Goal: Task Accomplishment & Management: Use online tool/utility

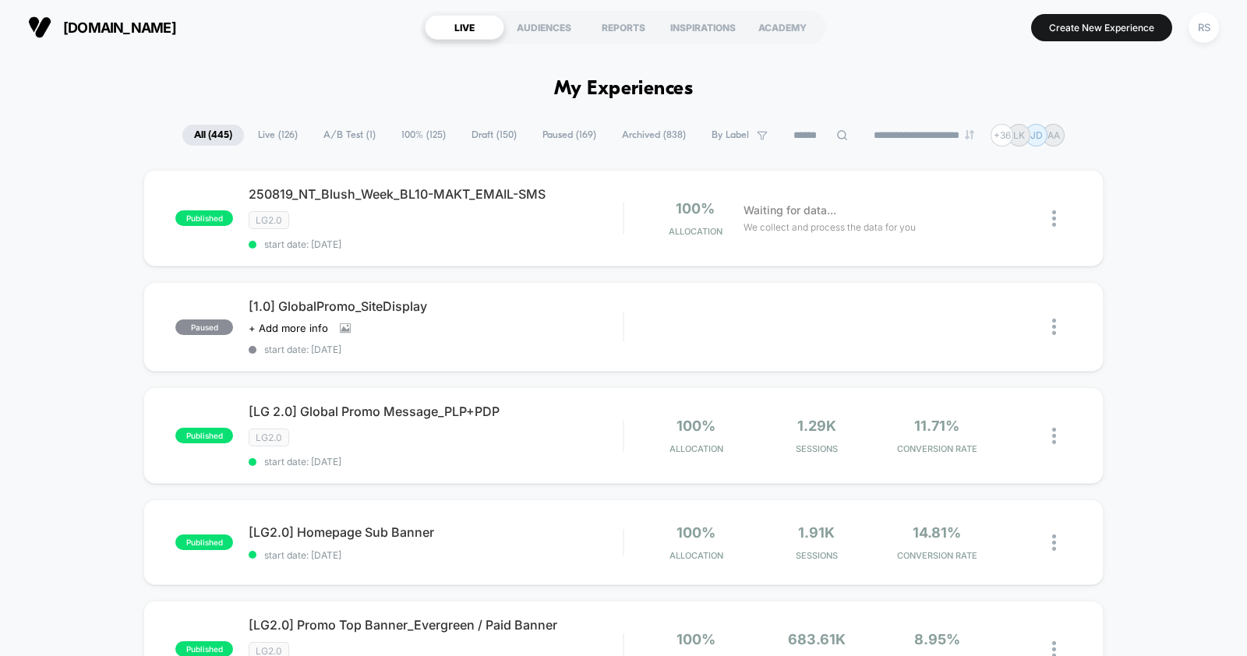
click at [792, 127] on input at bounding box center [820, 135] width 78 height 19
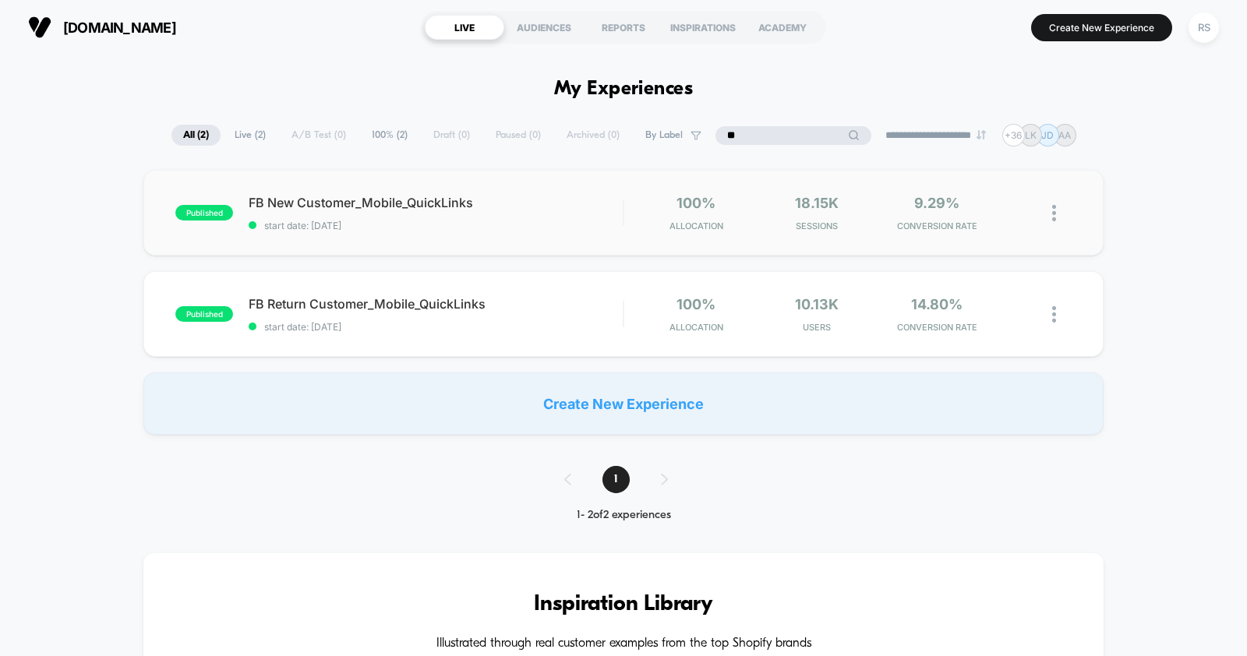
type input "**"
click at [604, 182] on div "published FB New Customer_Mobile_QuickLinks start date: 8/11/2025 100% Allocati…" at bounding box center [623, 213] width 960 height 86
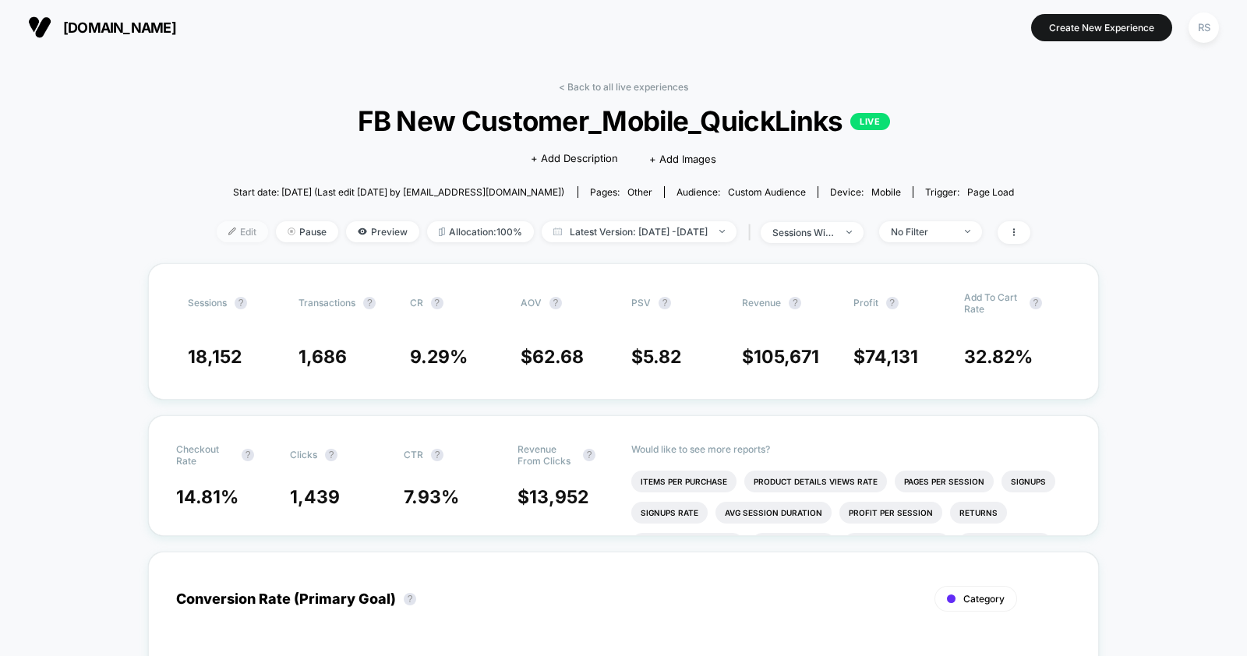
click at [221, 231] on span "Edit" at bounding box center [242, 231] width 51 height 21
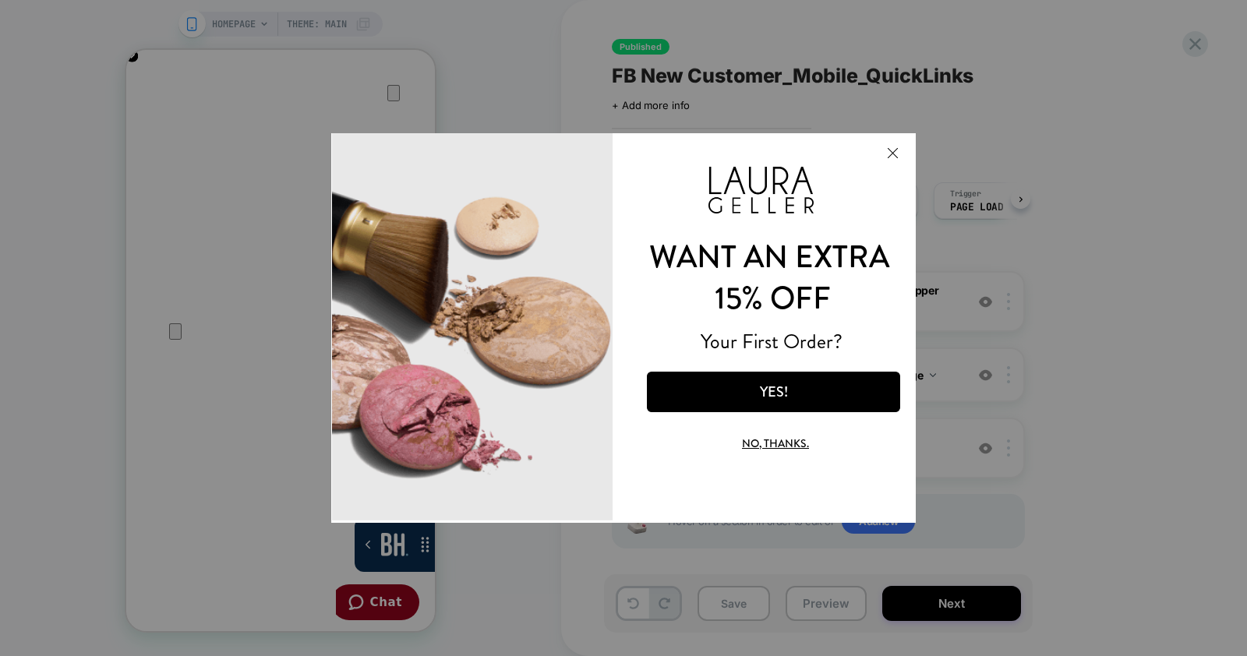
drag, startPoint x: 1134, startPoint y: 349, endPoint x: 803, endPoint y: 216, distance: 356.9
click at [803, 216] on div "WANT AN EXTRA Your First Order? 15% OFF YES! No, thanks." at bounding box center [623, 328] width 584 height 390
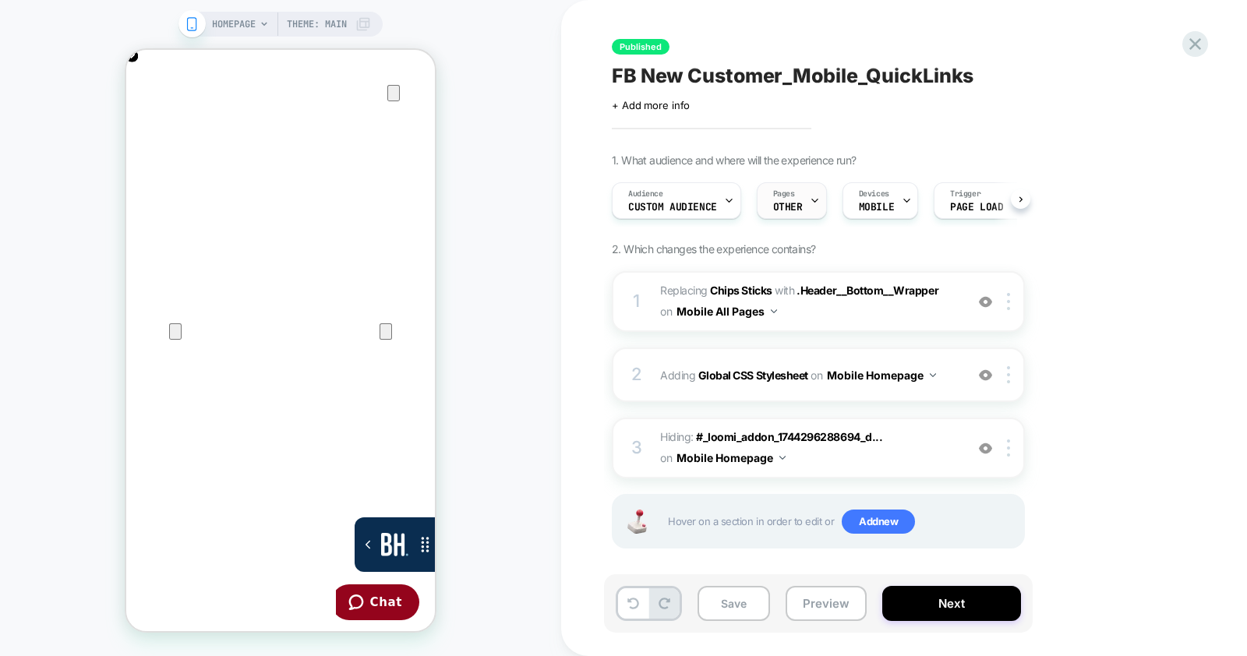
click at [810, 200] on icon at bounding box center [815, 201] width 10 height 10
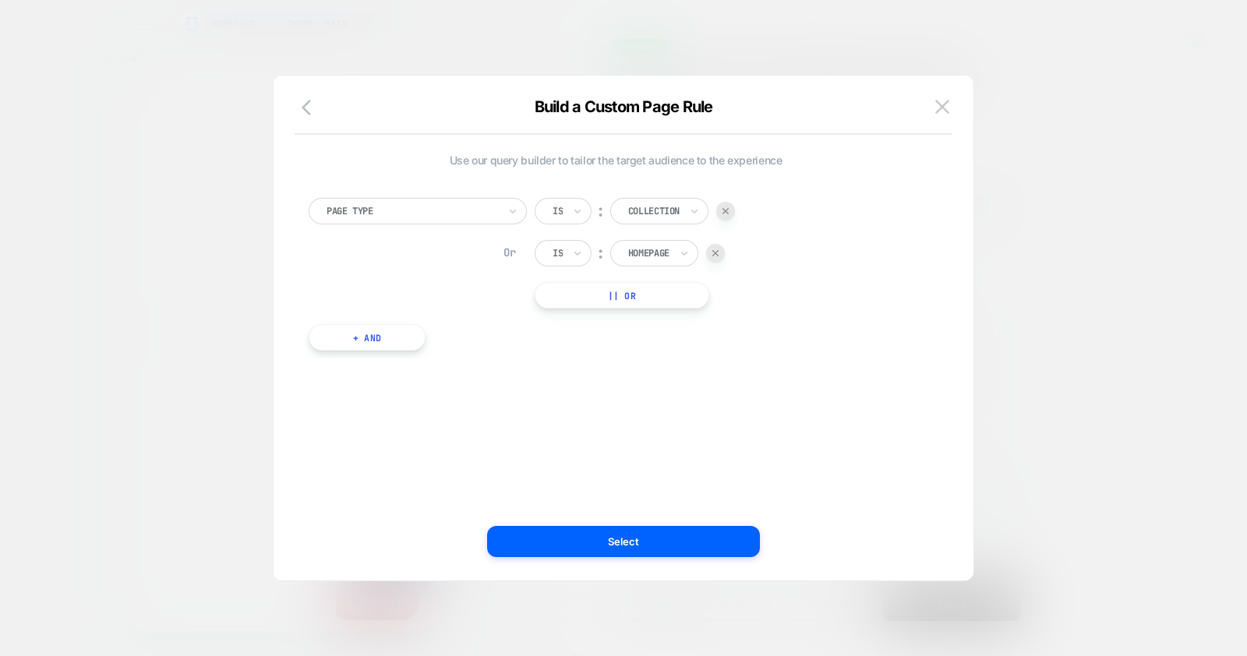
click at [1092, 205] on div at bounding box center [623, 328] width 1247 height 656
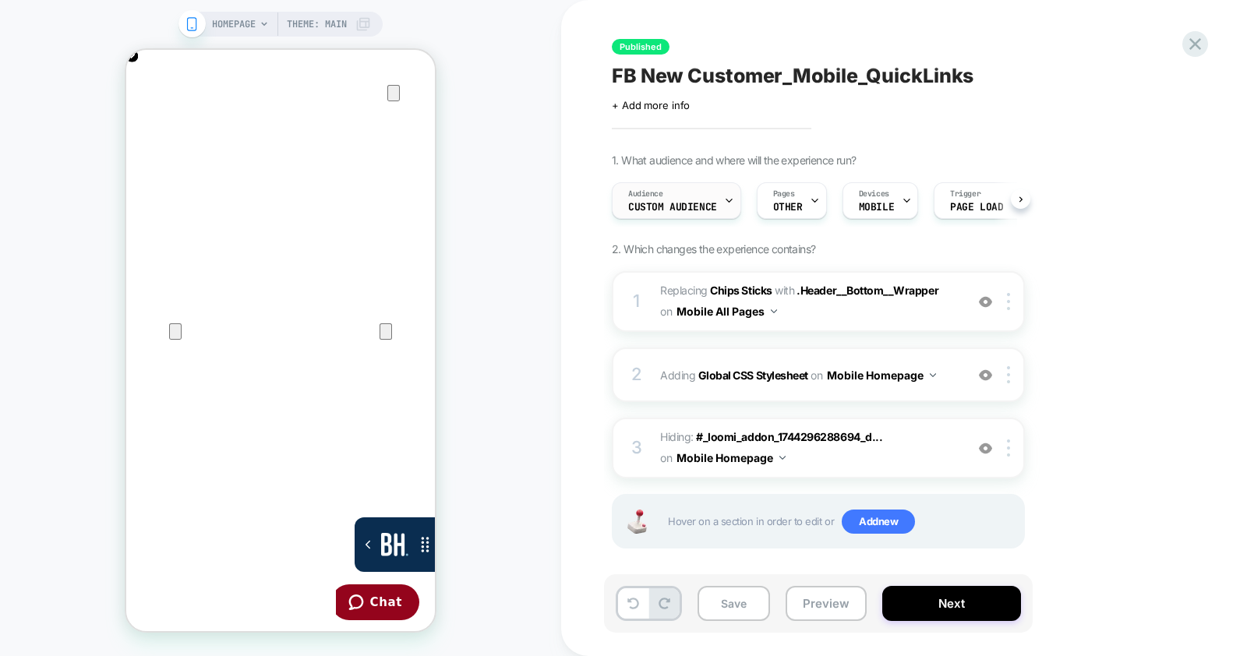
scroll to position [0, 0]
click at [711, 202] on span "Custom Audience" at bounding box center [672, 207] width 89 height 11
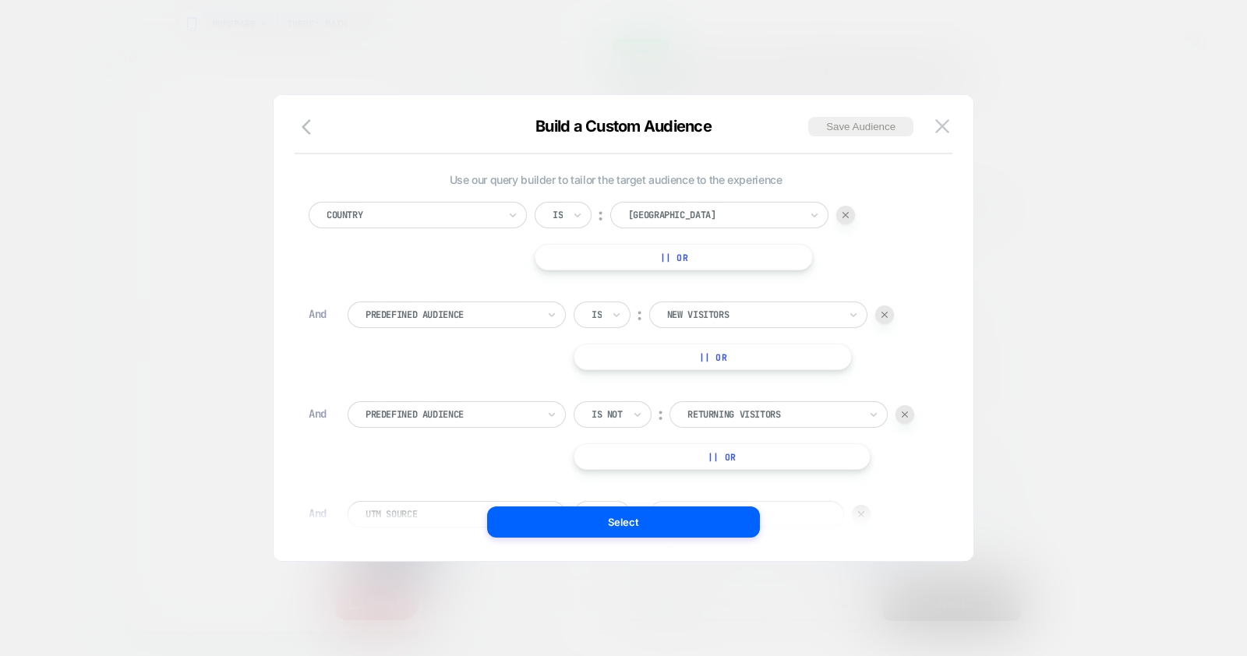
scroll to position [197, 0]
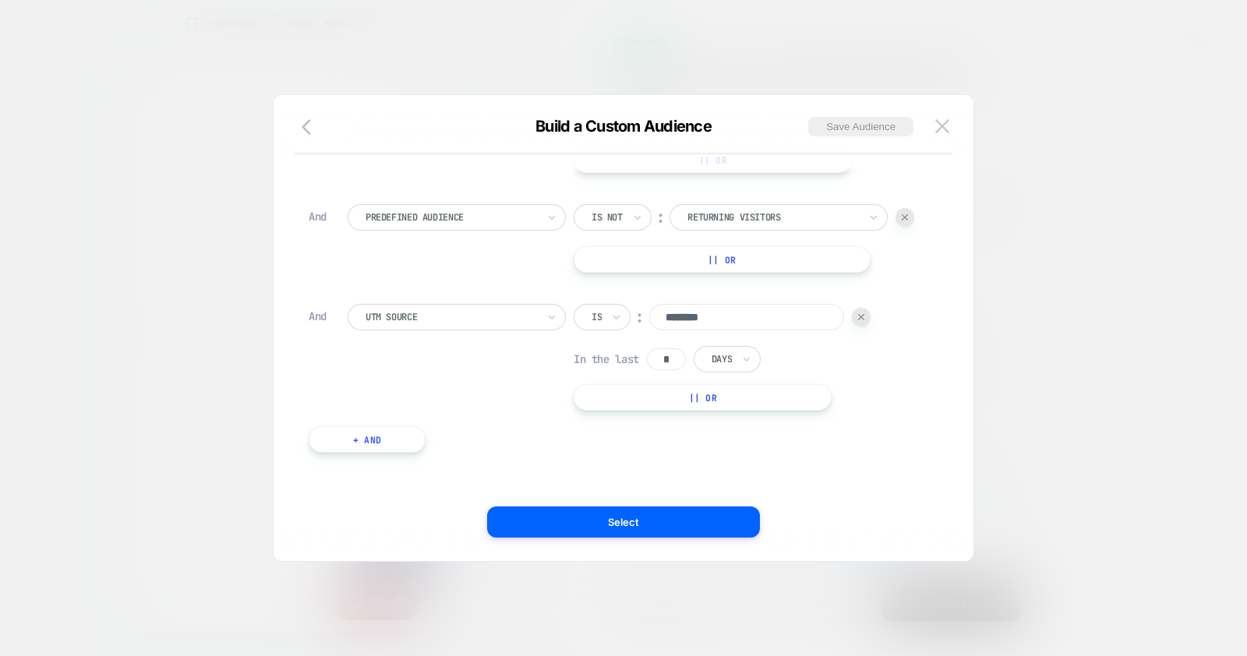
click at [1058, 284] on div at bounding box center [623, 328] width 1247 height 656
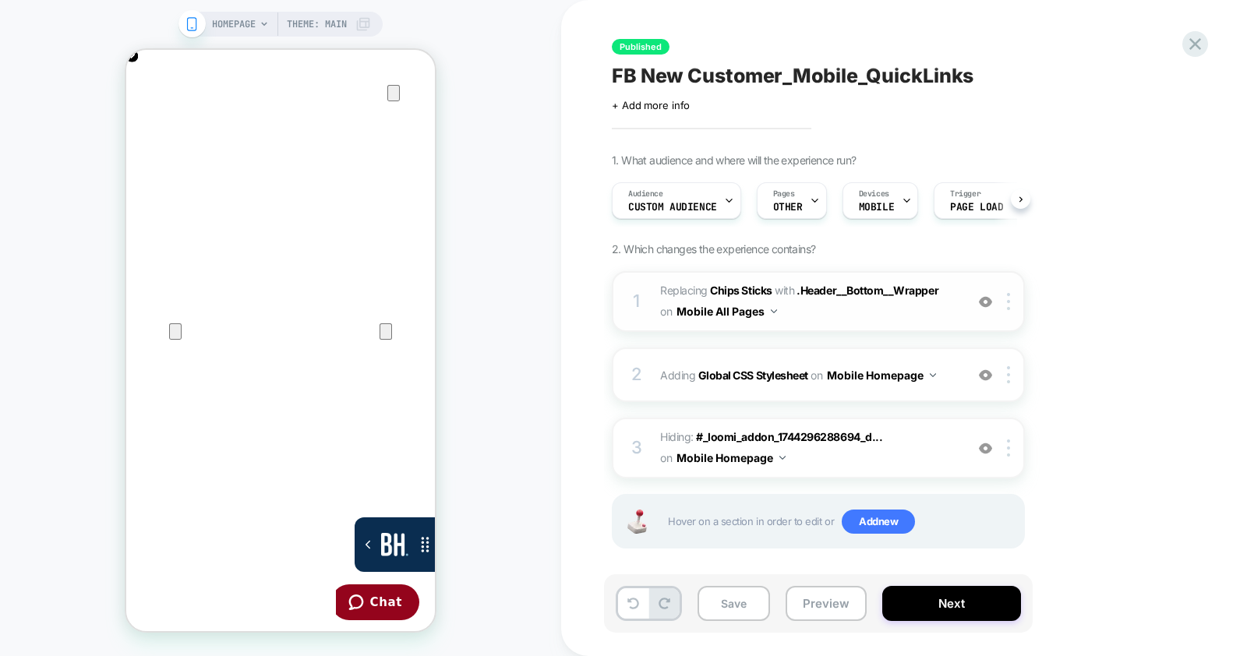
click at [989, 304] on img at bounding box center [985, 301] width 13 height 13
click at [986, 381] on div at bounding box center [985, 374] width 26 height 17
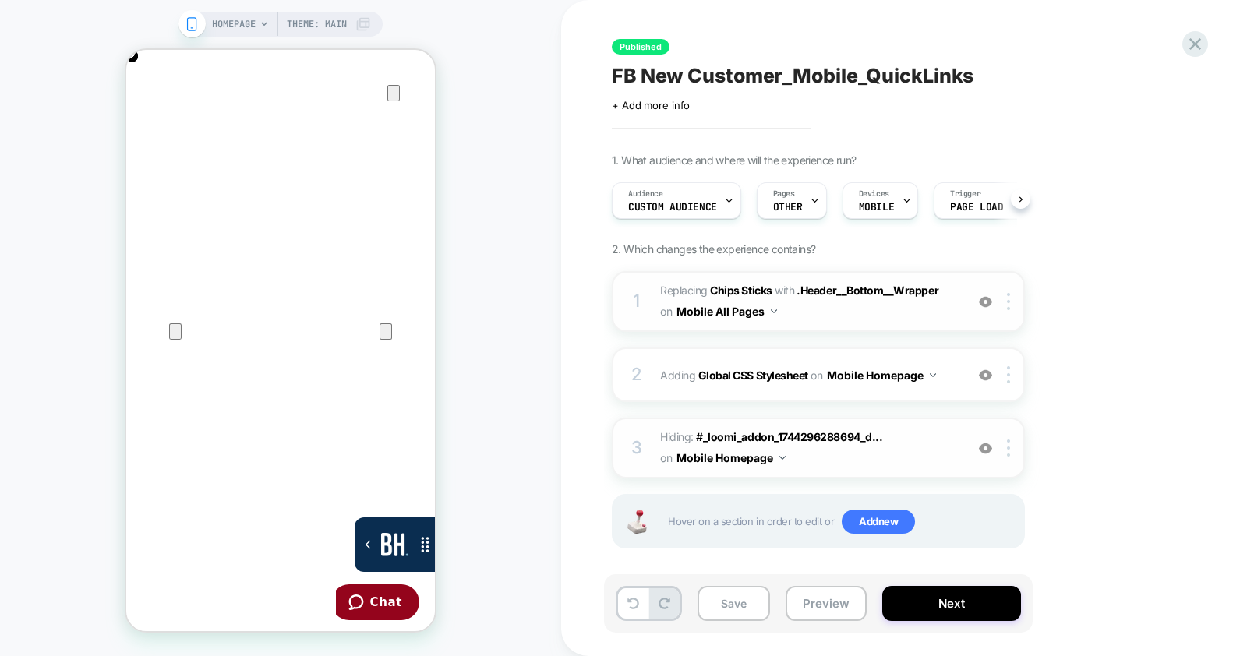
click at [982, 446] on img at bounding box center [985, 448] width 13 height 13
click at [1196, 44] on icon at bounding box center [1195, 44] width 12 height 12
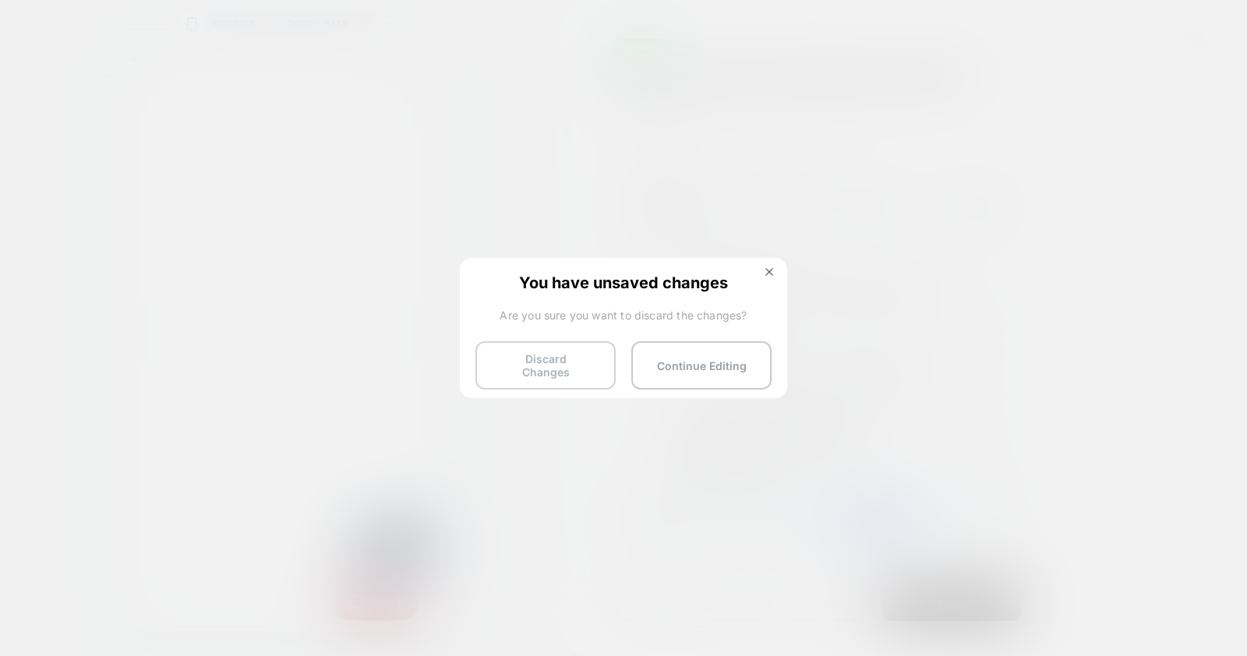
click at [540, 342] on button "Discard Changes" at bounding box center [545, 365] width 140 height 48
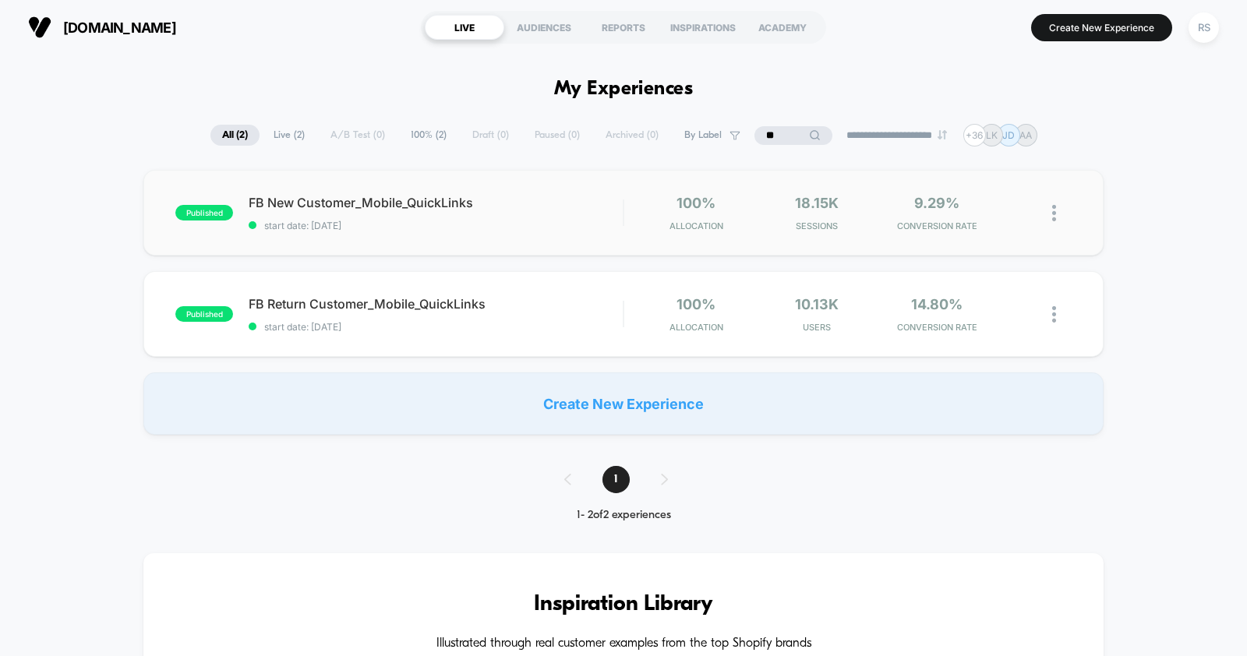
click at [1053, 210] on img at bounding box center [1054, 213] width 4 height 16
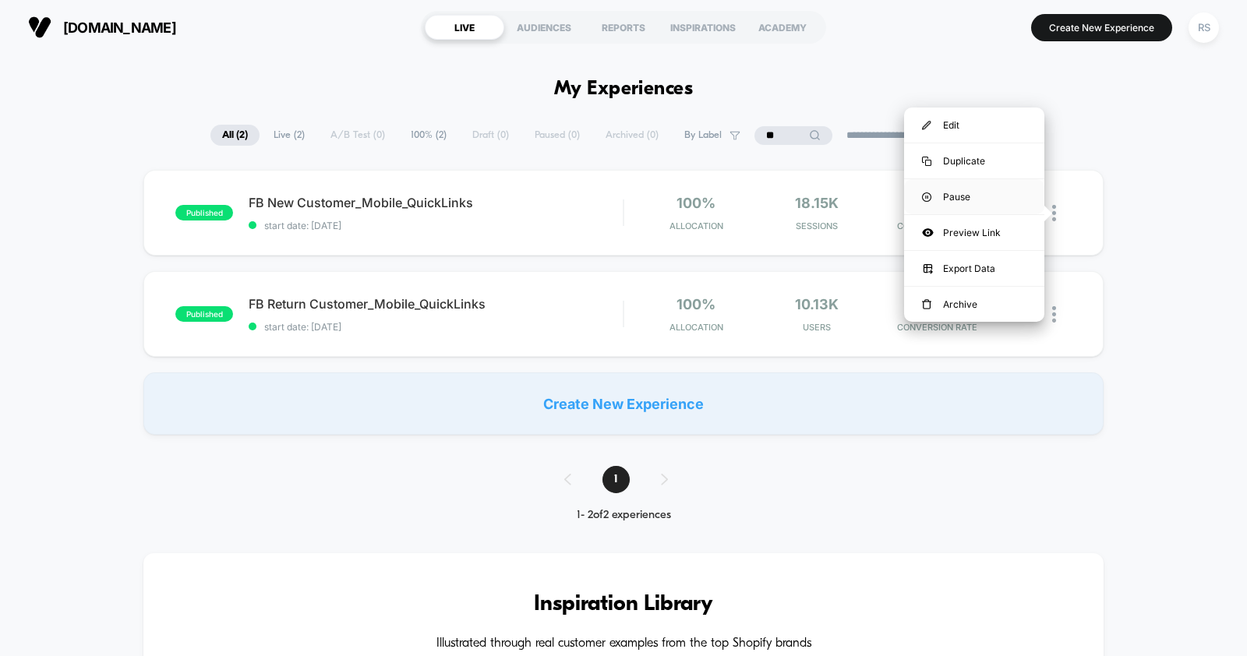
click at [978, 185] on div "Pause" at bounding box center [974, 196] width 140 height 35
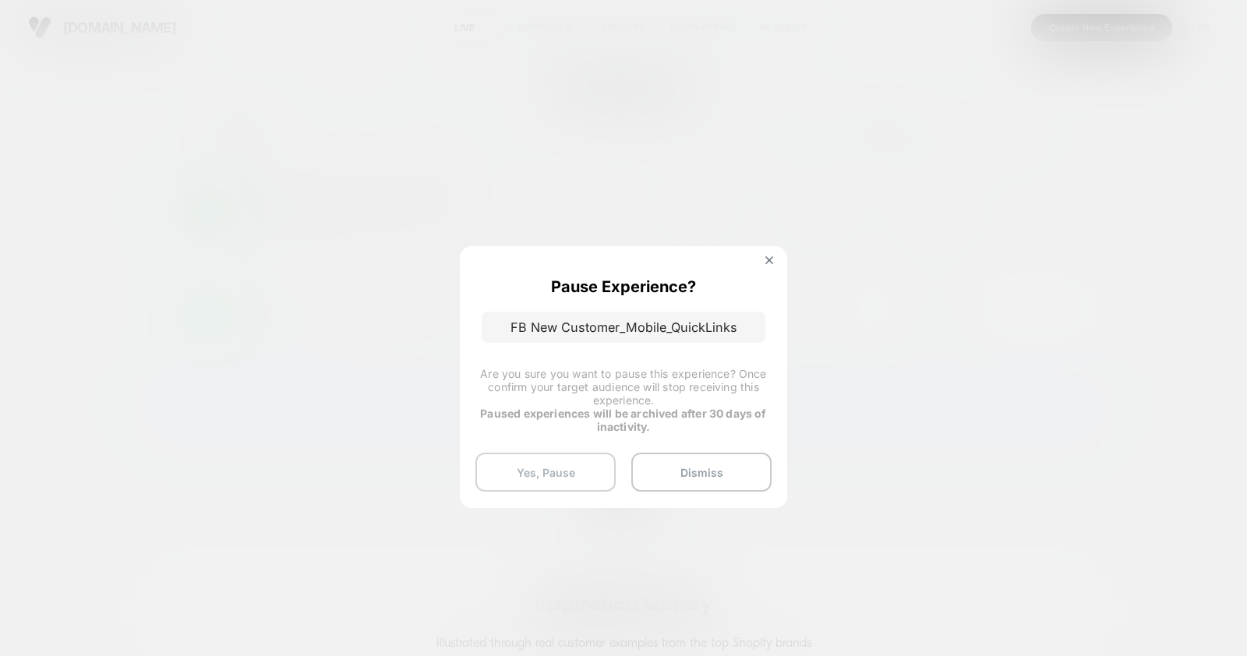
click at [573, 465] on button "Yes, Pause" at bounding box center [545, 472] width 140 height 39
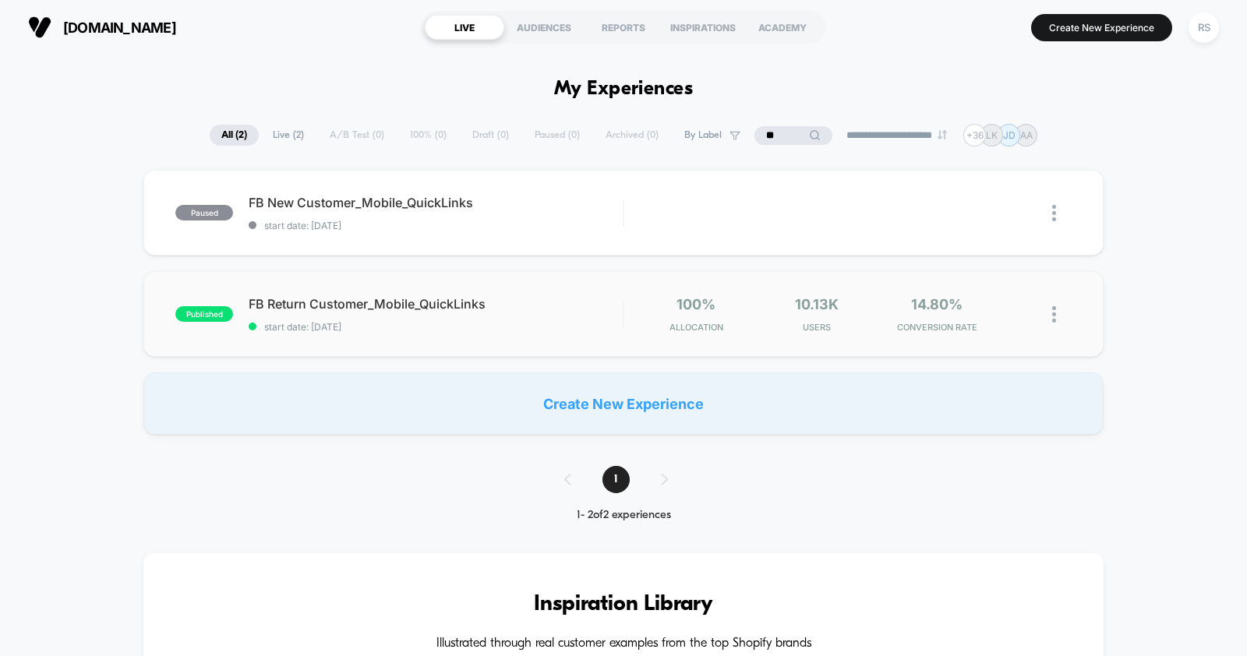
click at [1052, 313] on img at bounding box center [1054, 314] width 4 height 16
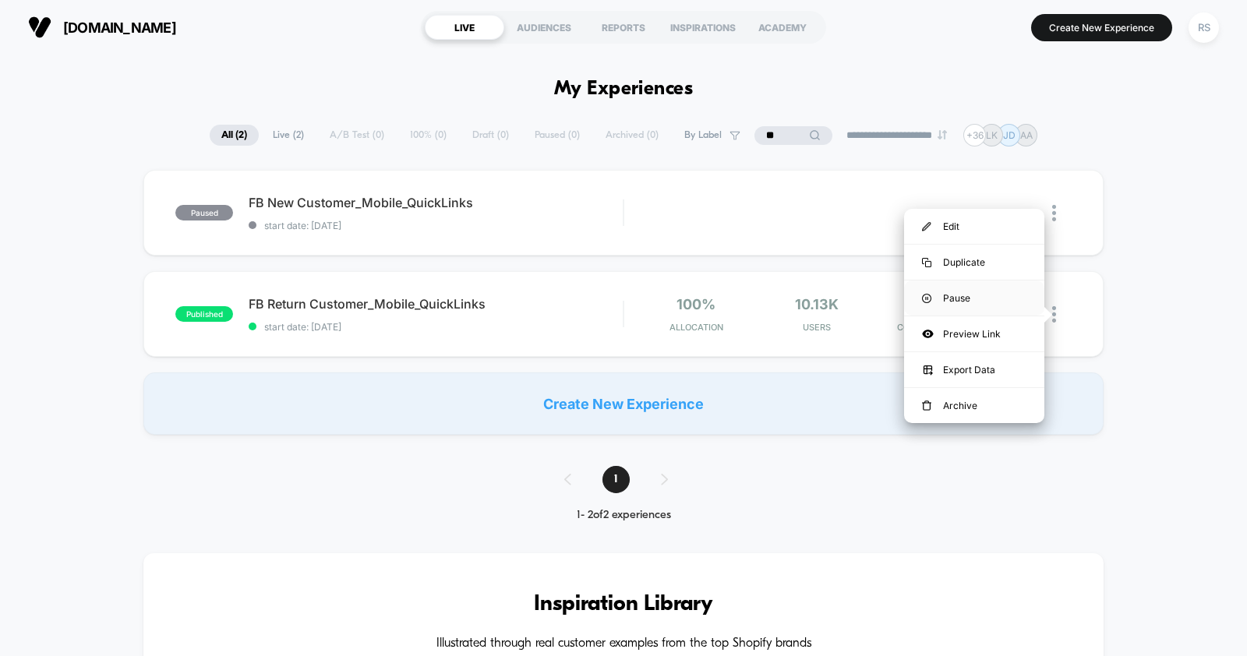
click at [1004, 295] on div "Pause" at bounding box center [974, 297] width 140 height 35
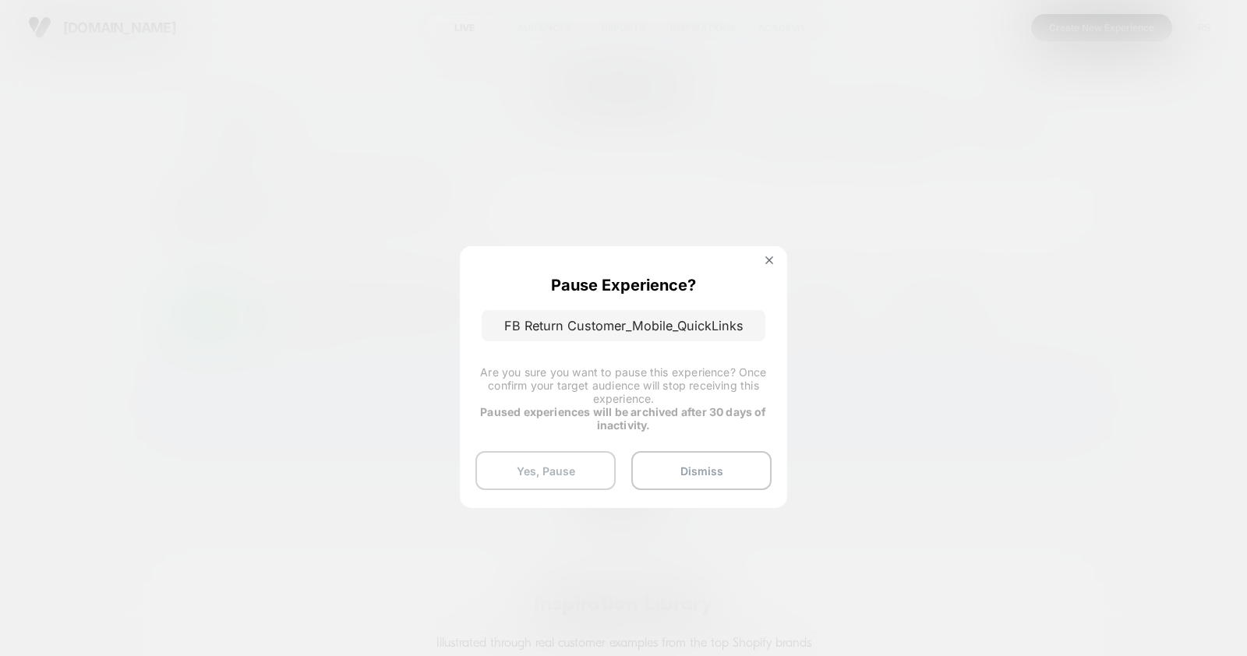
click at [538, 469] on button "Yes, Pause" at bounding box center [545, 470] width 140 height 39
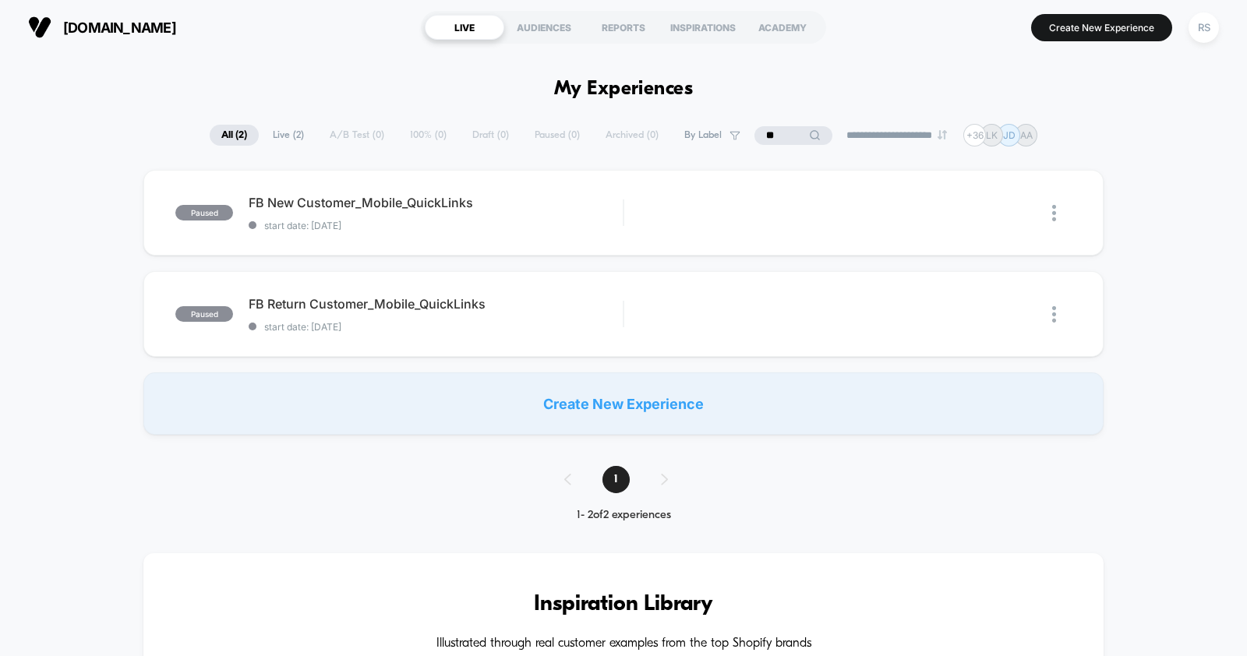
click at [765, 136] on input "**" at bounding box center [793, 135] width 78 height 19
click at [765, 136] on input "**" at bounding box center [793, 135] width 156 height 19
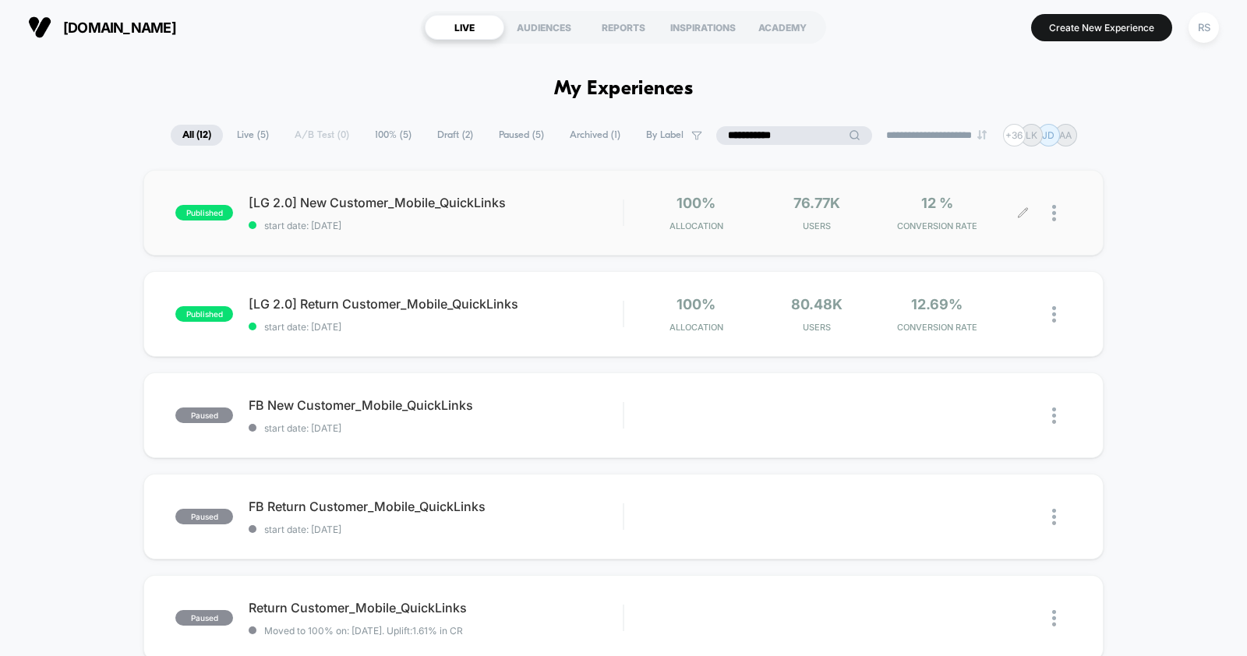
type input "**********"
click at [1056, 207] on img at bounding box center [1054, 213] width 4 height 16
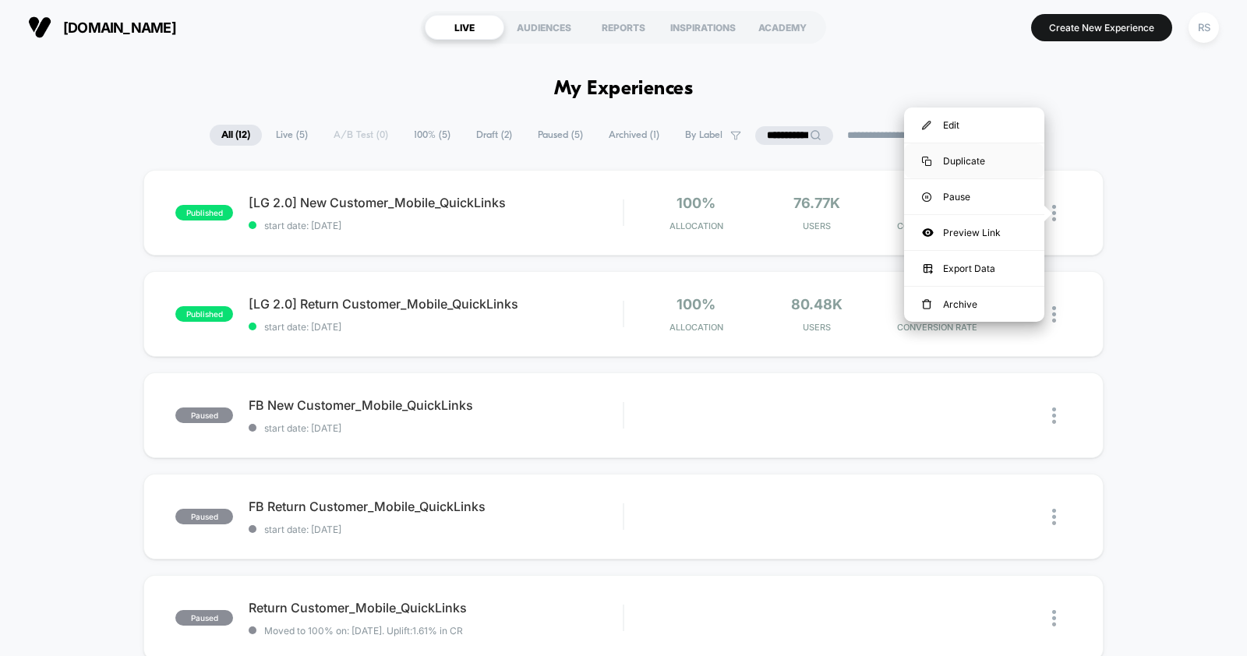
click at [992, 153] on div "Duplicate" at bounding box center [974, 160] width 140 height 35
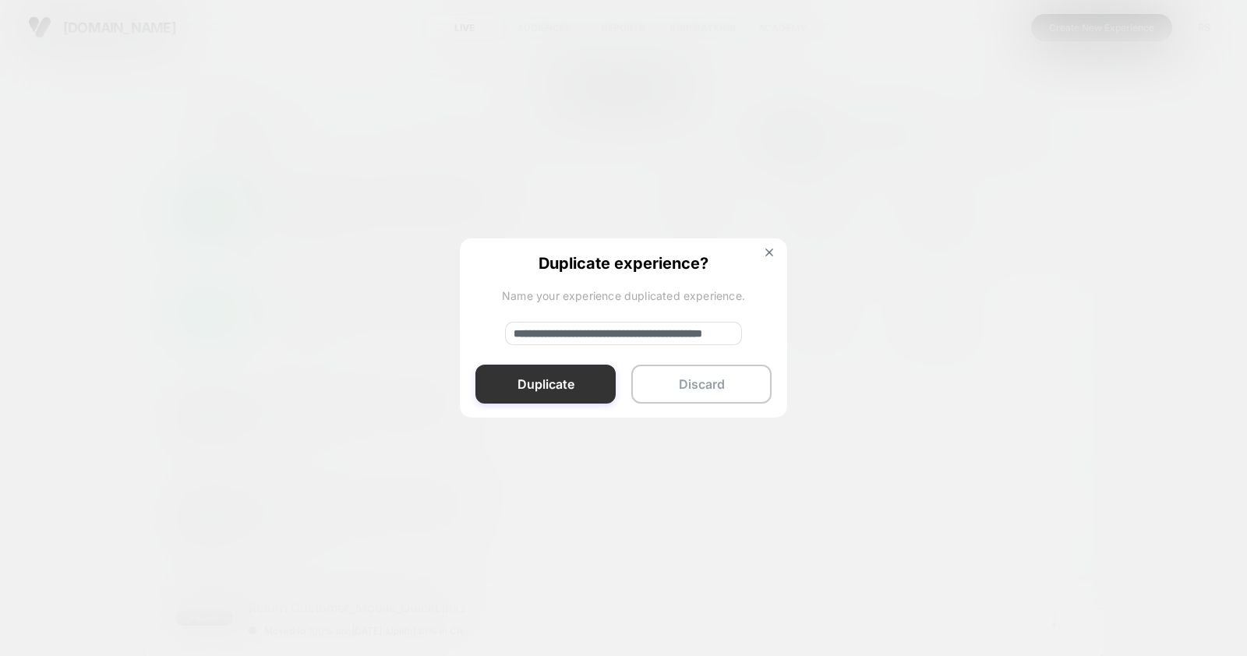
click at [581, 372] on button "Duplicate" at bounding box center [545, 384] width 140 height 39
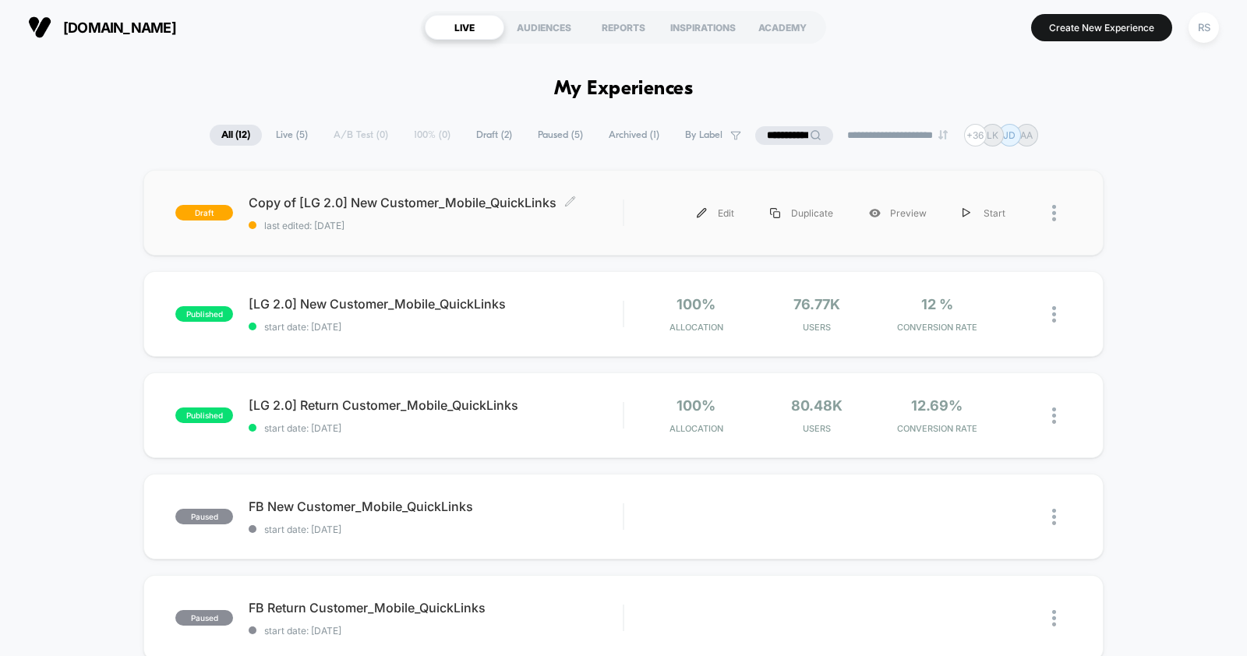
click at [619, 211] on div "Copy of [LG 2.0] New Customer_Mobile_QuickLinks Click to edit experience detail…" at bounding box center [436, 213] width 374 height 37
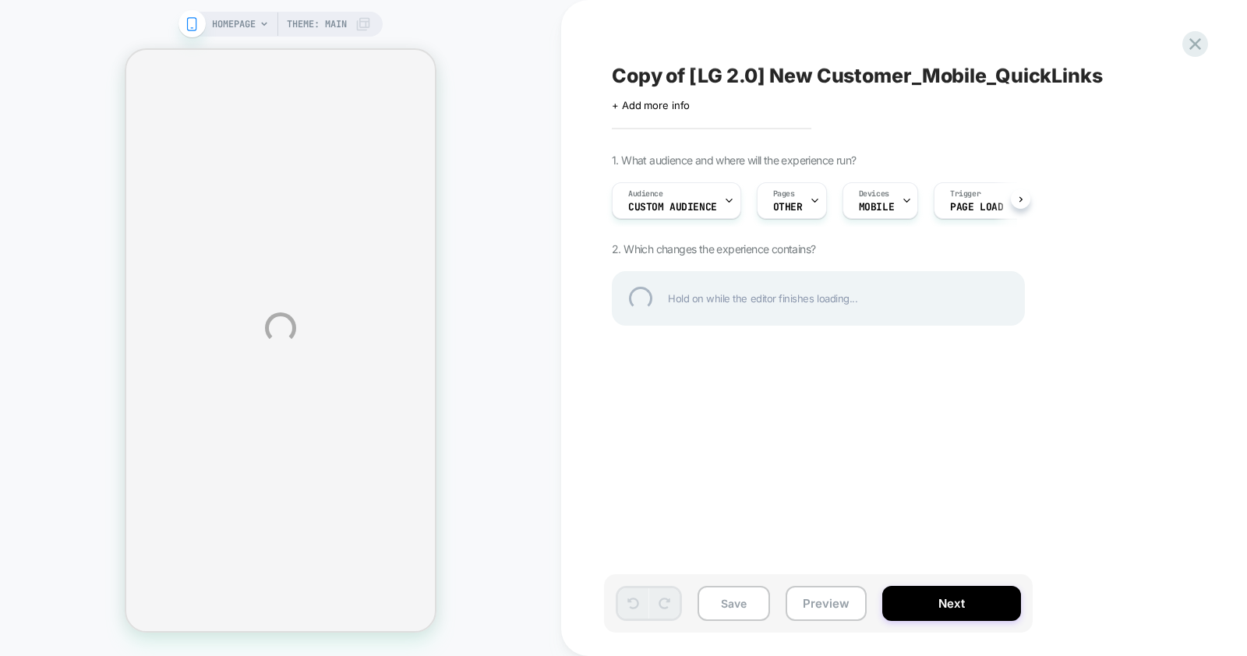
click at [761, 79] on div "Copy of [LG 2.0] New Customer_Mobile_QuickLinks" at bounding box center [896, 75] width 569 height 23
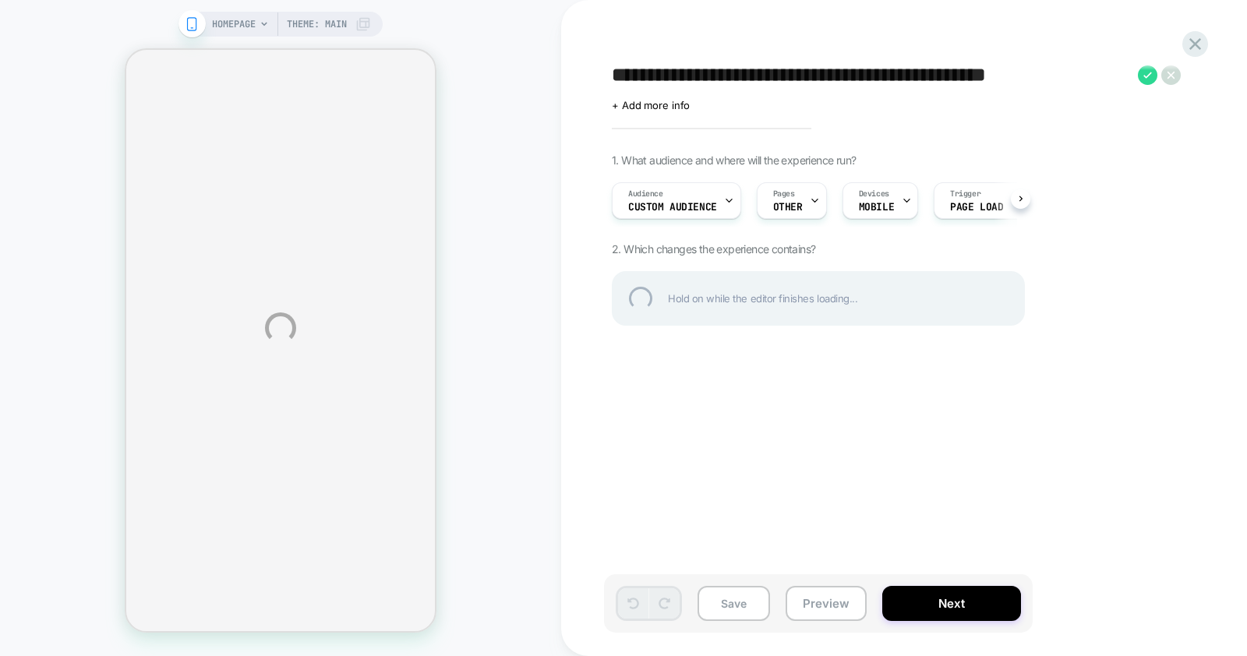
drag, startPoint x: 691, startPoint y: 76, endPoint x: 572, endPoint y: 83, distance: 119.4
click at [572, 83] on div "**********" at bounding box center [623, 328] width 1247 height 656
drag, startPoint x: 697, startPoint y: 79, endPoint x: 835, endPoint y: 74, distance: 138.8
click at [835, 74] on textarea "**********" at bounding box center [871, 75] width 518 height 23
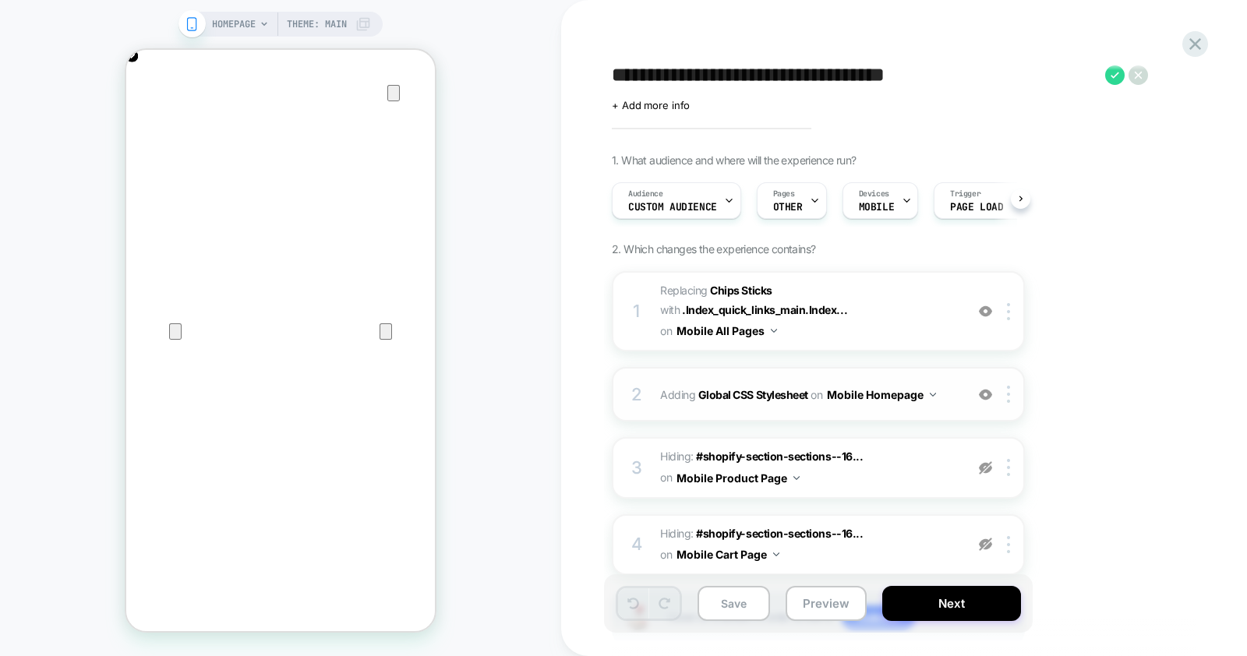
scroll to position [0, 618]
type textarea "**********"
click at [742, 591] on button "Save" at bounding box center [733, 603] width 72 height 35
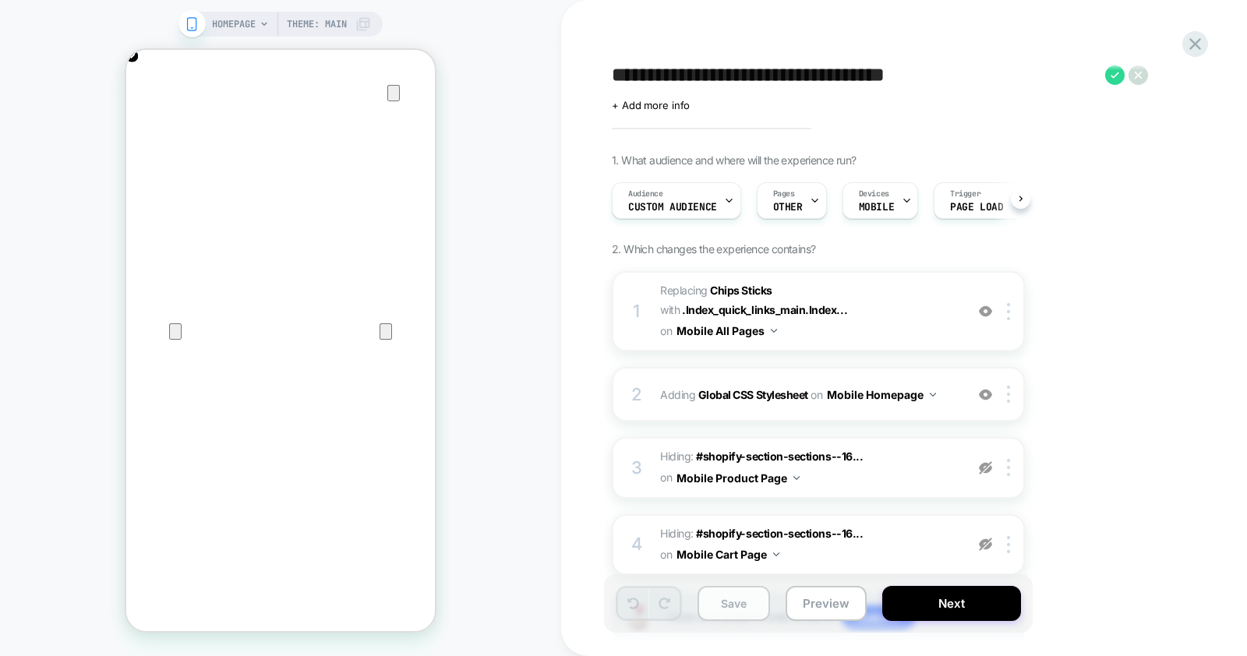
click at [742, 591] on button "Save" at bounding box center [733, 603] width 72 height 35
click at [905, 325] on span "#_loomi_addon_1744296288694_dup1744308386_dup1746811754_dup1753886003_dup175390…" at bounding box center [808, 311] width 297 height 62
click at [912, 321] on span "#_loomi_addon_1744296288694_dup1744308386_dup1746811754_dup1753886003_dup175390…" at bounding box center [808, 311] width 297 height 62
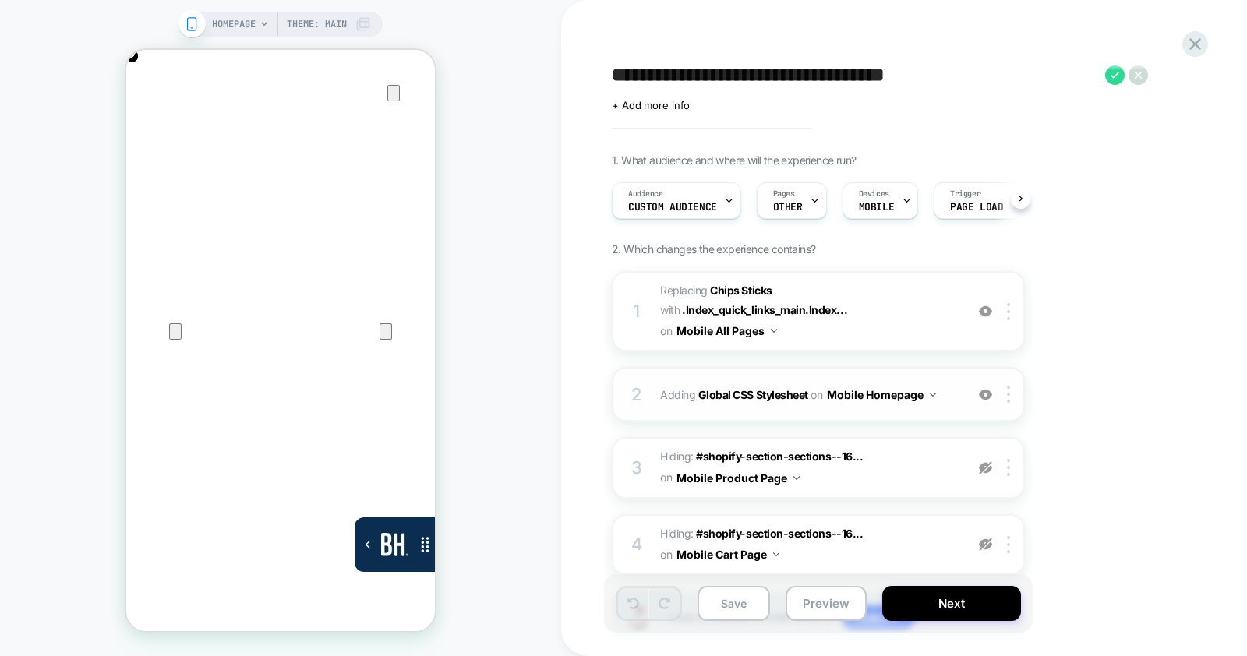
click at [910, 314] on span "#_loomi_addon_1744296288694_dup1744308386_dup1746811754_dup1753886003_dup175390…" at bounding box center [808, 311] width 297 height 62
click at [938, 402] on span "Adding Global CSS Stylesheet on Mobile Homepage" at bounding box center [808, 394] width 297 height 23
click at [151, 115] on icon "Close" at bounding box center [141, 124] width 19 height 19
click at [862, 299] on span "#_loomi_addon_1744296288694_dup1744308386_dup1746811754_dup1753886003_dup175390…" at bounding box center [808, 311] width 297 height 62
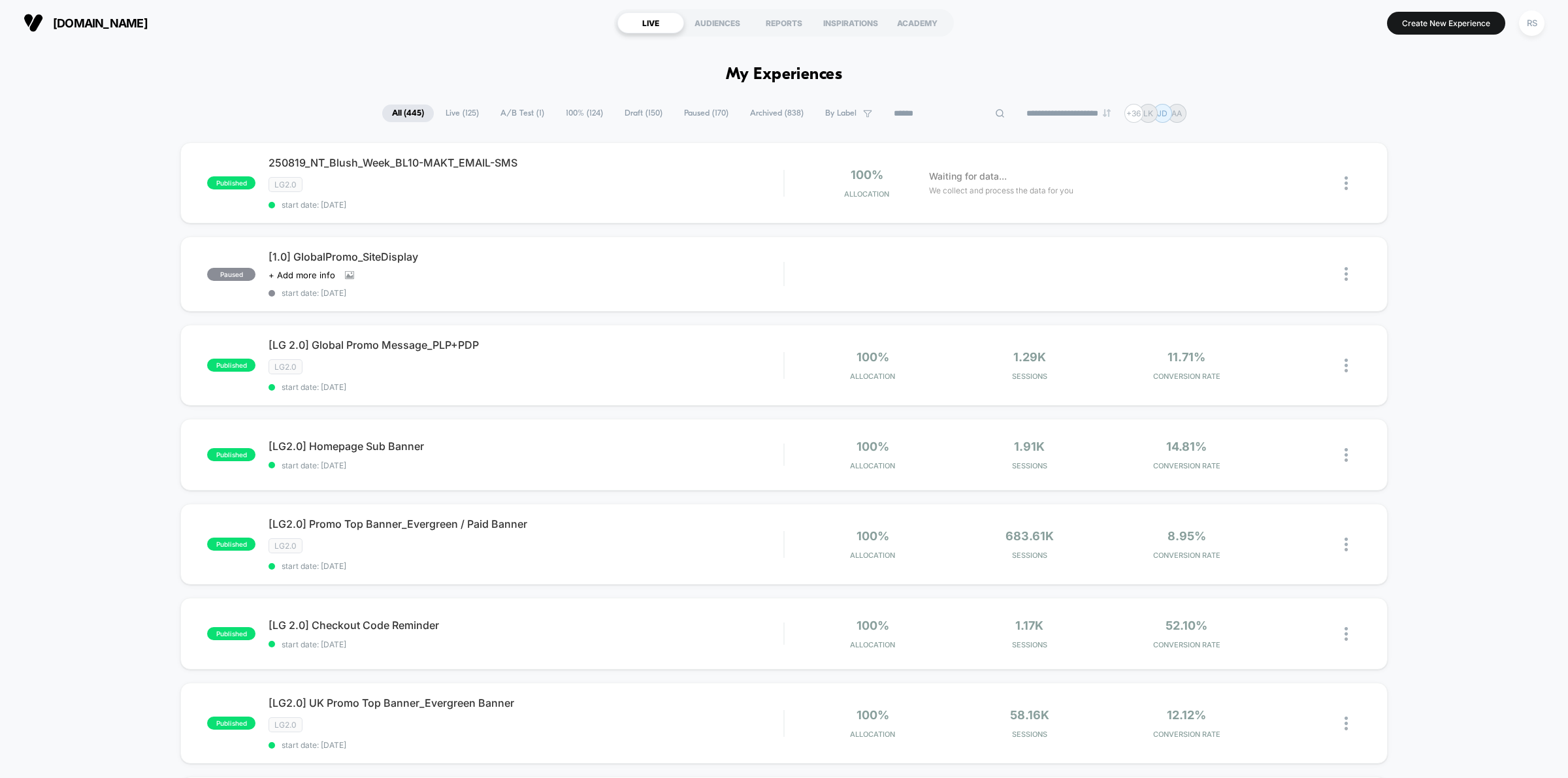
click at [926, 108] on input at bounding box center [949, 113] width 131 height 16
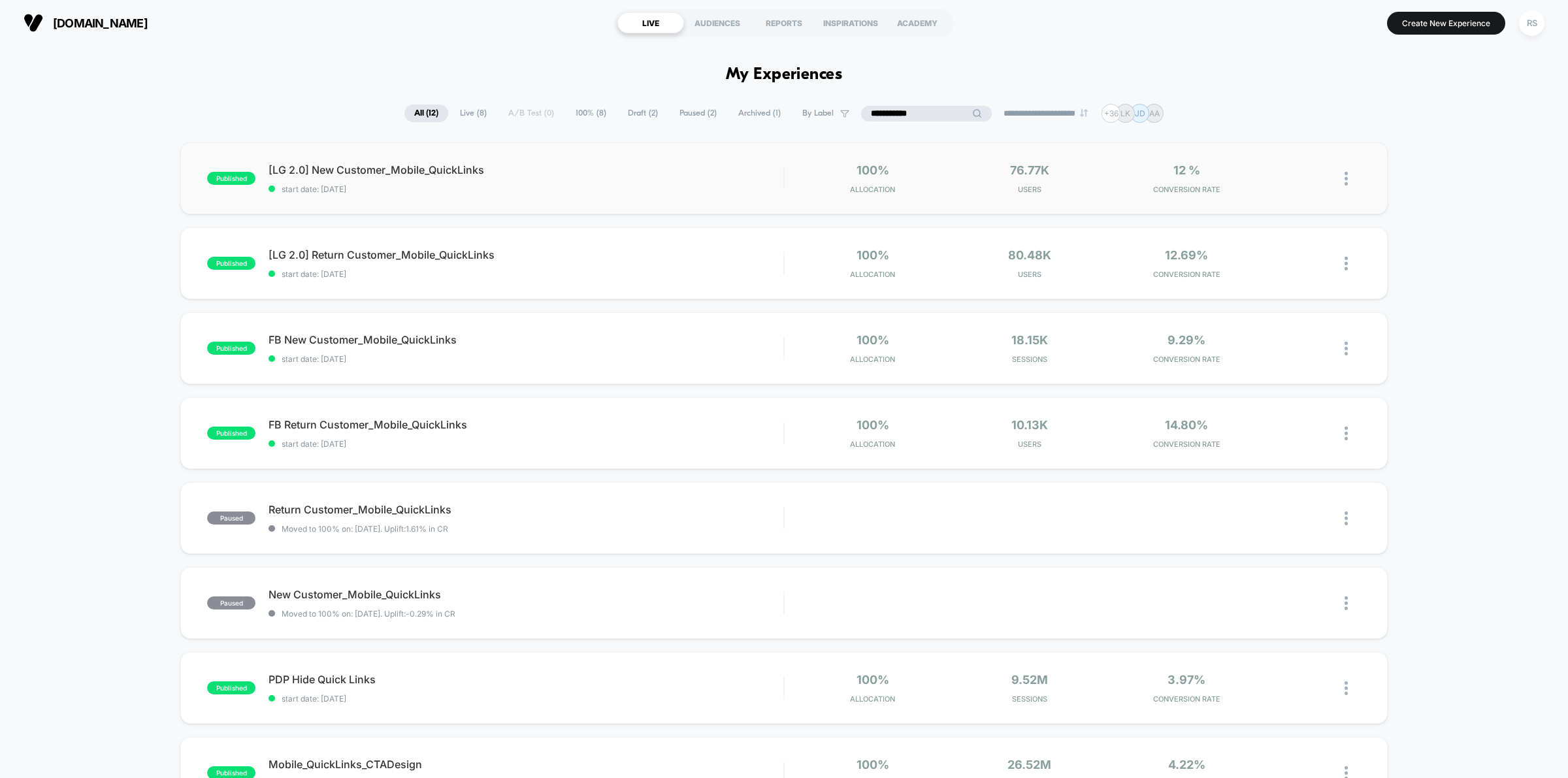
type input "**********"
click at [622, 155] on div "published [LG 2.0] New Customer_Mobile_QuickLinks start date: [DATE] 100% Alloc…" at bounding box center [784, 179] width 1207 height 72
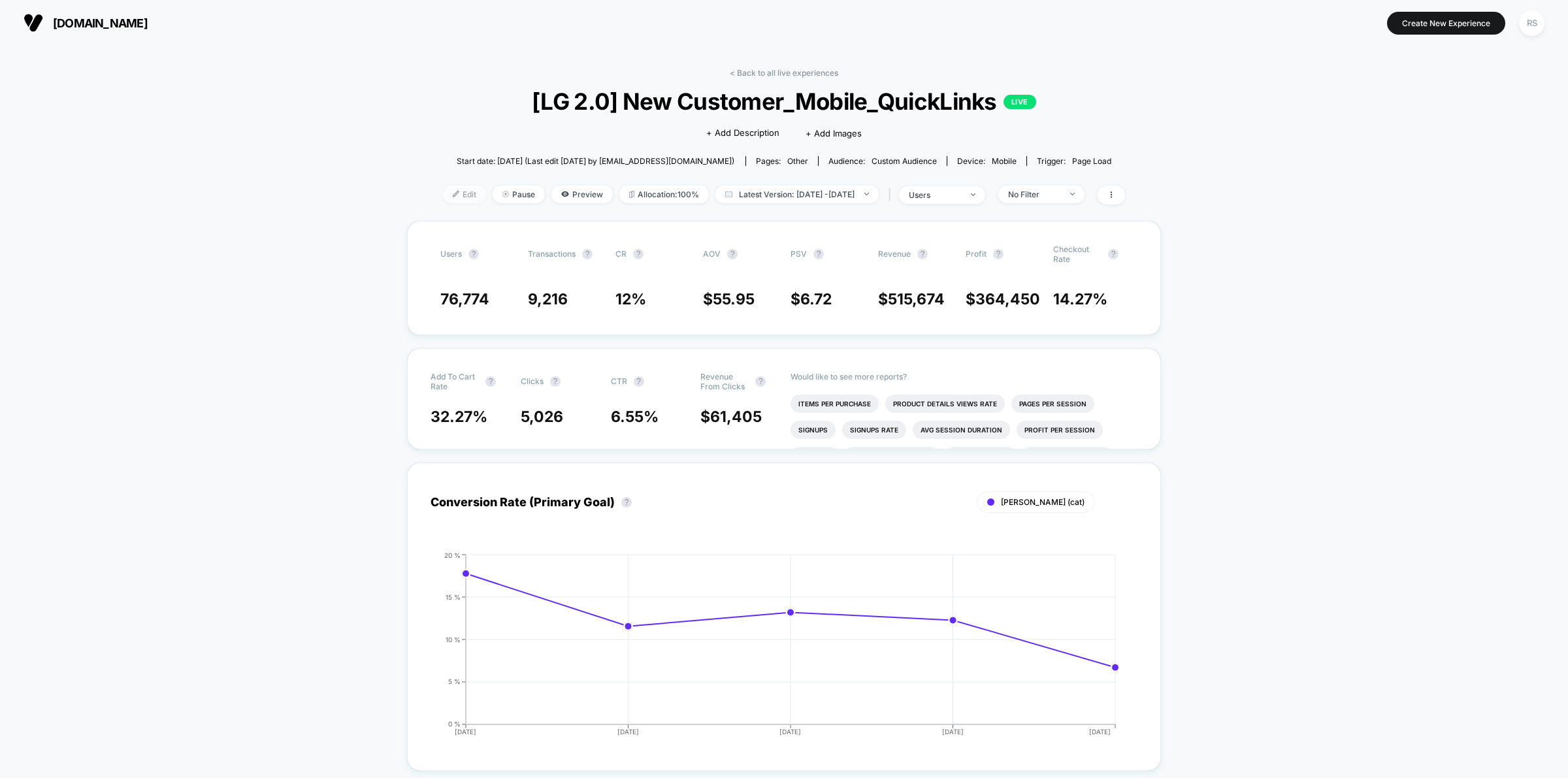
click at [443, 190] on span "Edit" at bounding box center [464, 194] width 43 height 18
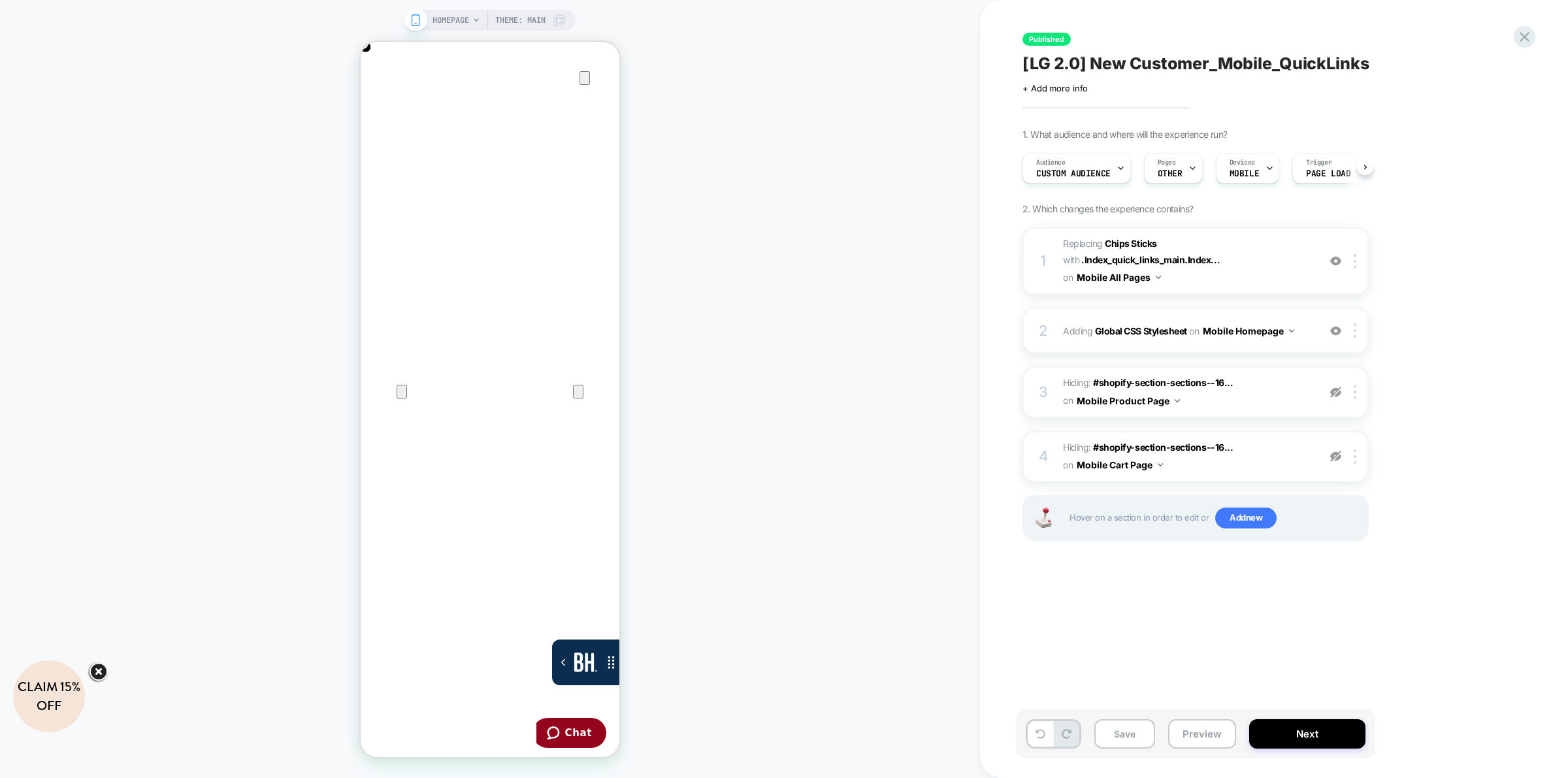
scroll to position [0, 519]
click at [1045, 29] on icon at bounding box center [1524, 37] width 18 height 18
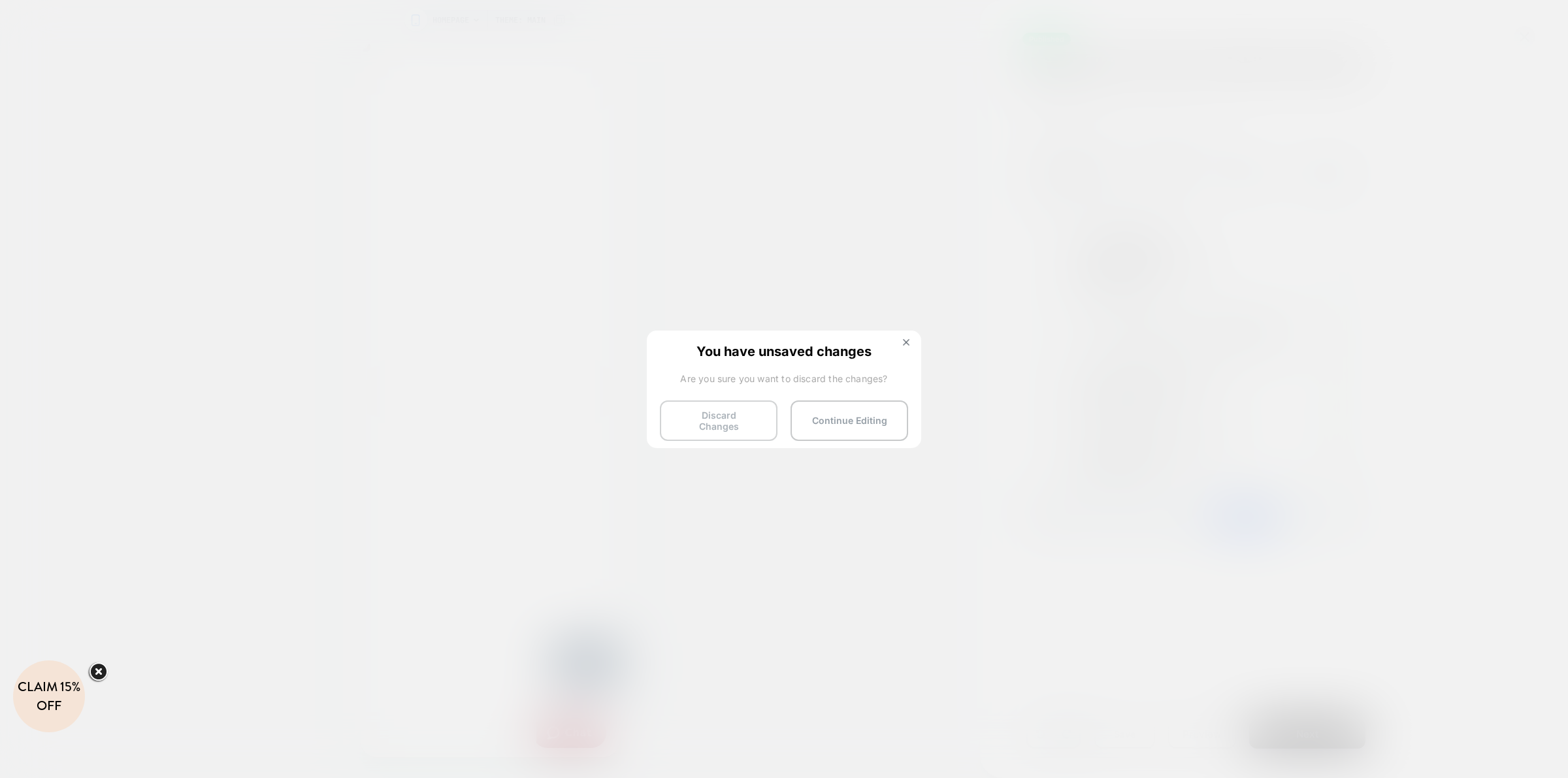
click at [725, 410] on button "Discard Changes" at bounding box center [719, 421] width 117 height 40
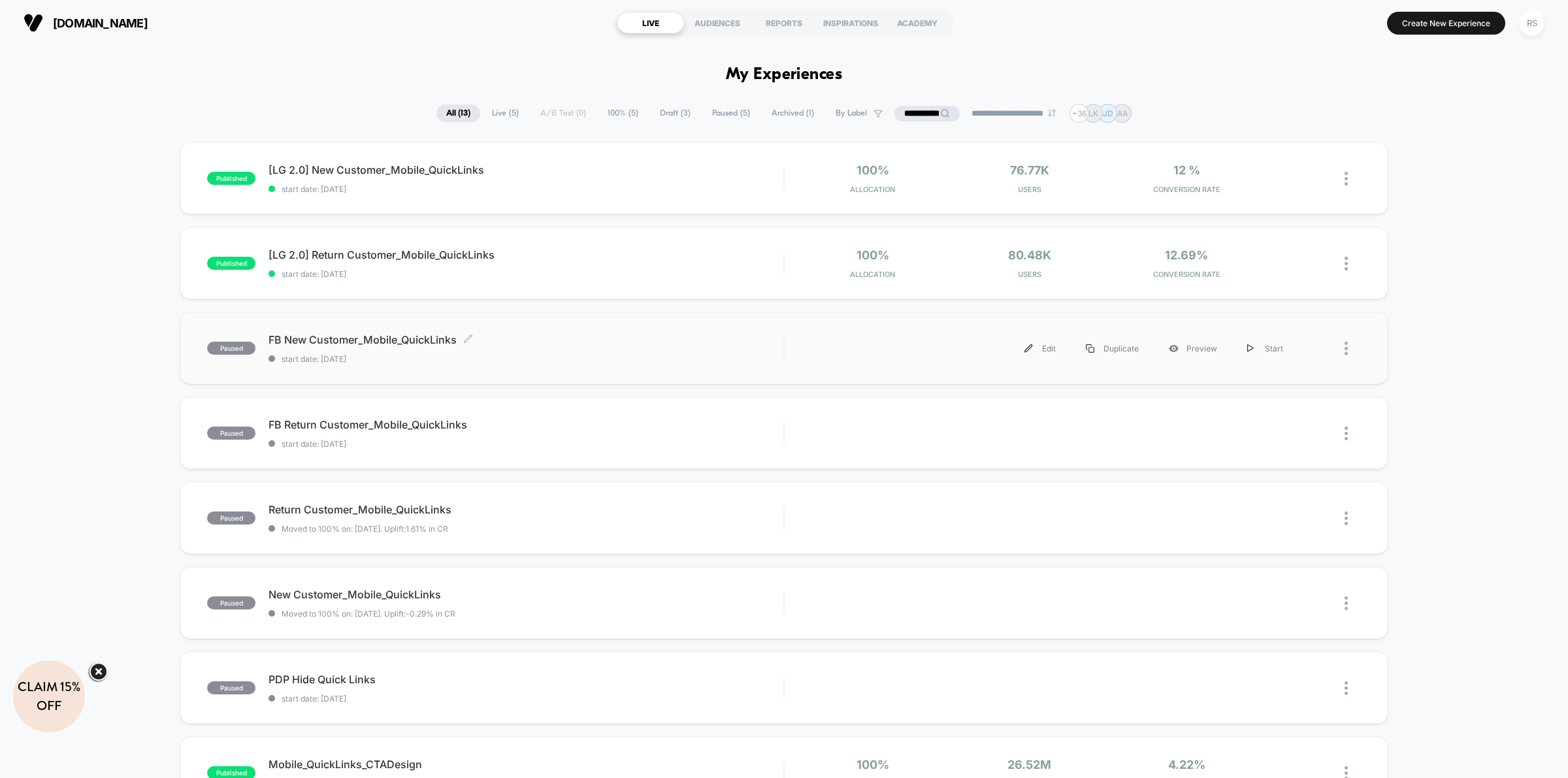
click at [660, 354] on span "start date: [DATE]" at bounding box center [526, 359] width 515 height 10
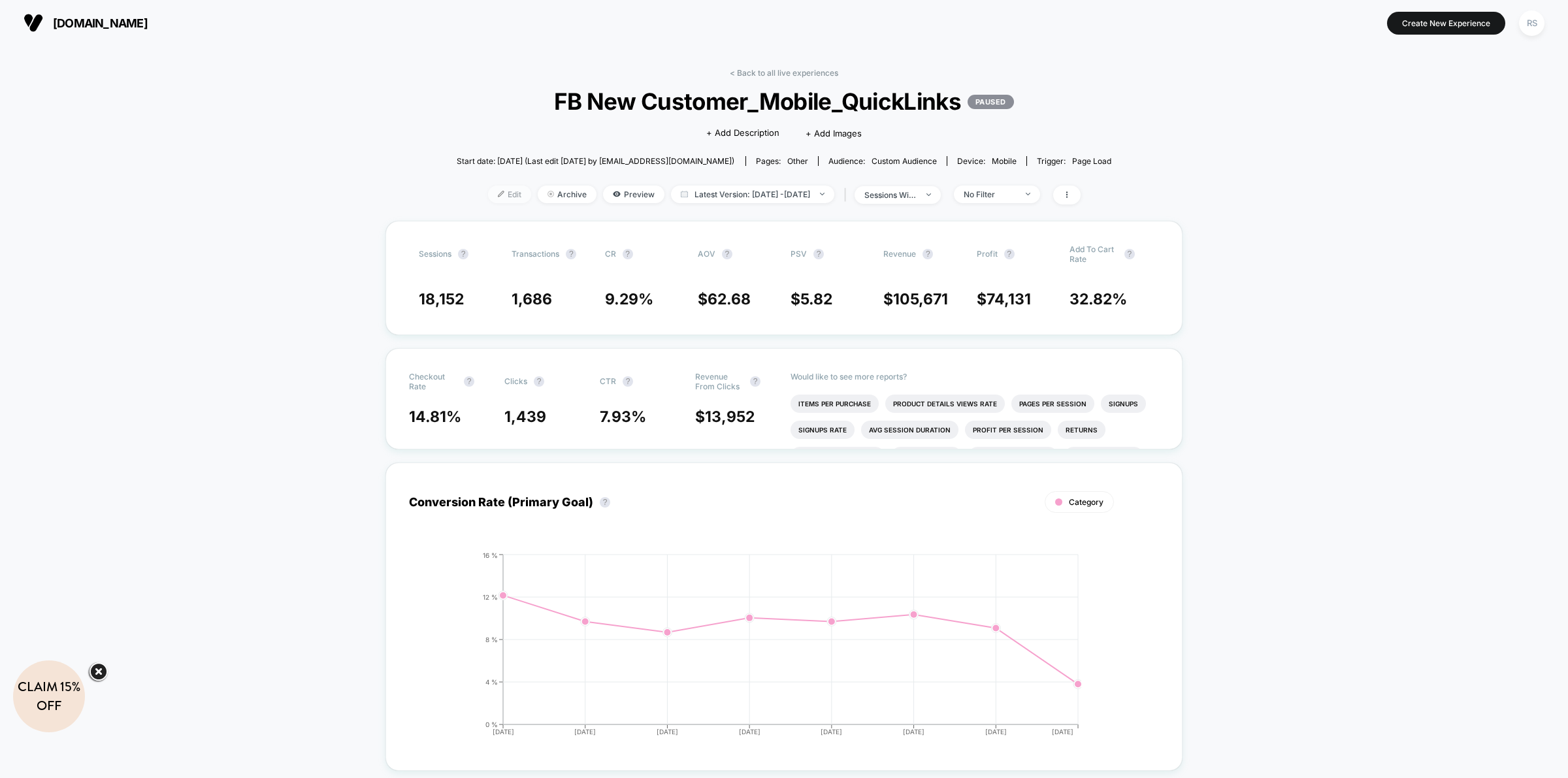
click at [491, 196] on span "Edit" at bounding box center [509, 194] width 43 height 18
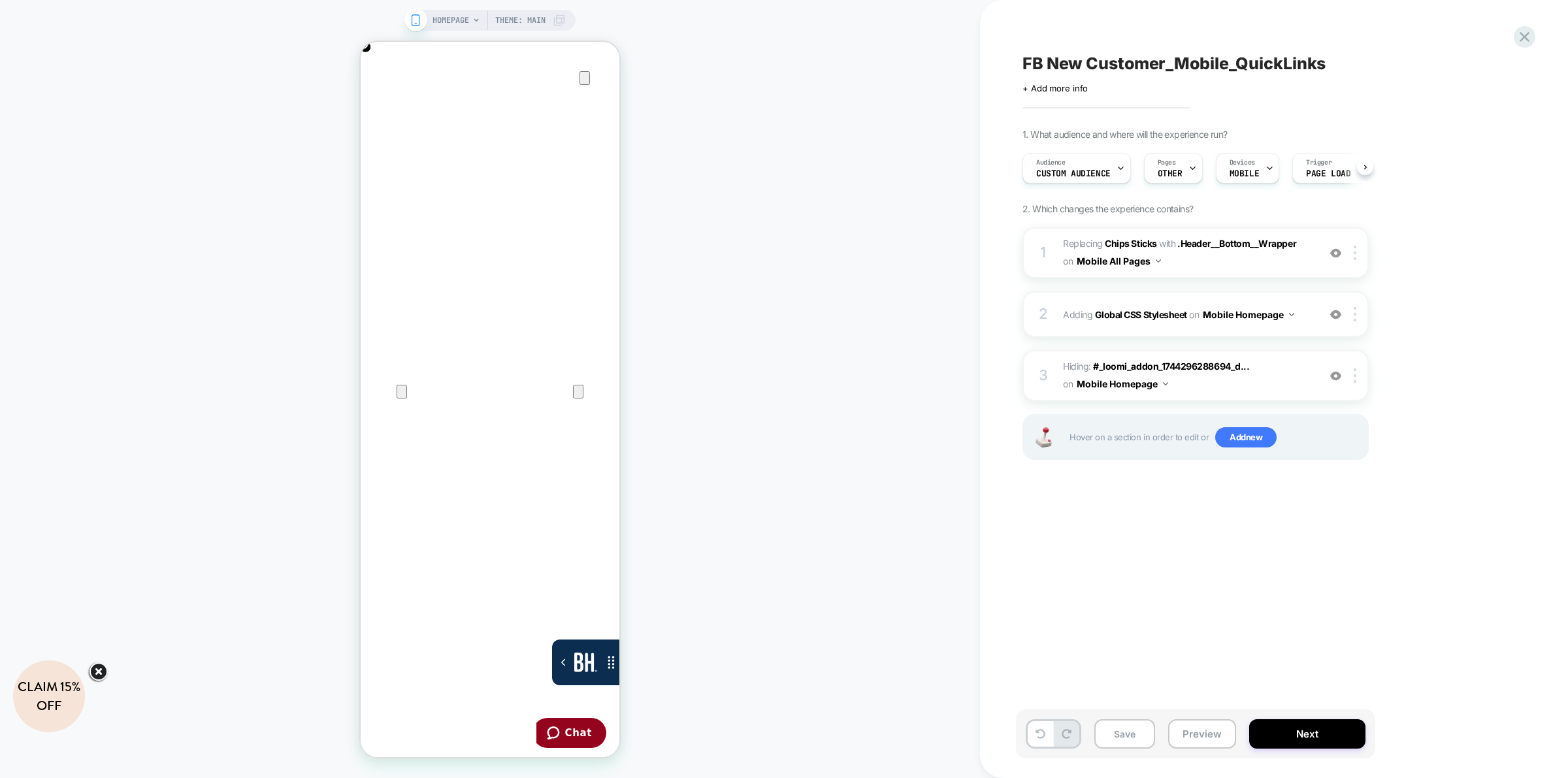
scroll to position [0, 259]
click at [1045, 171] on span "OTHER" at bounding box center [1171, 174] width 25 height 9
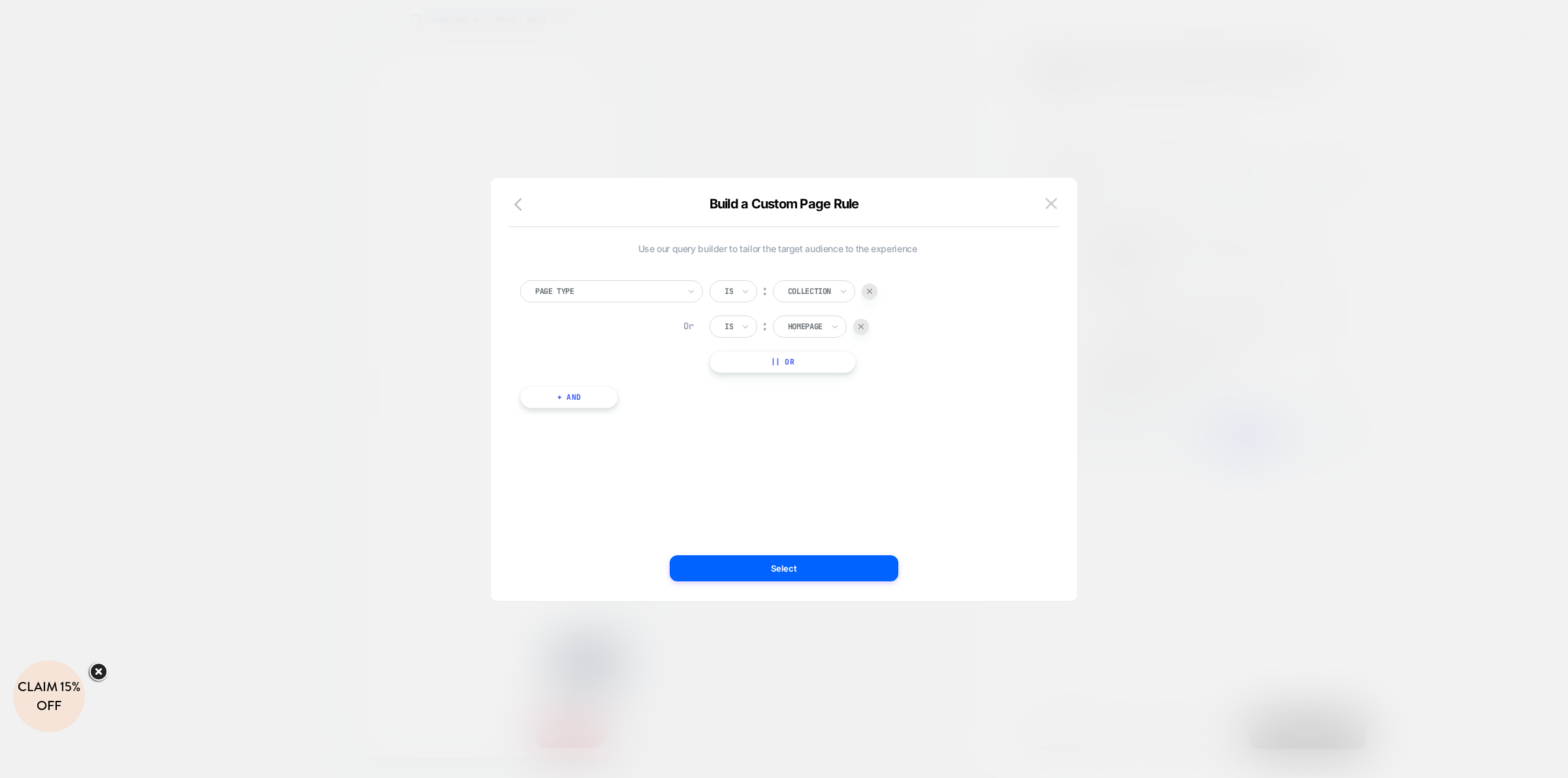
click at [1045, 389] on div at bounding box center [784, 389] width 1568 height 778
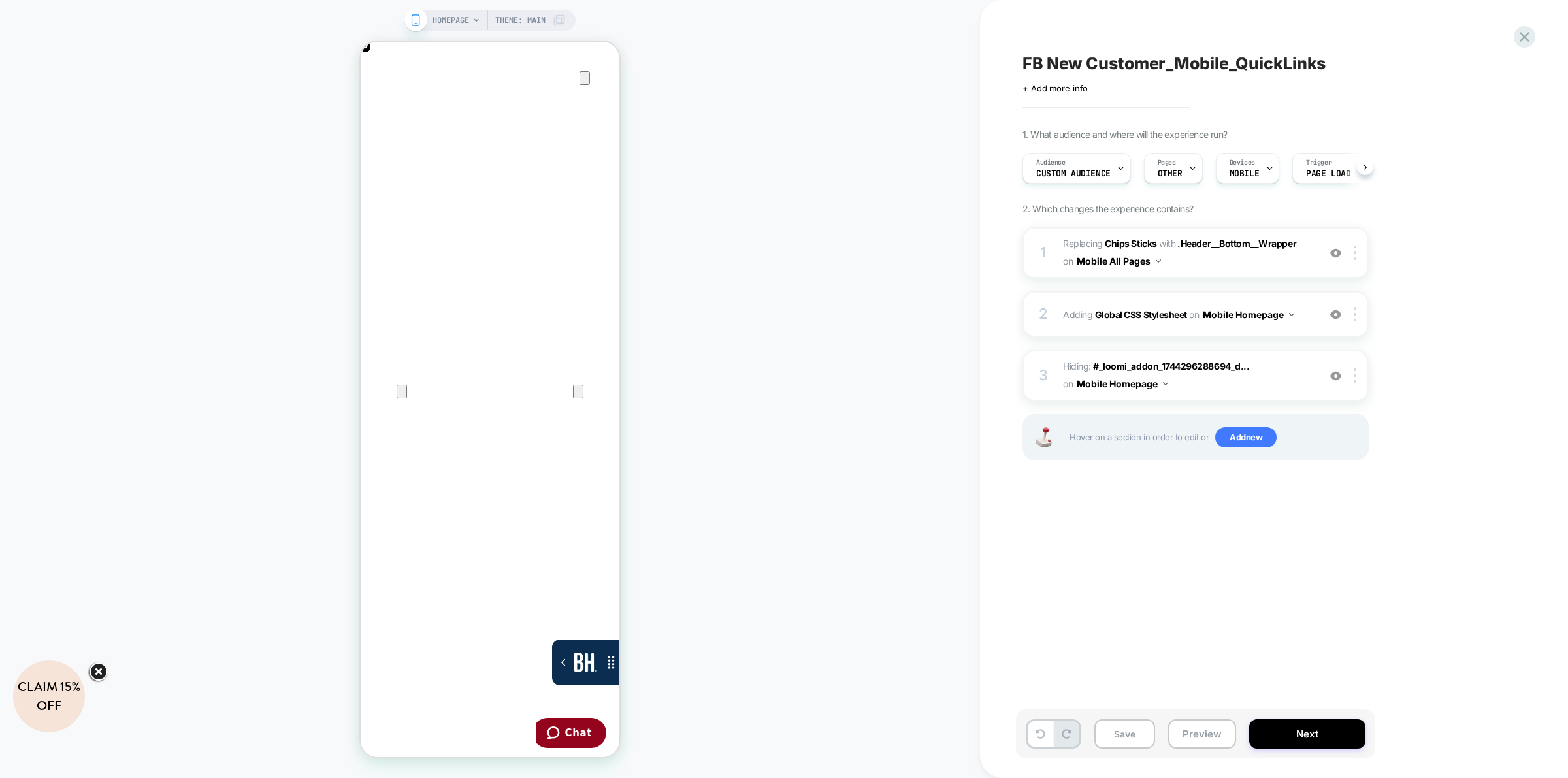
scroll to position [0, 519]
click at [1045, 180] on div "Audience Custom Audience" at bounding box center [1073, 168] width 101 height 29
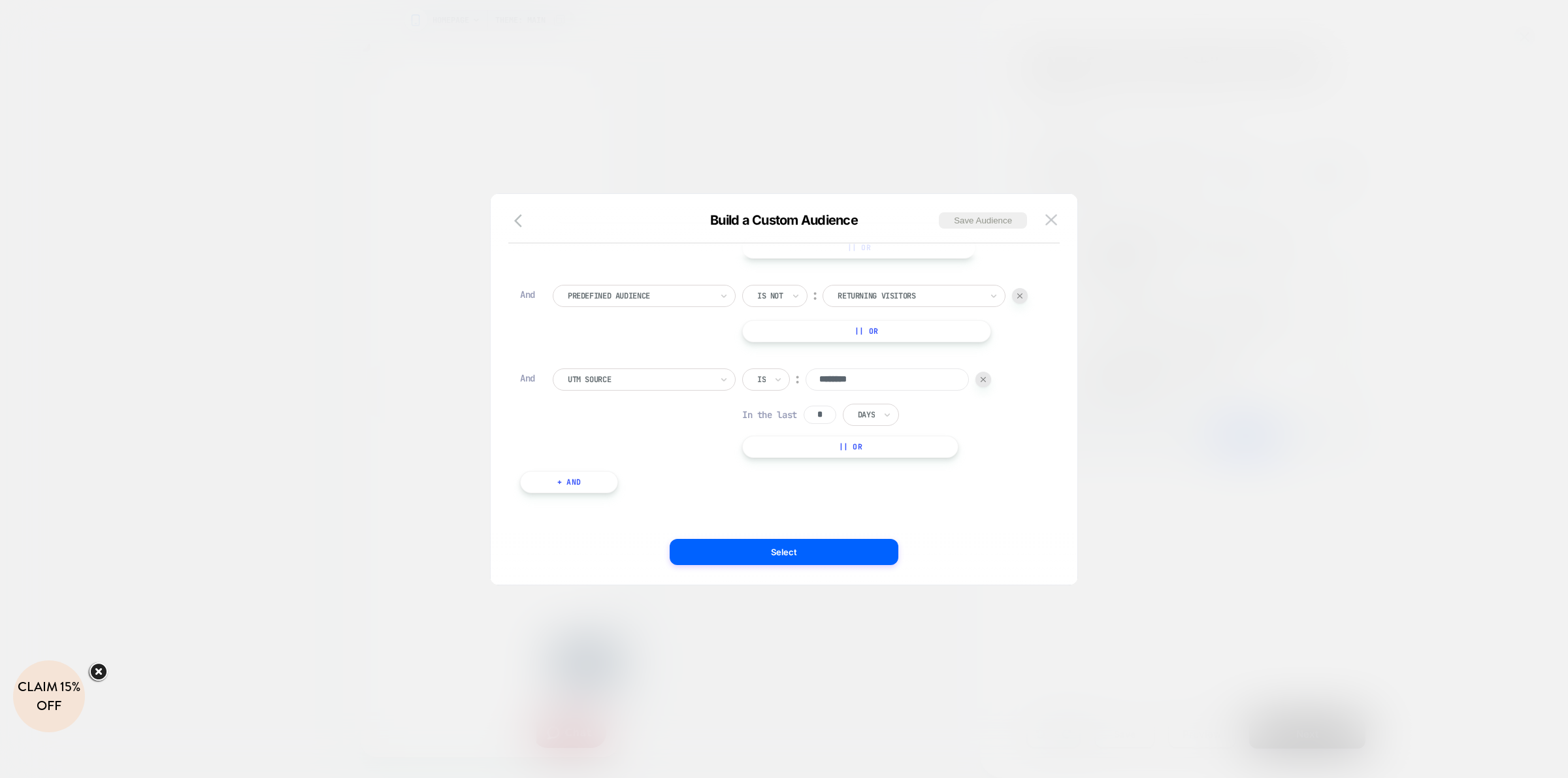
scroll to position [0, 0]
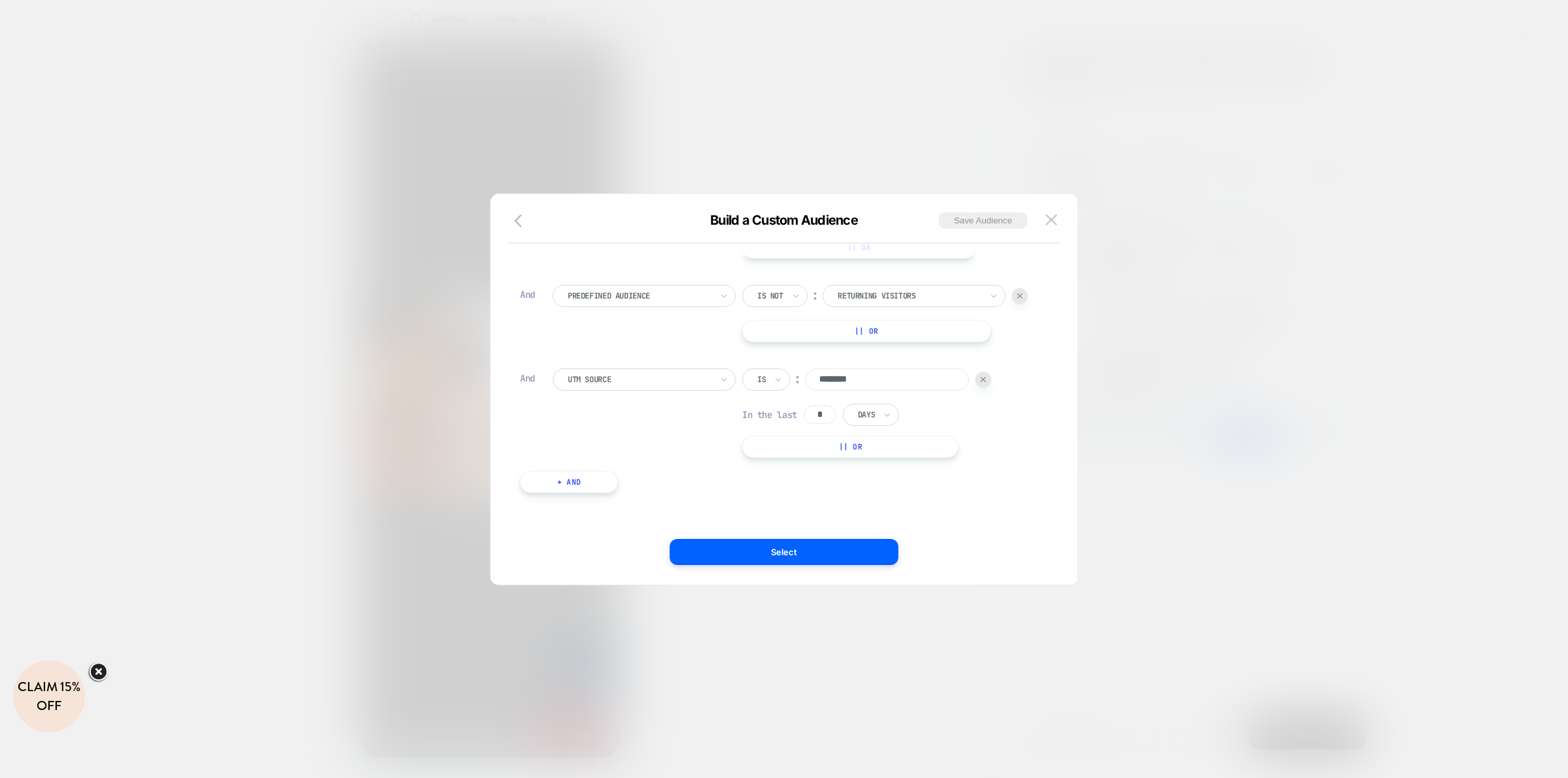
click at [1040, 148] on div at bounding box center [784, 389] width 1568 height 778
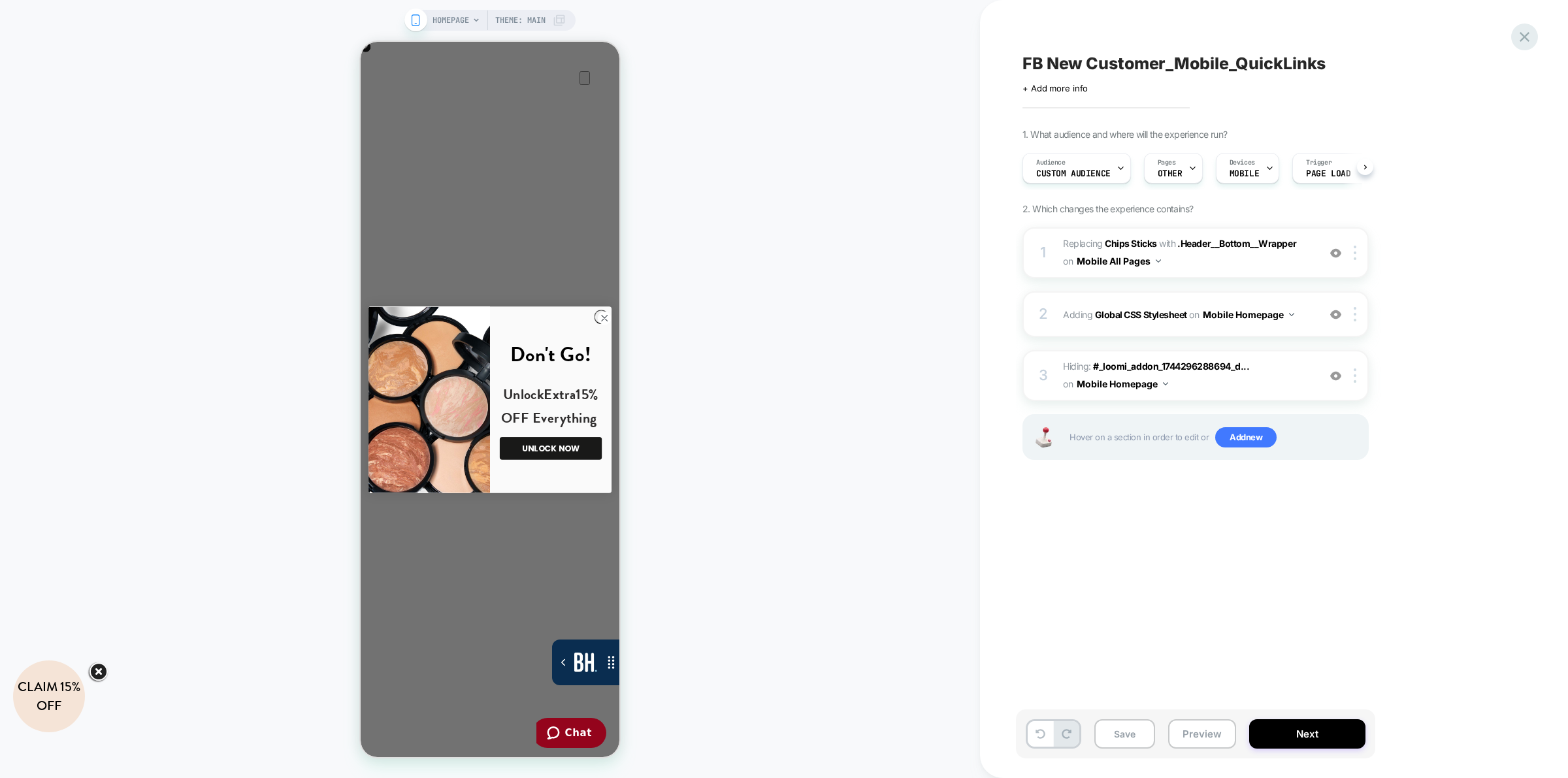
click at [1045, 36] on icon at bounding box center [1524, 37] width 18 height 18
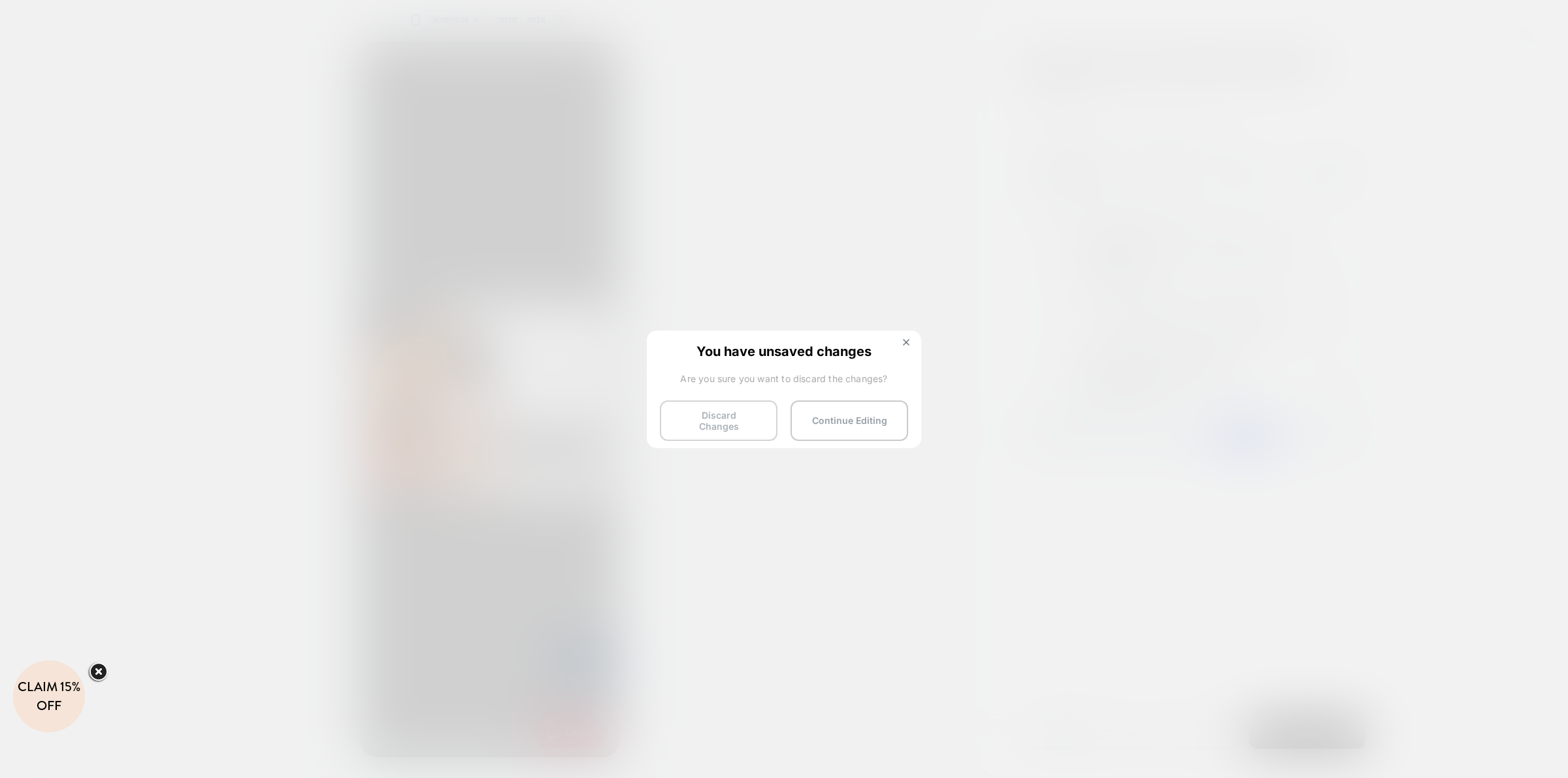
drag, startPoint x: 742, startPoint y: 408, endPoint x: 735, endPoint y: 410, distance: 7.3
click at [738, 410] on button "Discard Changes" at bounding box center [719, 421] width 117 height 40
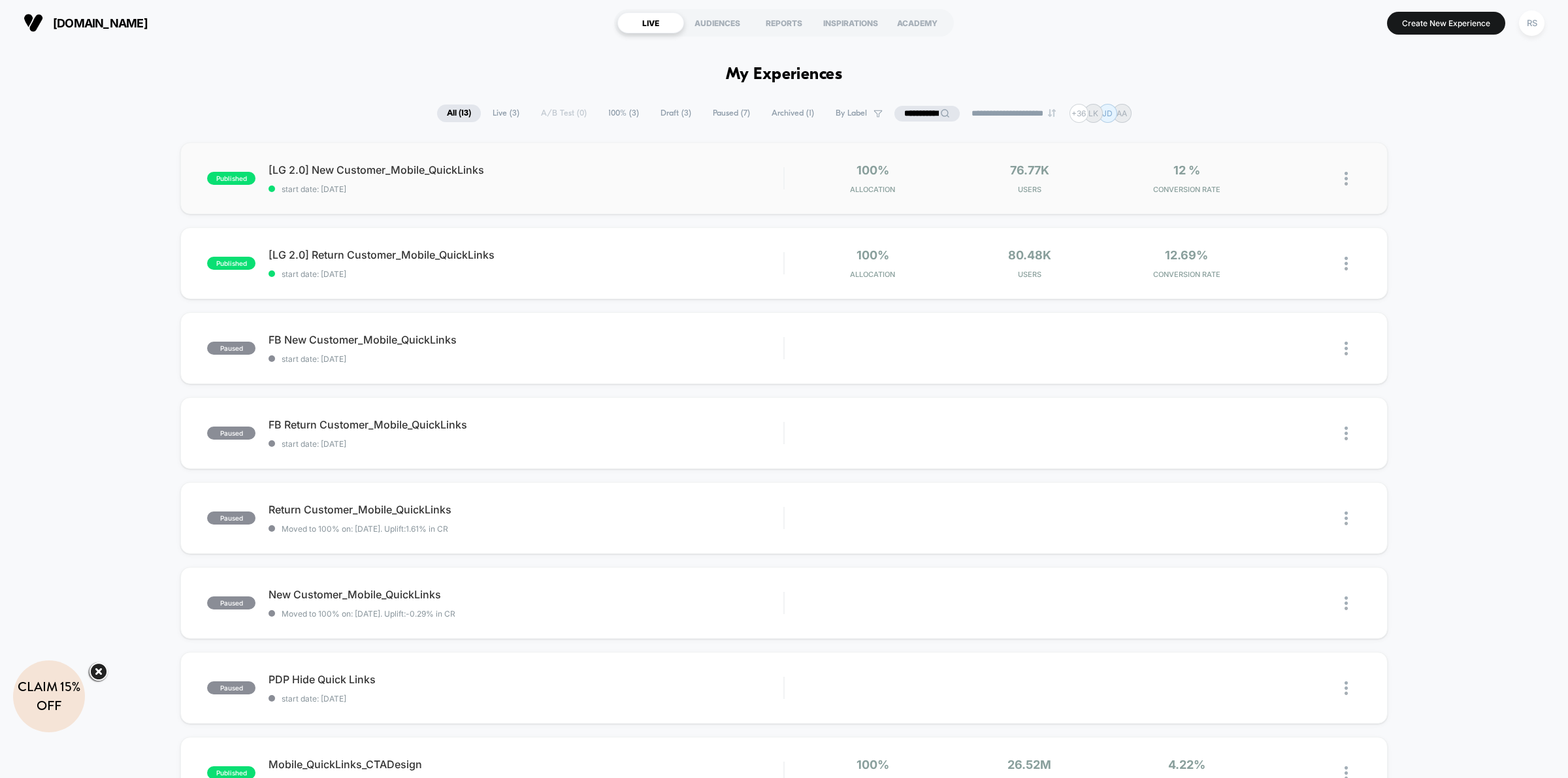
click at [620, 160] on div "published [LG 2.0] New Customer_Mobile_QuickLinks start date: [DATE] 100% Alloc…" at bounding box center [784, 179] width 1207 height 72
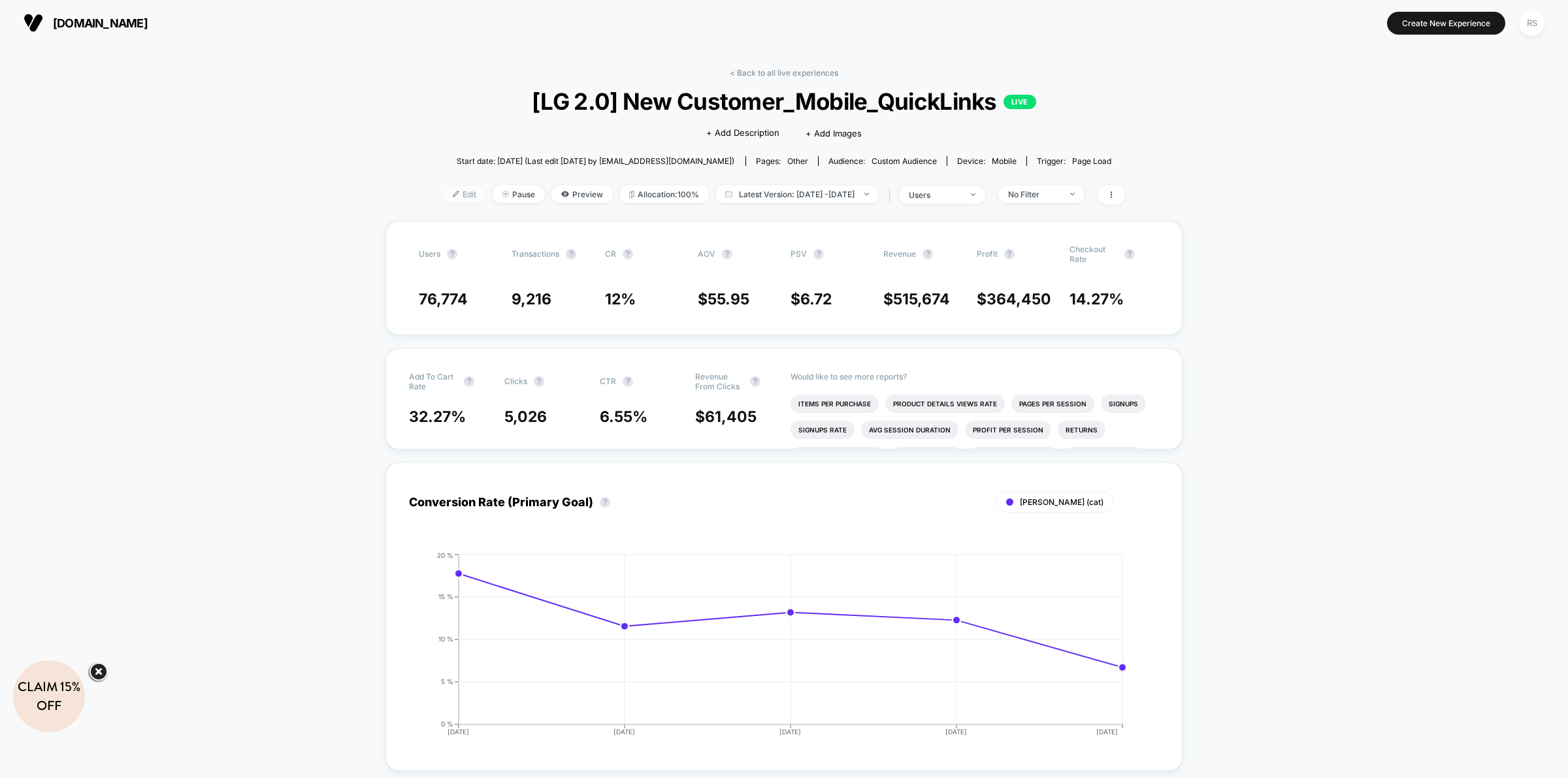
click at [443, 186] on span "Edit" at bounding box center [464, 194] width 43 height 18
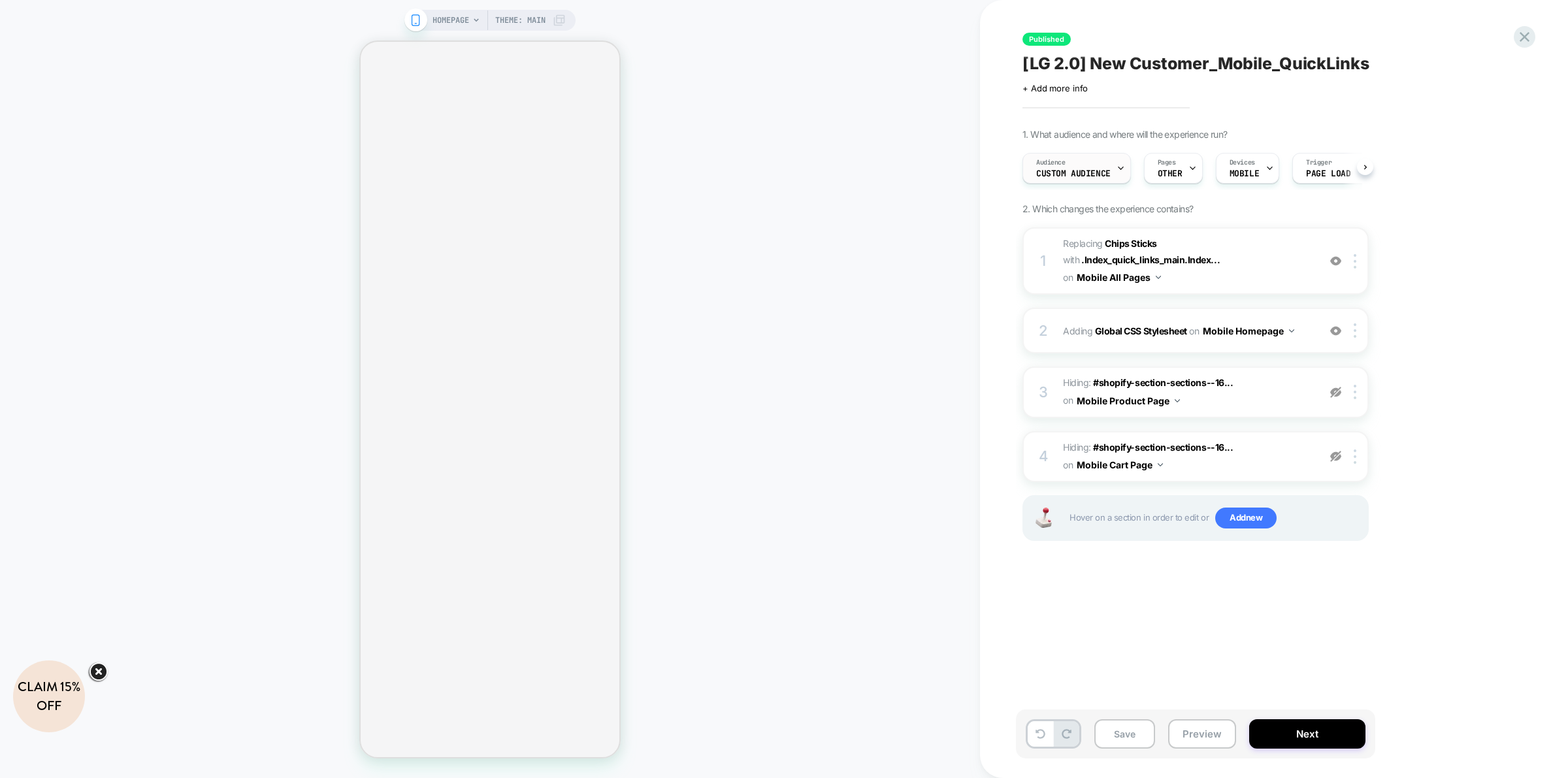
click at [1045, 172] on span "Custom Audience" at bounding box center [1073, 174] width 75 height 9
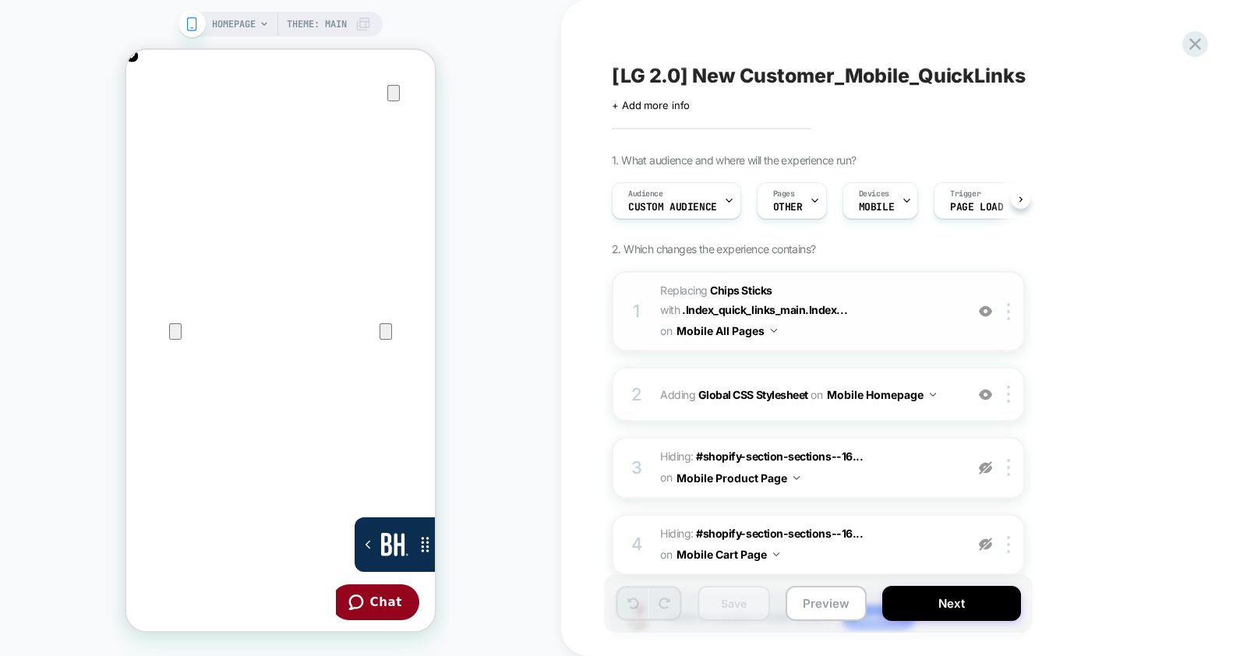
click at [919, 329] on span "#_loomi_addon_1744296288694_dup1744308386_dup1746811754_dup1753886003_dup175390…" at bounding box center [808, 311] width 297 height 62
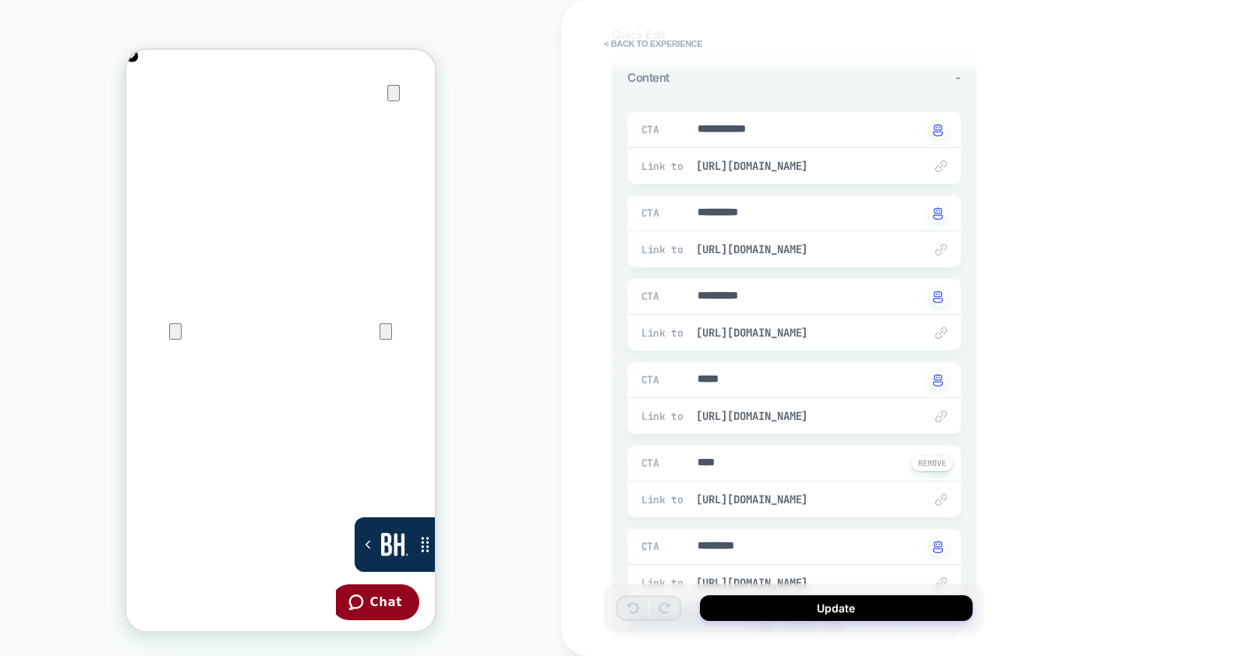
scroll to position [194, 0]
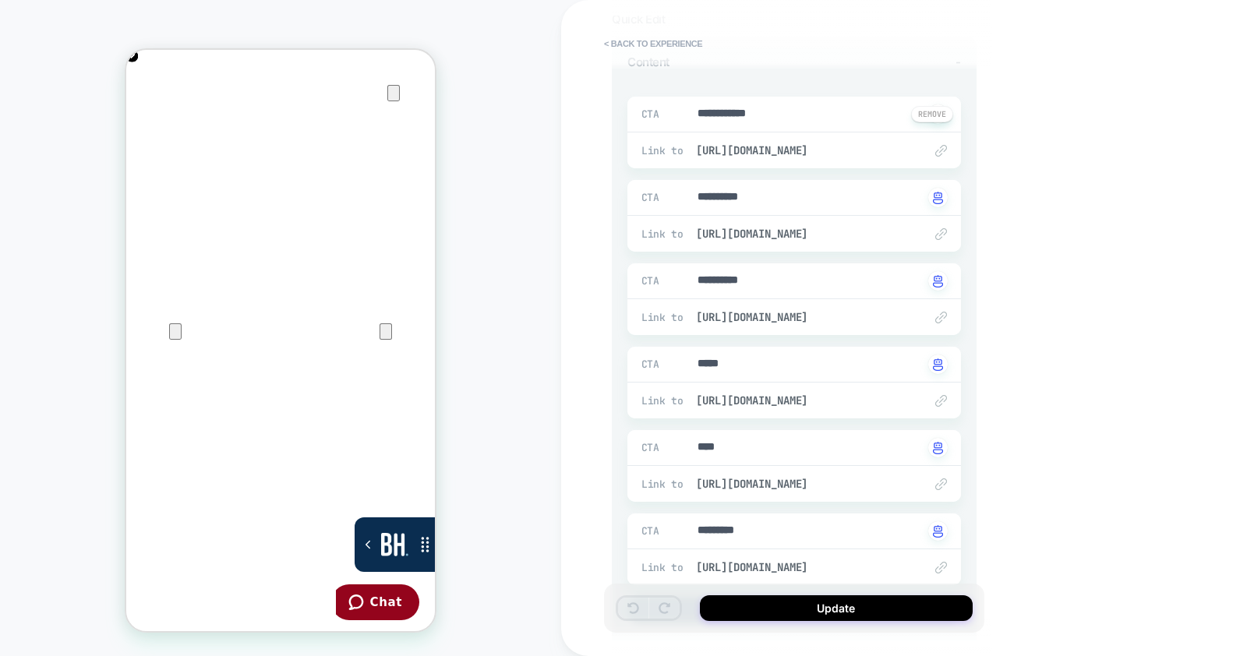
click at [753, 135] on div "Link to https://www.laurageller.com/collections/best-sellers" at bounding box center [793, 150] width 333 height 36
click at [765, 144] on span "https://www.laurageller.com/collections/best-sellers" at bounding box center [802, 150] width 212 height 14
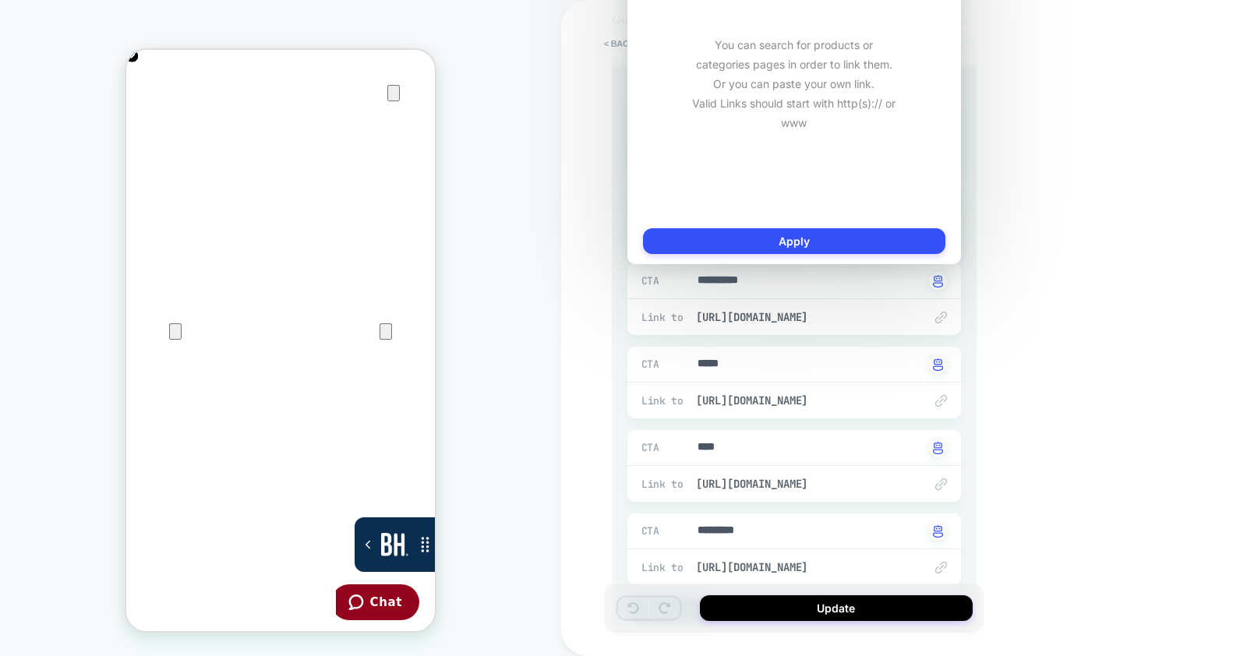
drag, startPoint x: 1084, startPoint y: 430, endPoint x: 1046, endPoint y: 404, distance: 45.8
click at [1084, 429] on div "**********" at bounding box center [904, 328] width 686 height 656
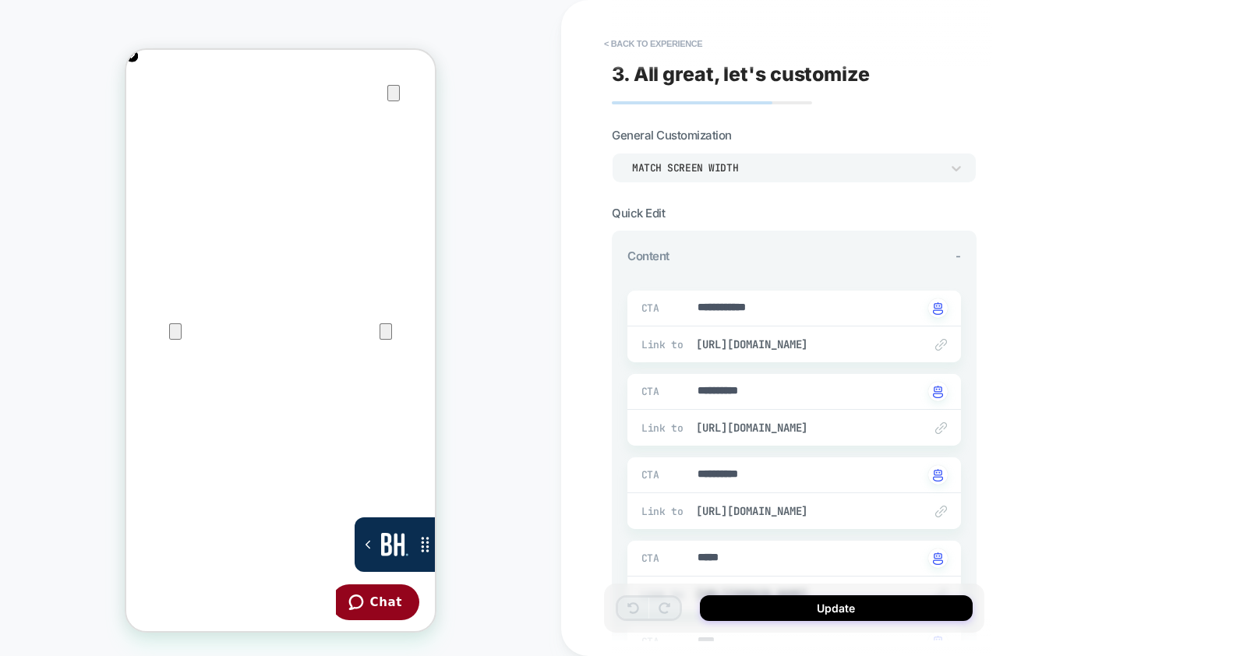
scroll to position [0, 309]
click at [843, 337] on span "https://www.laurageller.com/collections/best-sellers" at bounding box center [802, 344] width 212 height 14
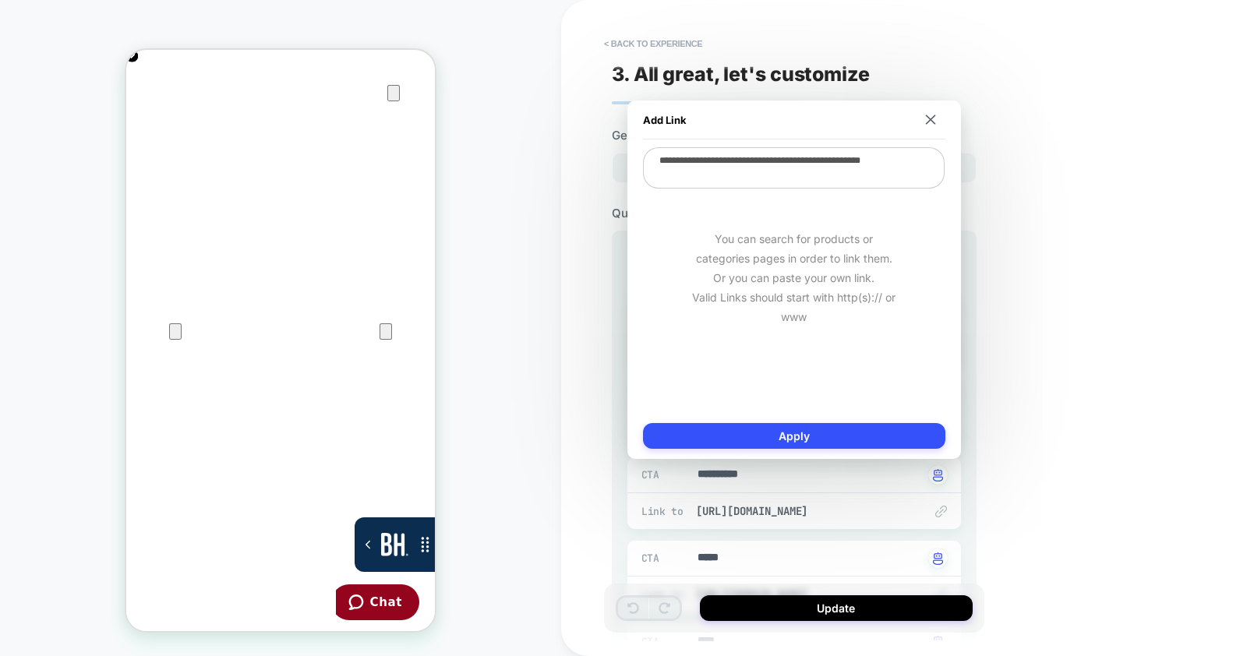
click at [783, 164] on textarea "**********" at bounding box center [794, 167] width 302 height 41
paste textarea "**********"
type textarea "*"
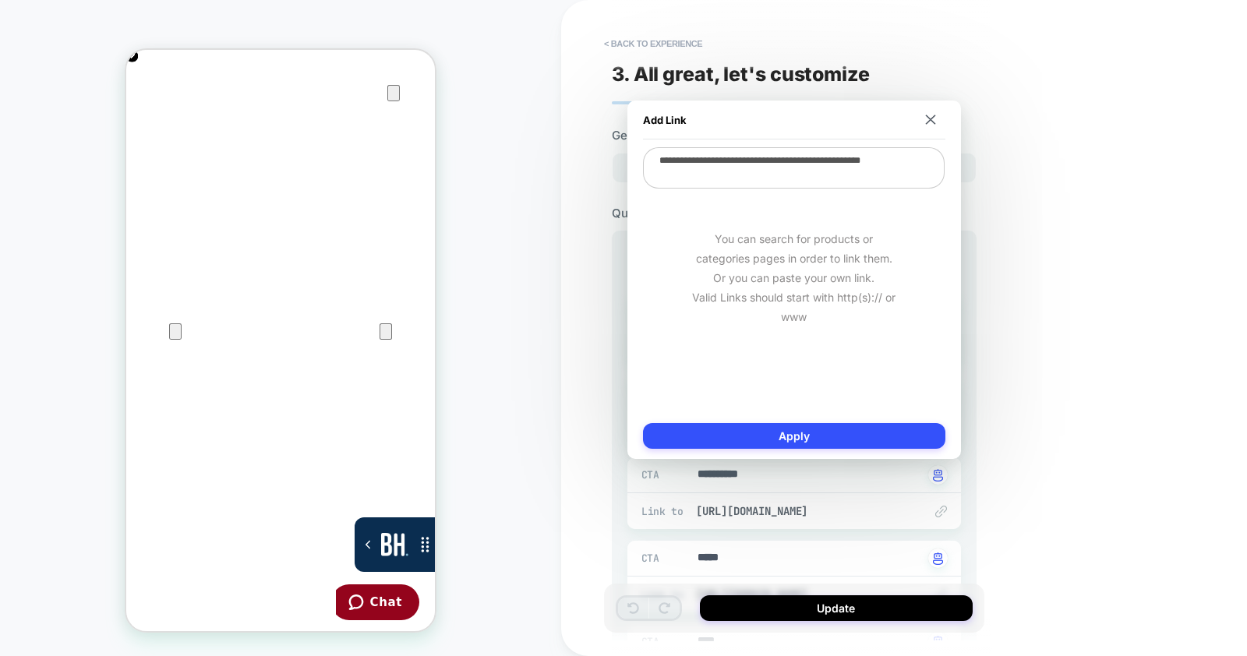
type textarea "**********"
click at [744, 435] on button "Apply" at bounding box center [794, 436] width 302 height 26
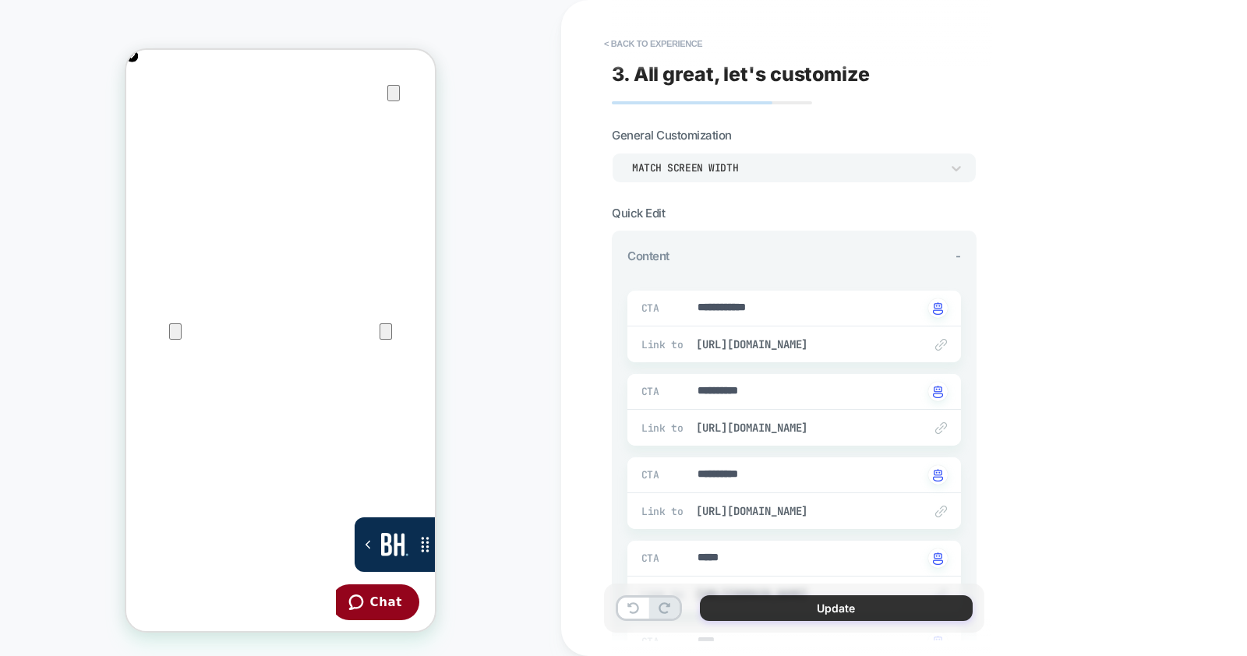
click at [826, 613] on button "Update" at bounding box center [836, 608] width 273 height 26
type textarea "*"
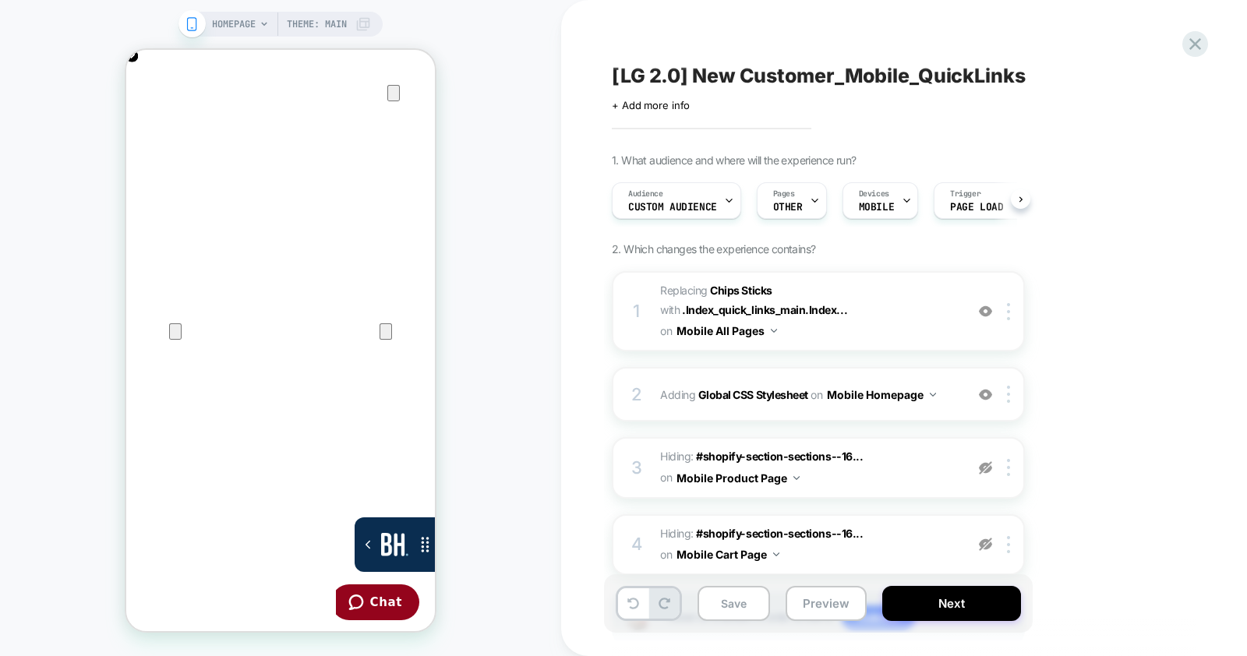
click at [736, 604] on button "Save" at bounding box center [733, 603] width 72 height 35
click at [736, 603] on button "Save" at bounding box center [733, 603] width 72 height 35
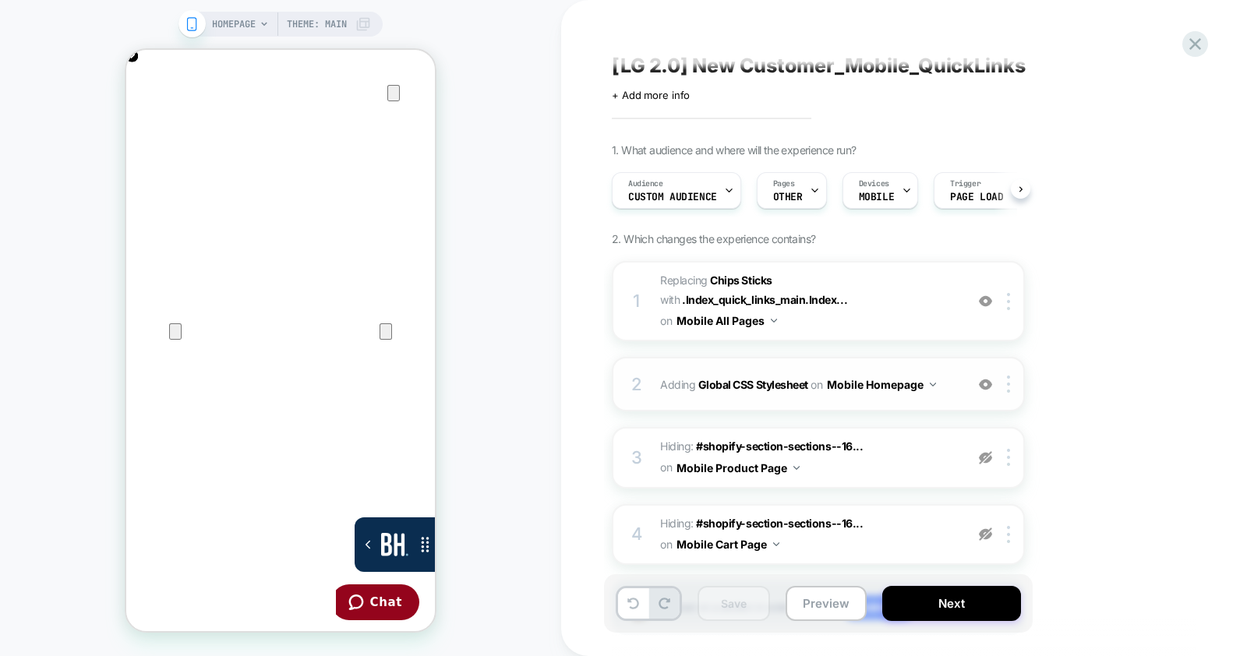
scroll to position [0, 0]
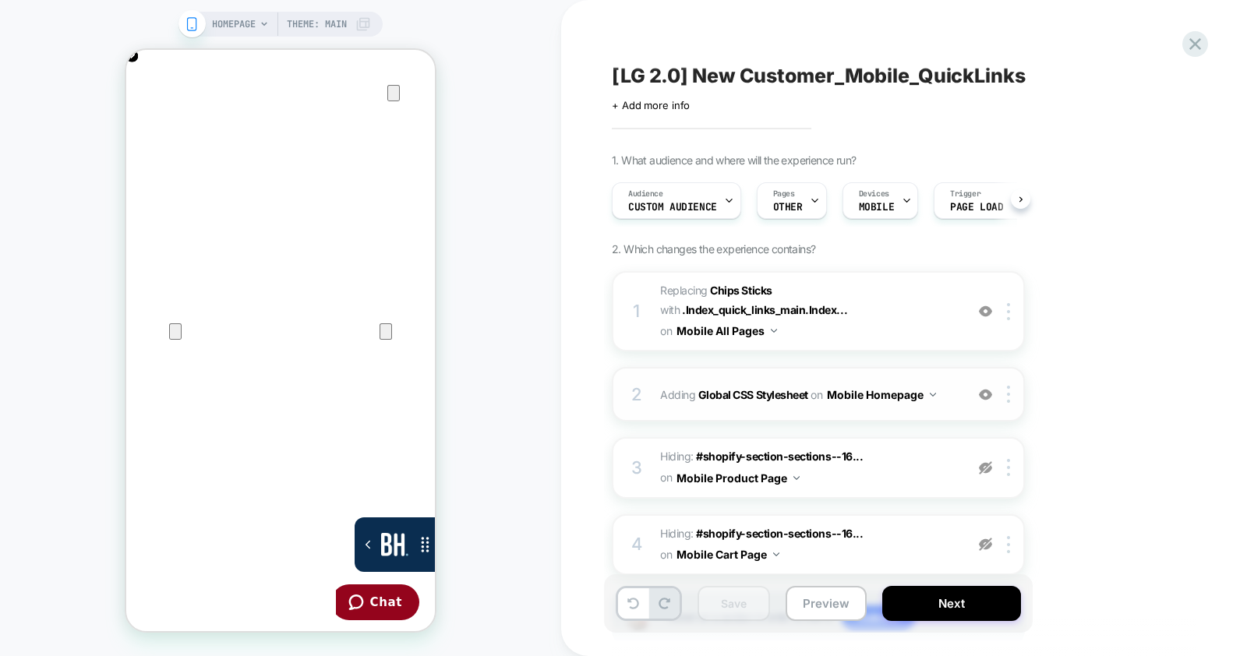
click at [902, 407] on div "2 Adding Global CSS Stylesheet on Mobile Homepage Add Before Add After Copy to …" at bounding box center [818, 394] width 413 height 55
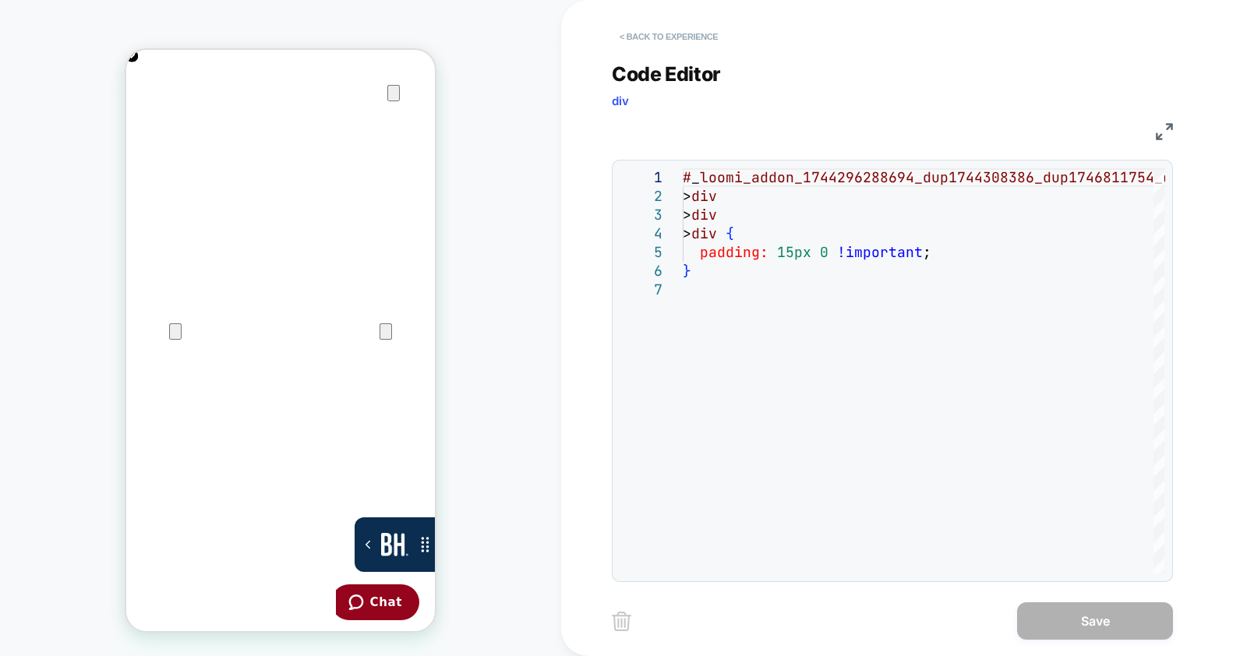
click at [677, 30] on button "< Back to experience" at bounding box center [669, 36] width 114 height 25
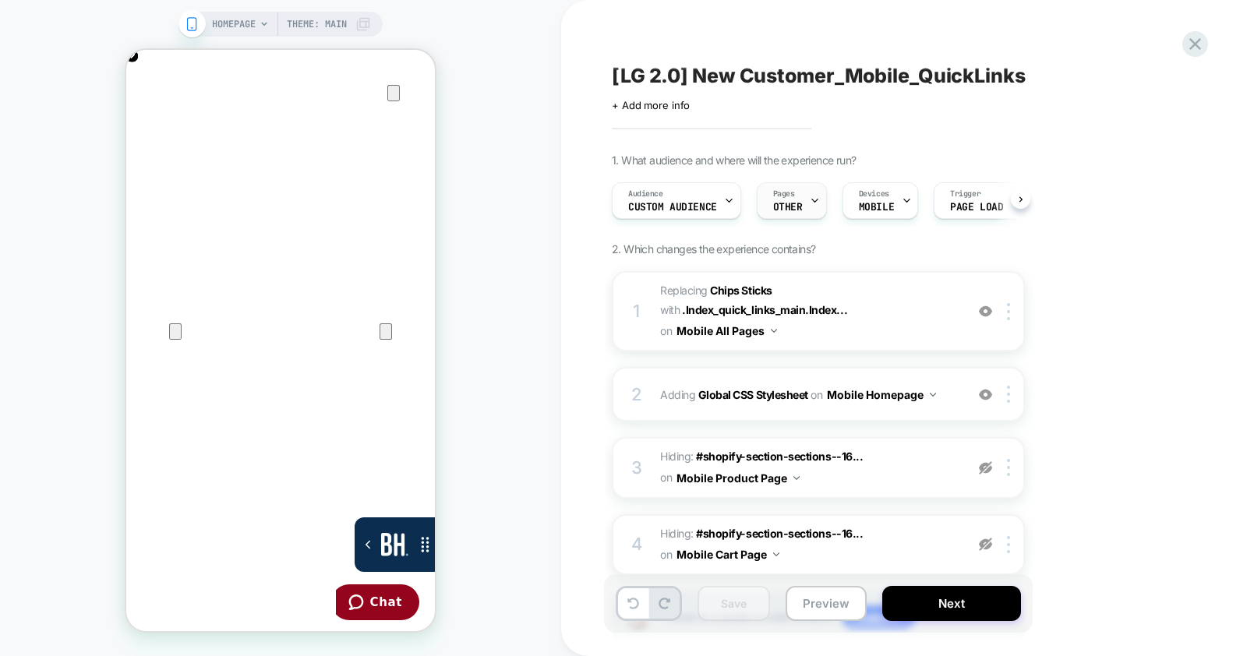
click at [792, 205] on span "OTHER" at bounding box center [788, 207] width 30 height 11
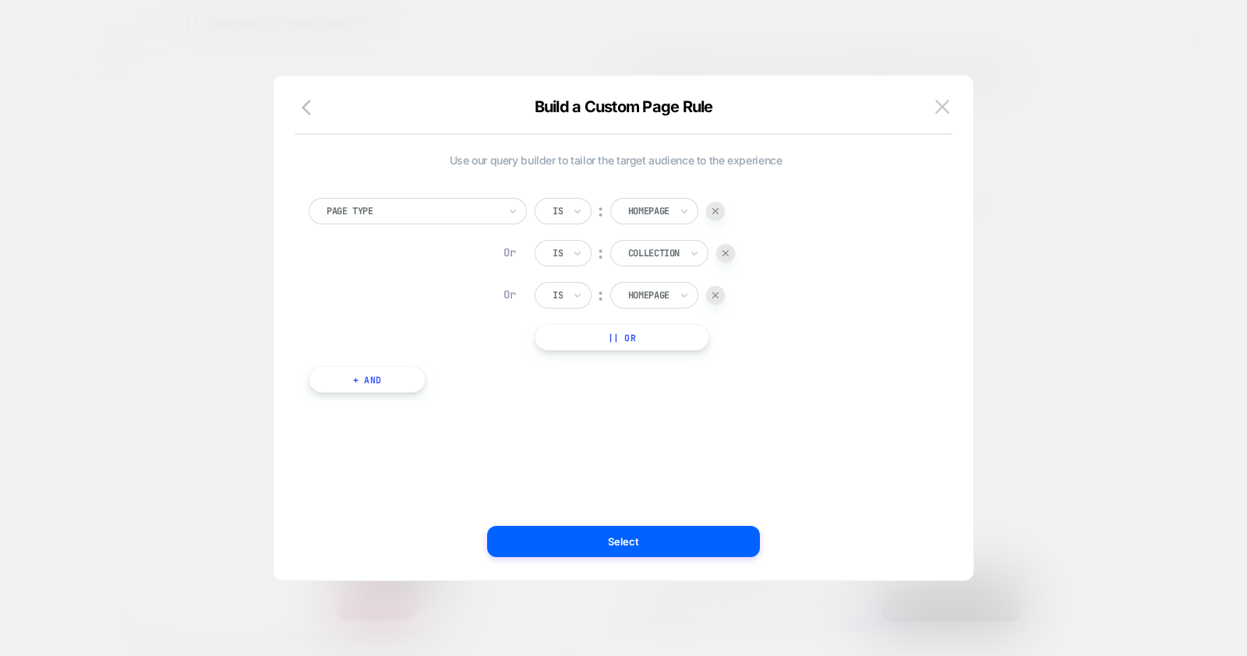
click at [719, 294] on div at bounding box center [715, 295] width 19 height 19
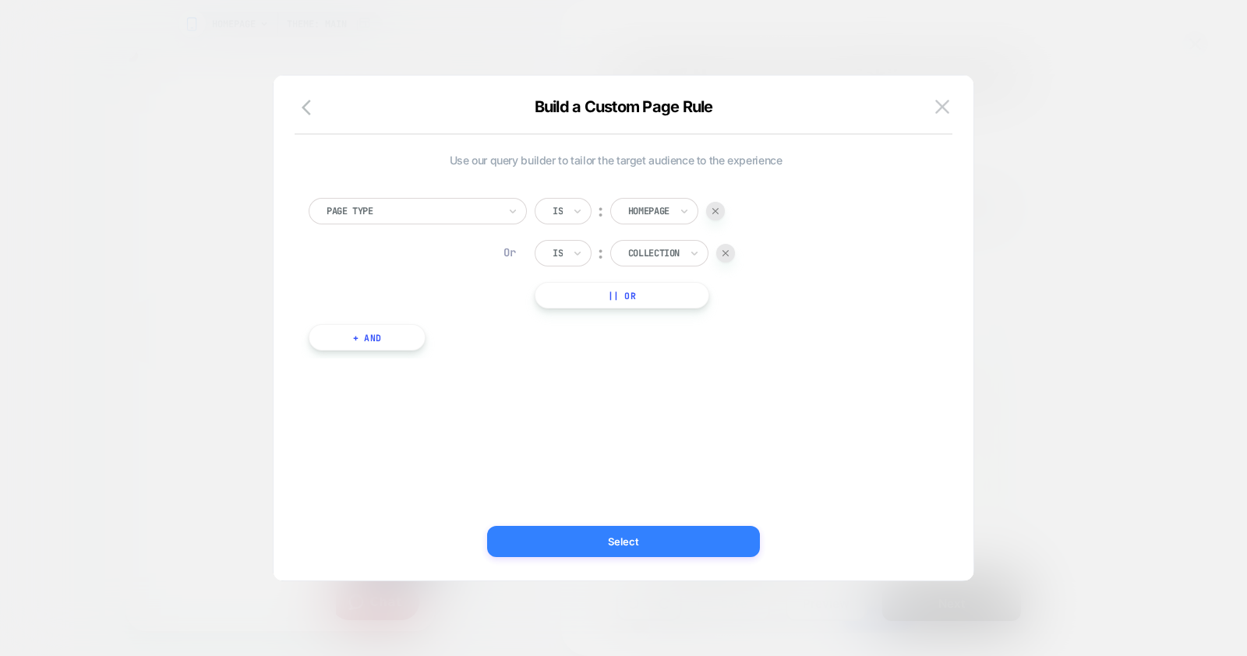
click at [652, 542] on button "Select" at bounding box center [623, 541] width 273 height 31
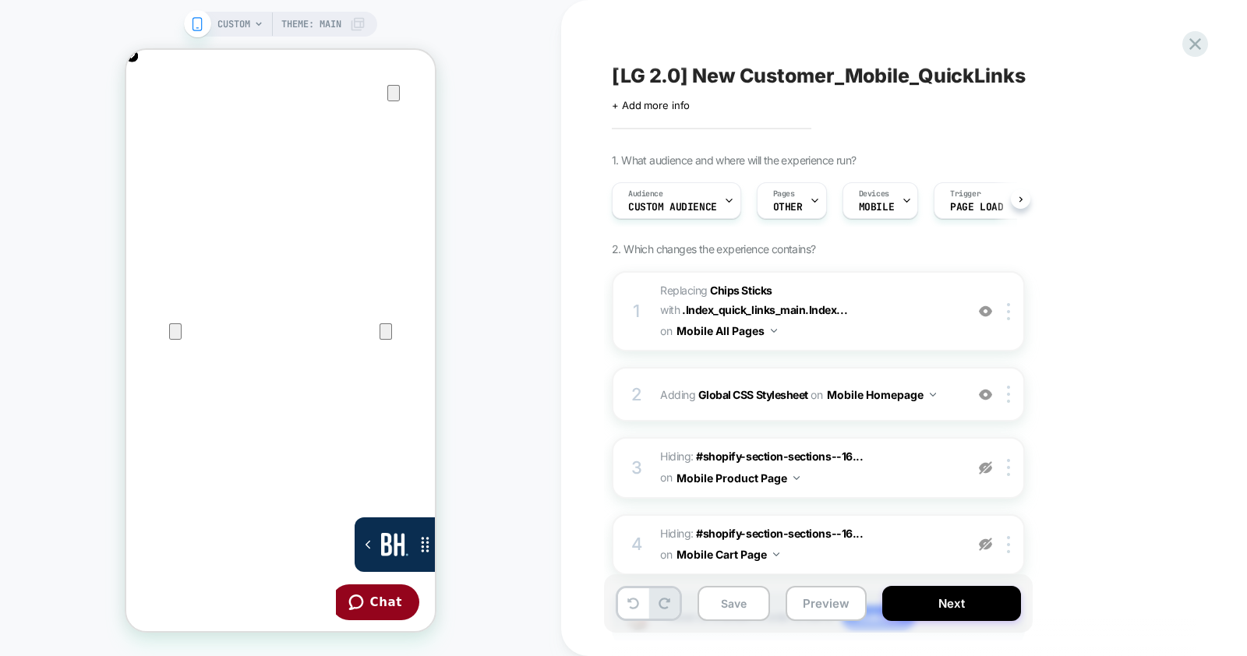
scroll to position [0, 1]
click at [680, 206] on span "Custom Audience" at bounding box center [671, 207] width 89 height 11
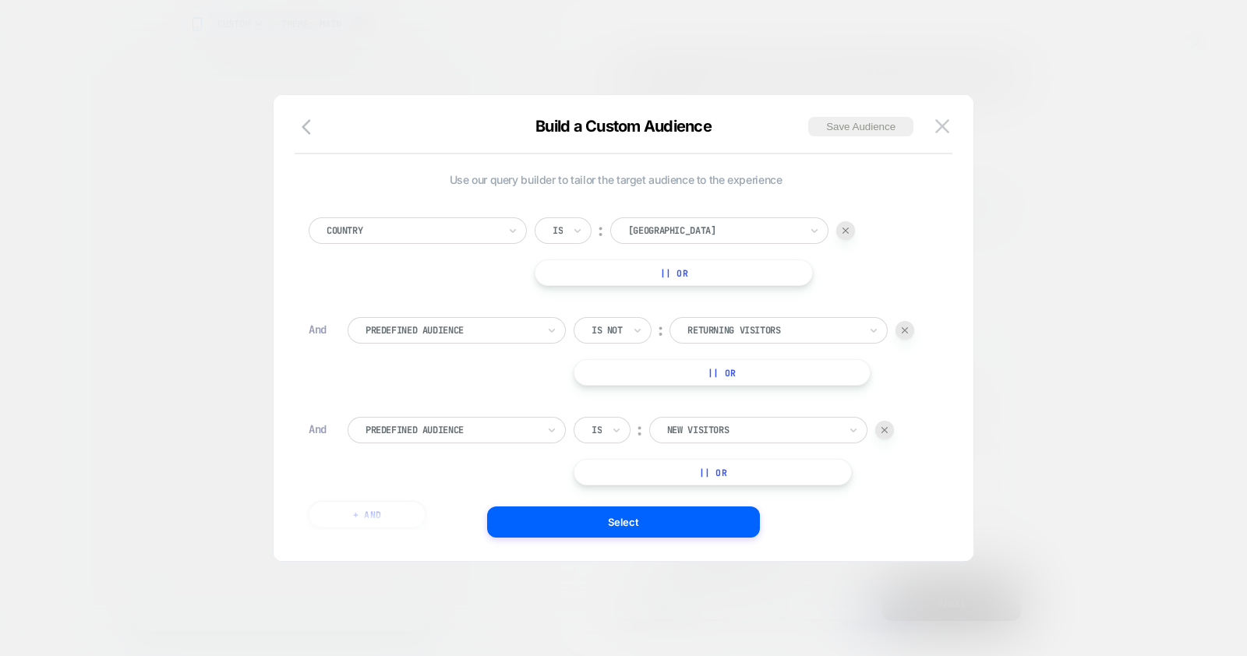
click at [905, 331] on img at bounding box center [904, 330] width 6 height 6
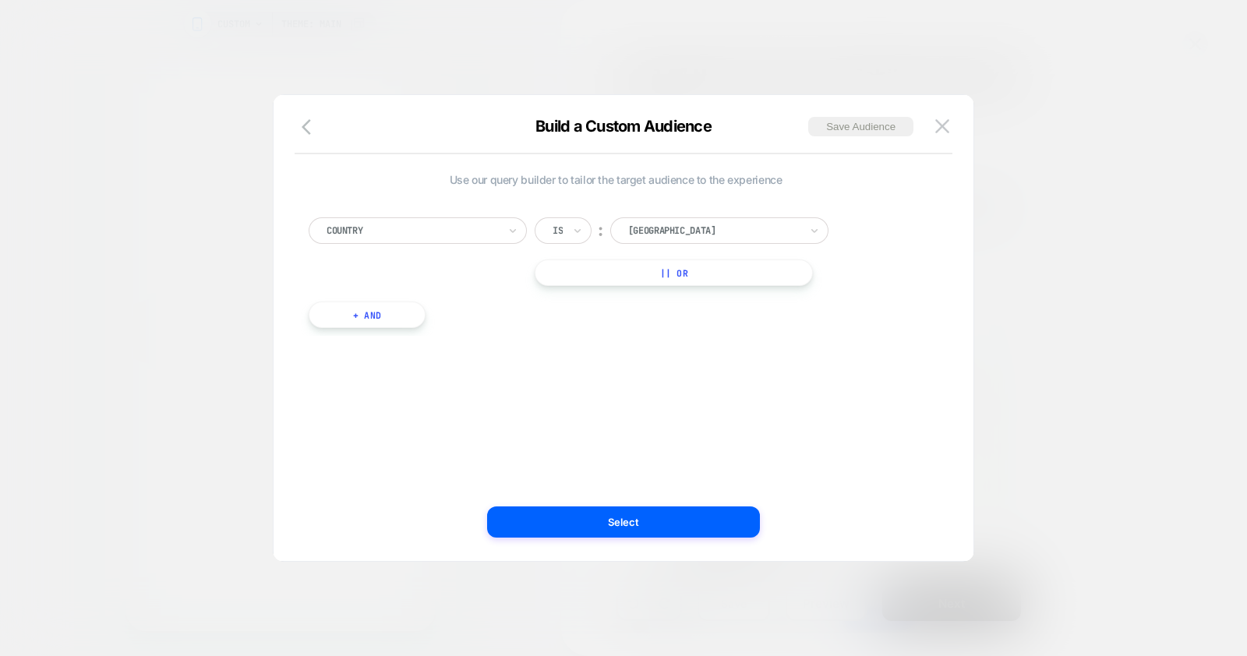
click at [396, 319] on button "+ And" at bounding box center [367, 315] width 117 height 26
click at [429, 323] on div at bounding box center [450, 330] width 171 height 14
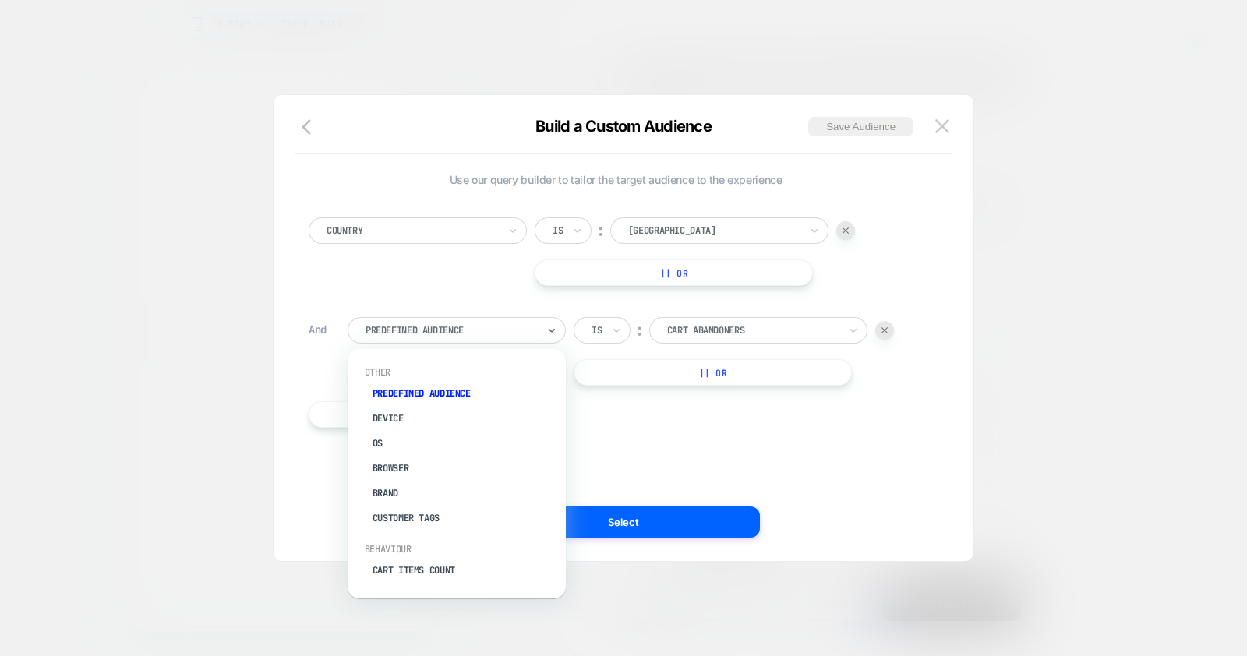
scroll to position [0, 0]
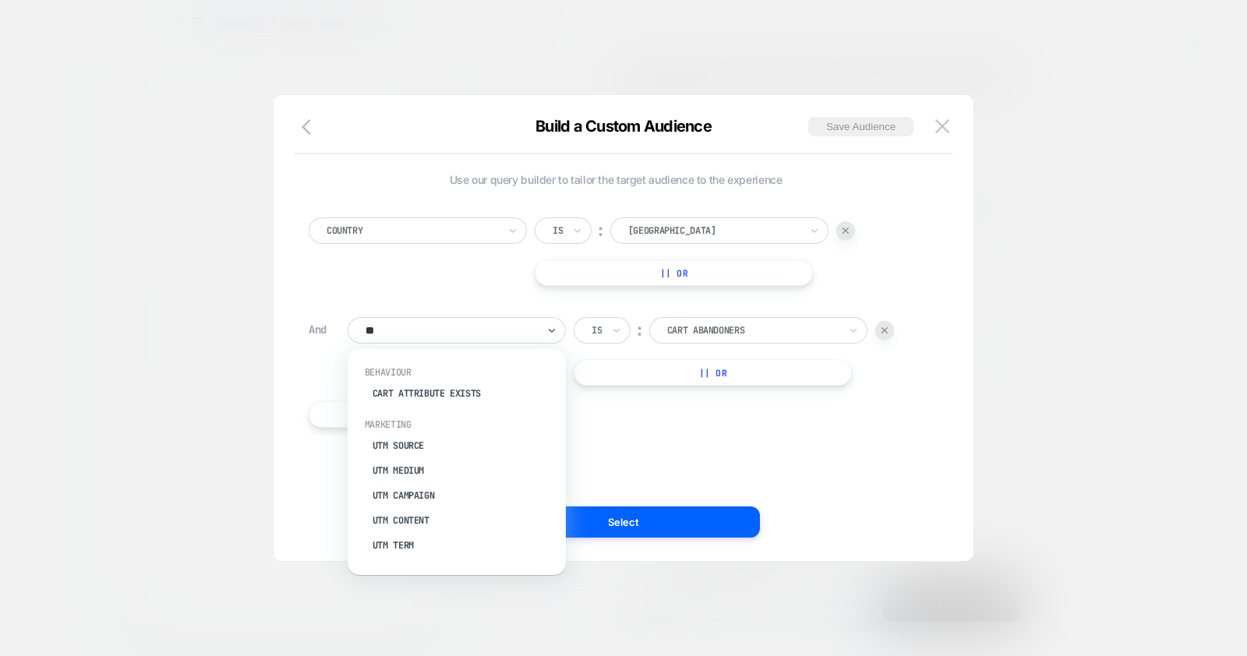
type input "***"
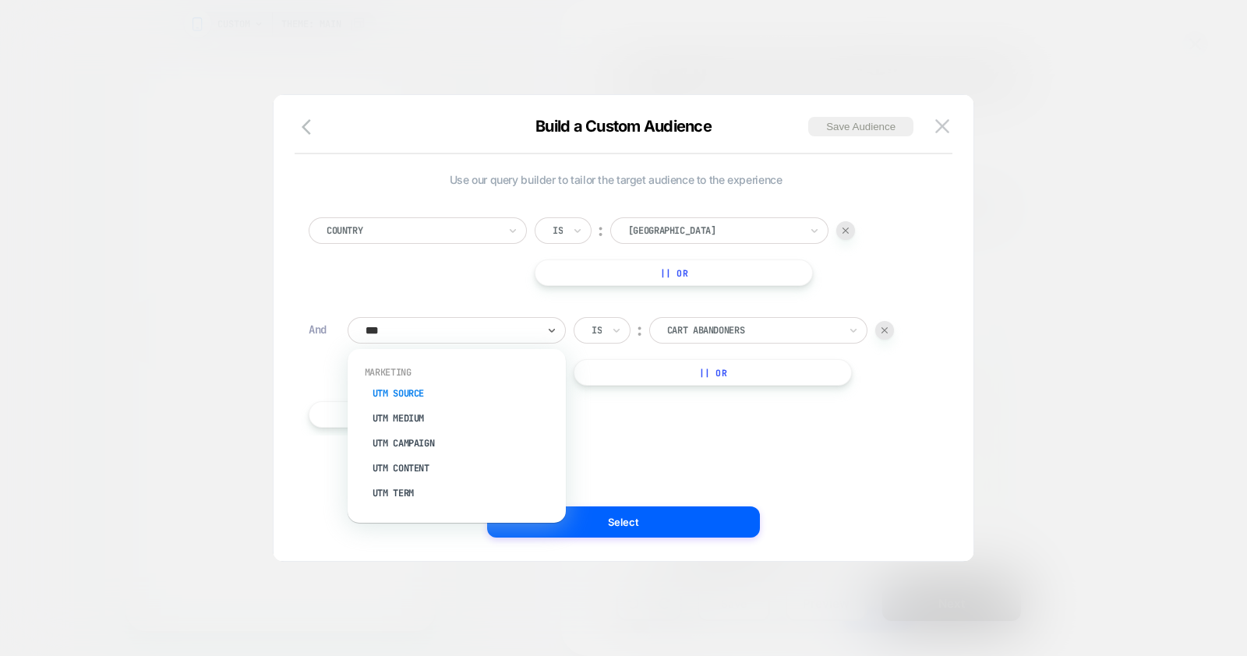
click at [412, 386] on div "UTM Source" at bounding box center [464, 393] width 203 height 25
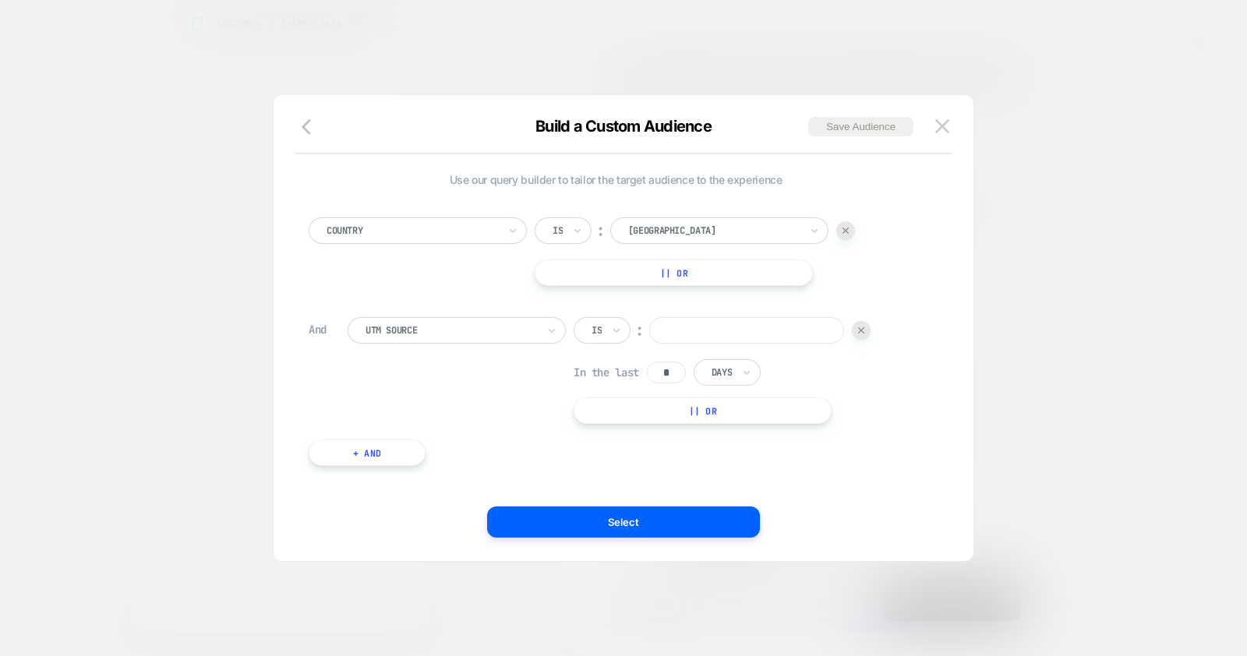
click at [764, 332] on input at bounding box center [746, 330] width 195 height 26
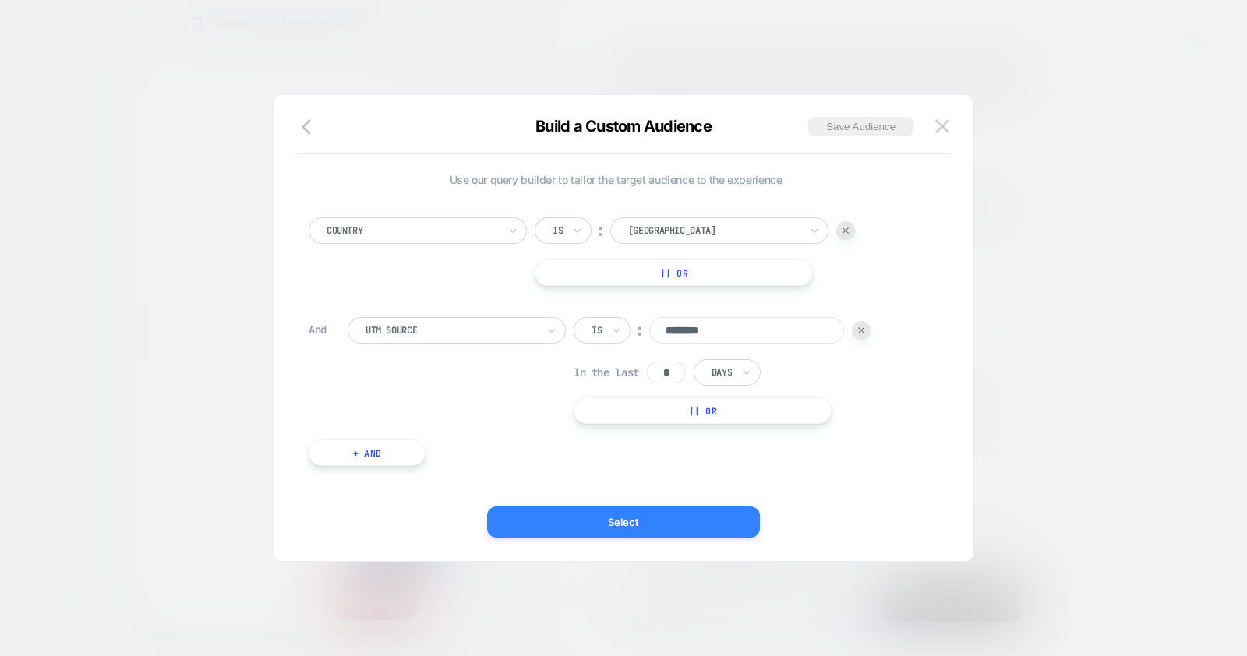
type input "********"
click at [640, 527] on button "Select" at bounding box center [623, 521] width 273 height 31
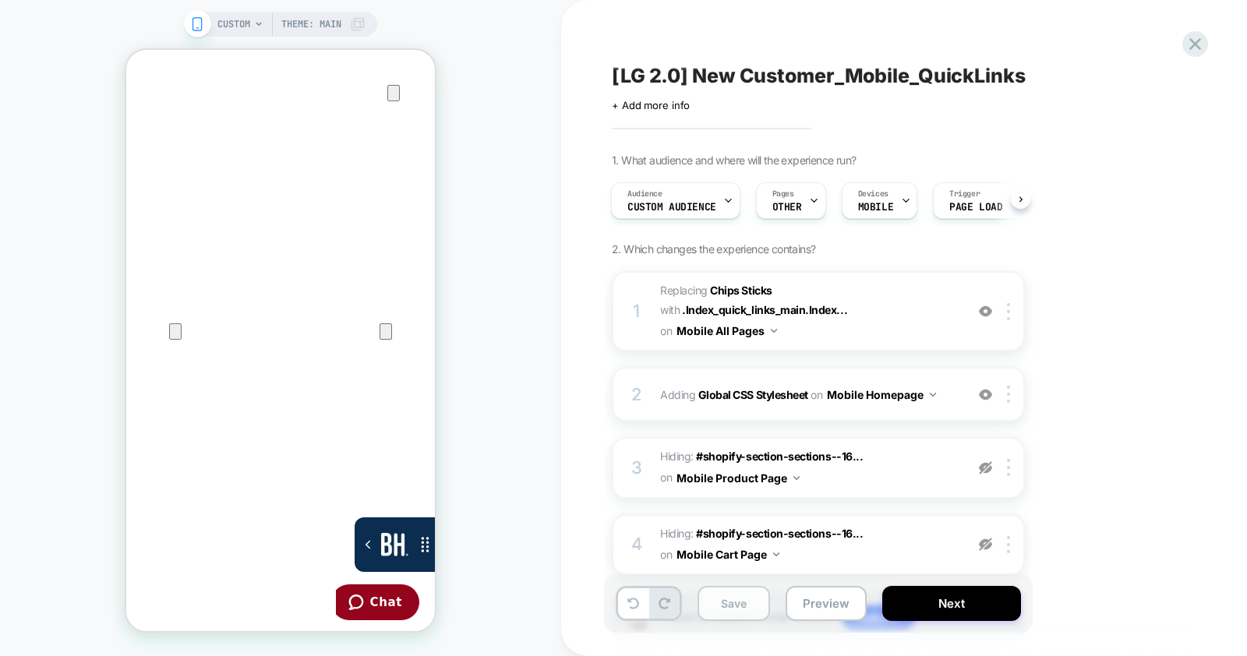
click at [750, 605] on button "Save" at bounding box center [733, 603] width 72 height 35
click at [673, 195] on div "Audience Custom Audience" at bounding box center [672, 200] width 120 height 35
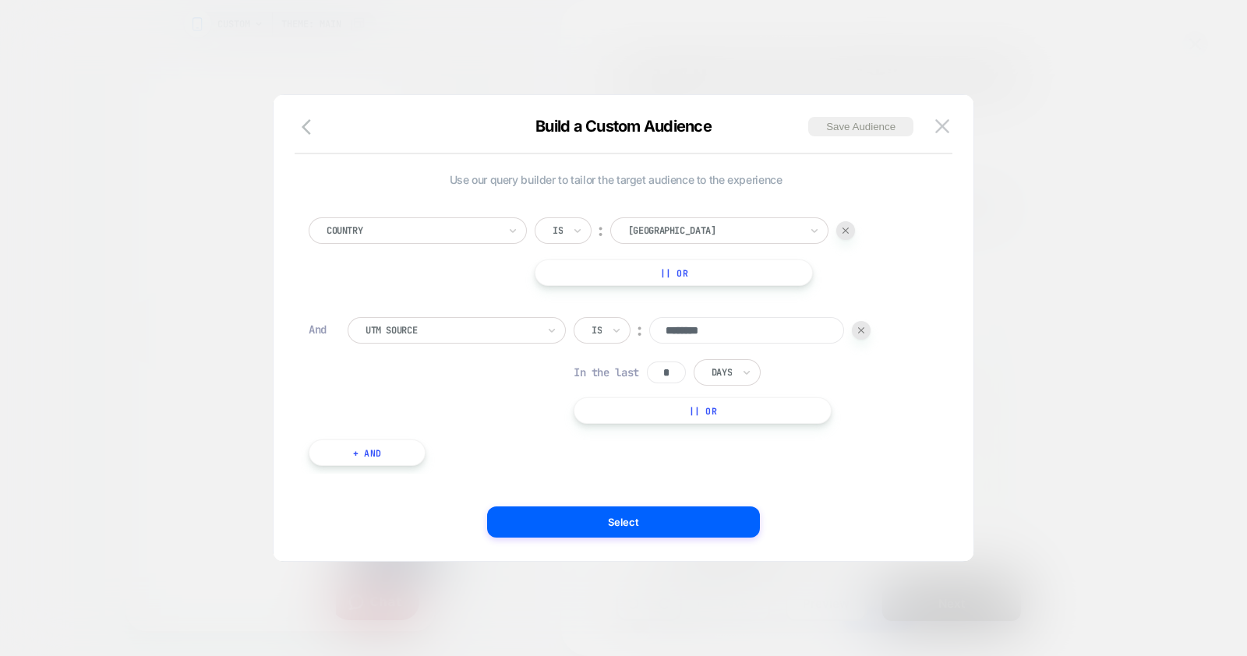
scroll to position [16, 0]
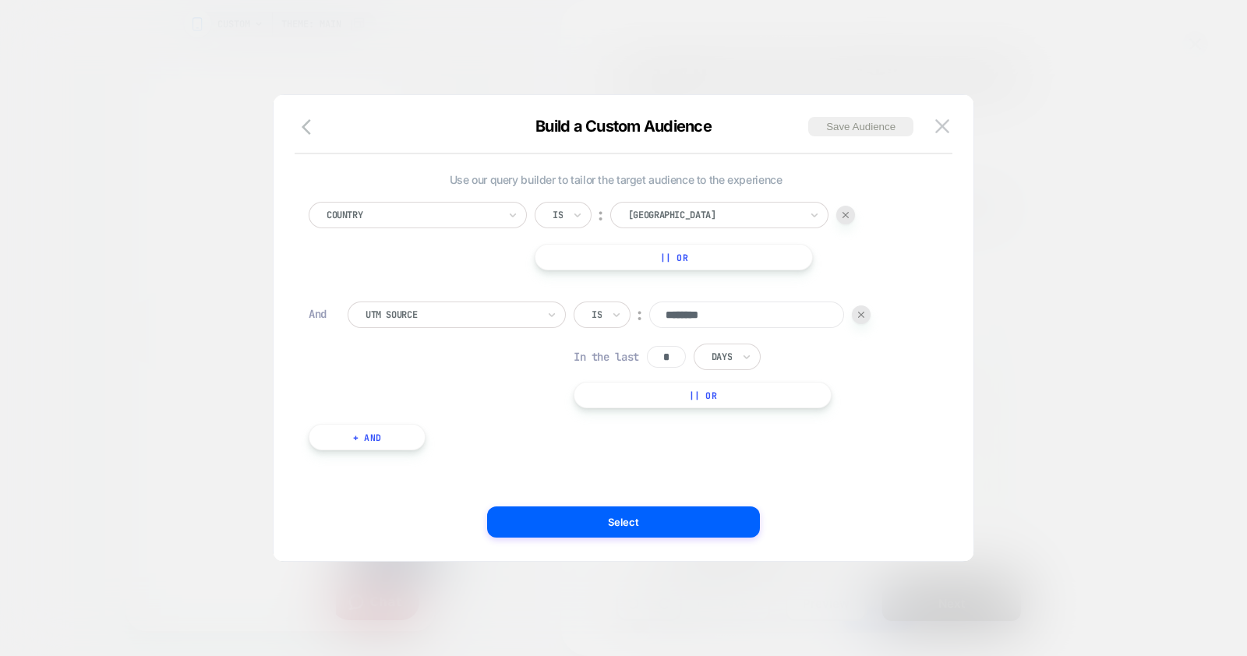
click at [1044, 387] on div at bounding box center [623, 328] width 1247 height 656
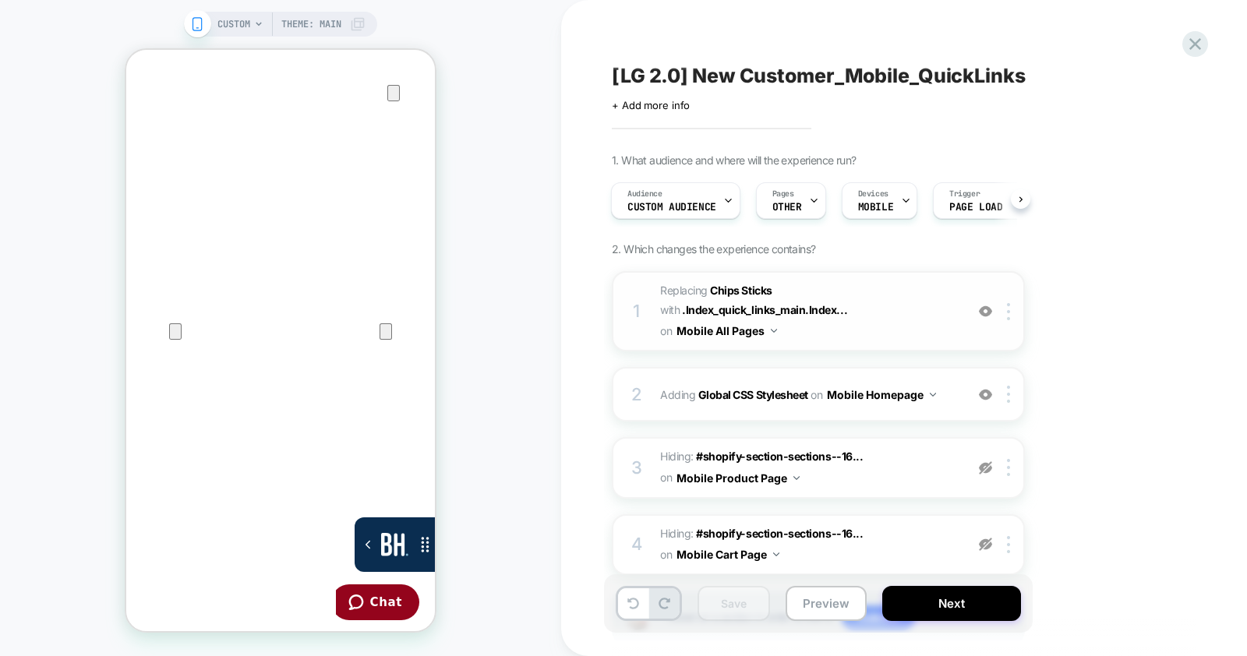
scroll to position [102, 0]
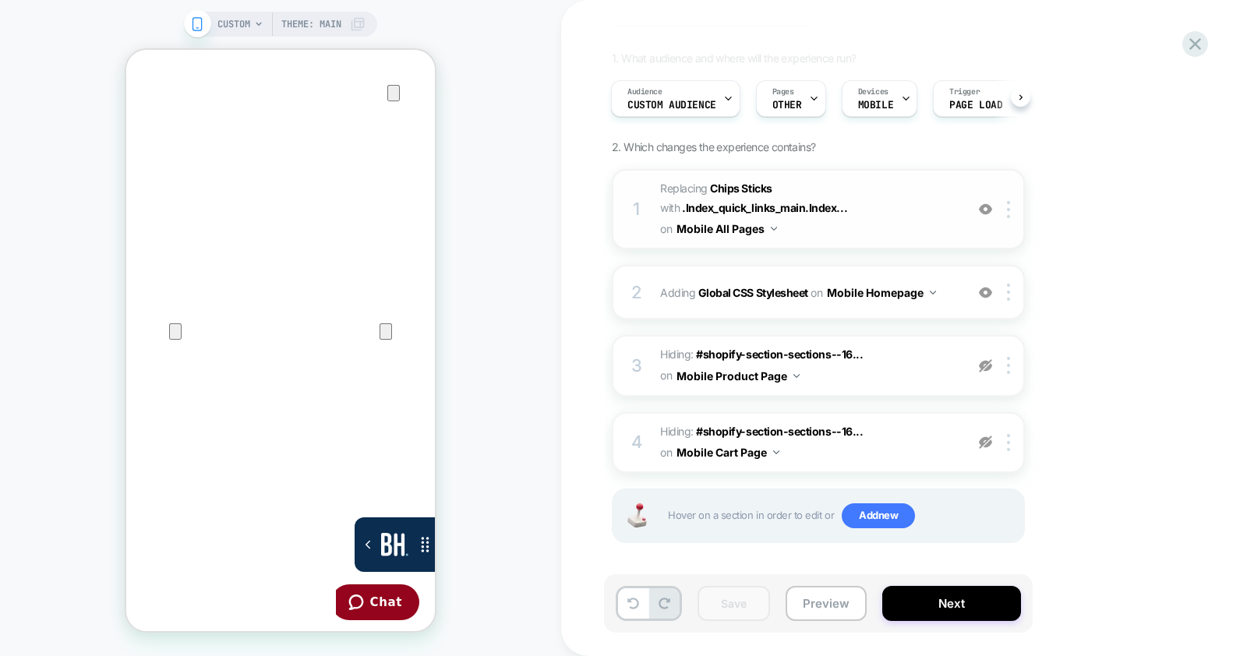
click at [937, 218] on span "#_loomi_addon_1744296288694_dup1744308386_dup1746811754_dup1753886003_dup175390…" at bounding box center [808, 209] width 297 height 62
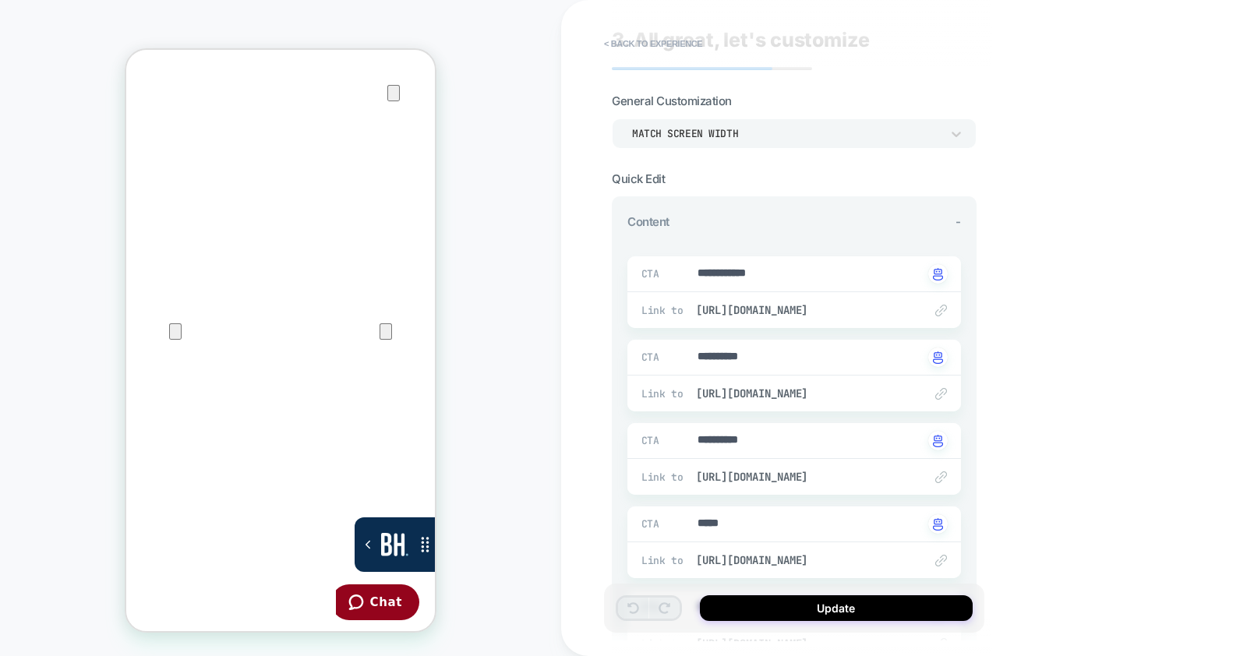
scroll to position [0, 0]
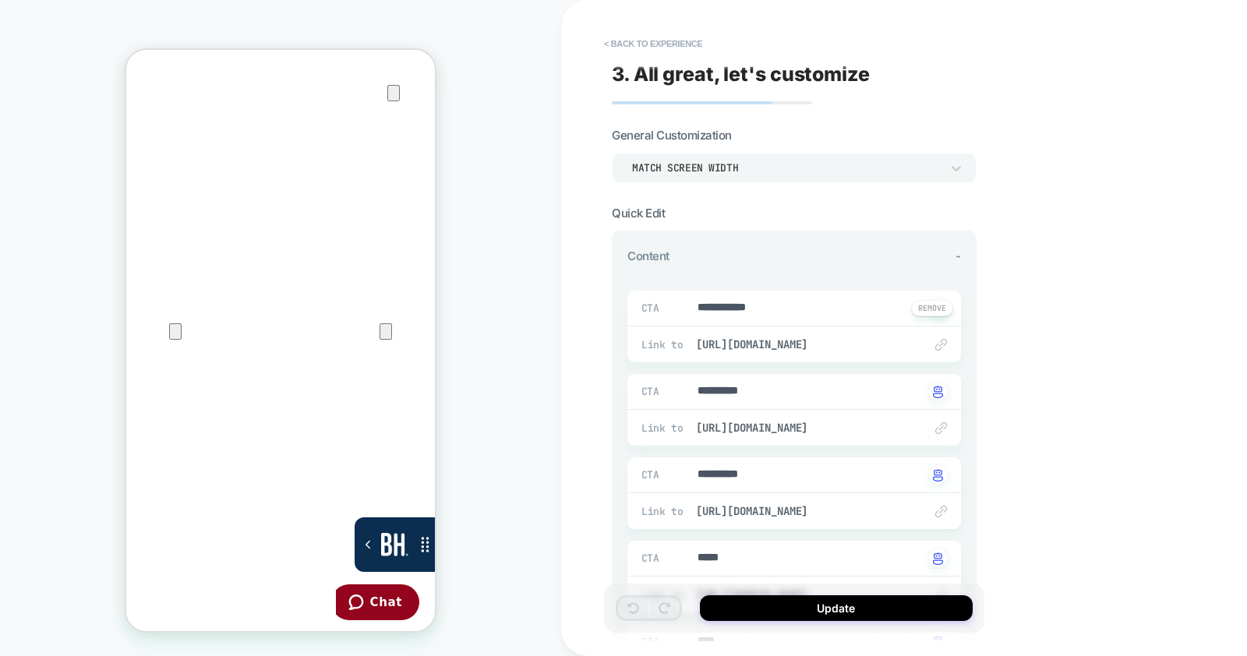
type textarea "*"
click at [672, 50] on button "< Back to experience" at bounding box center [653, 43] width 114 height 25
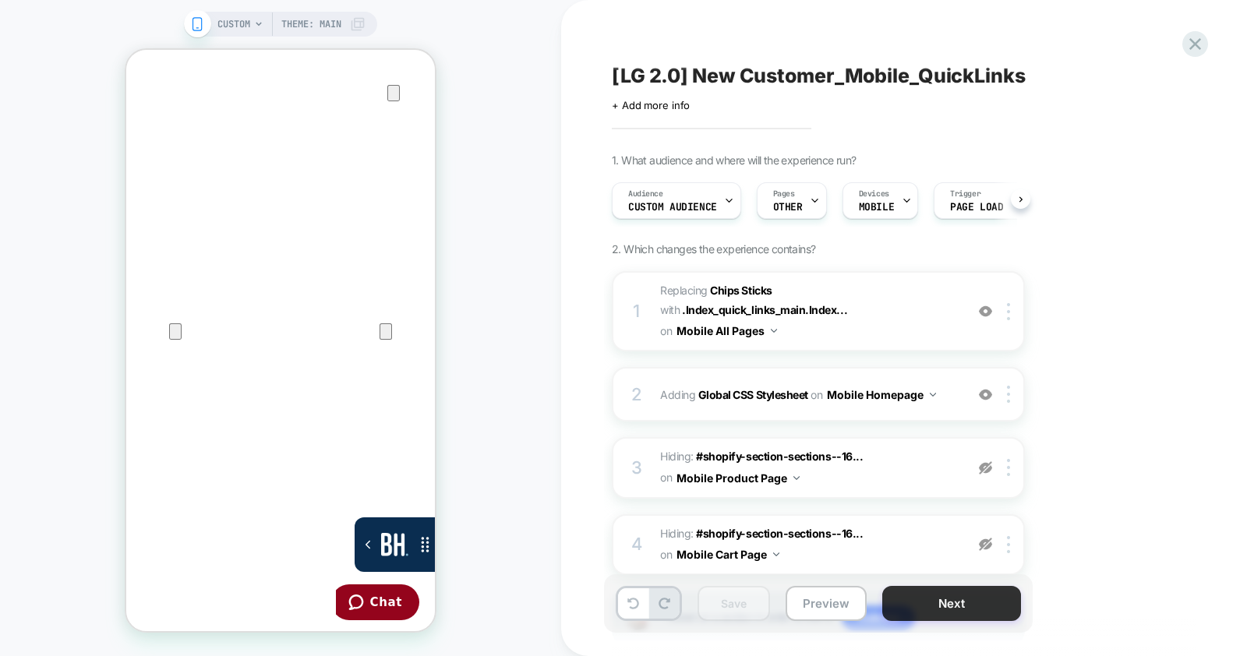
click at [968, 590] on button "Next" at bounding box center [951, 603] width 139 height 35
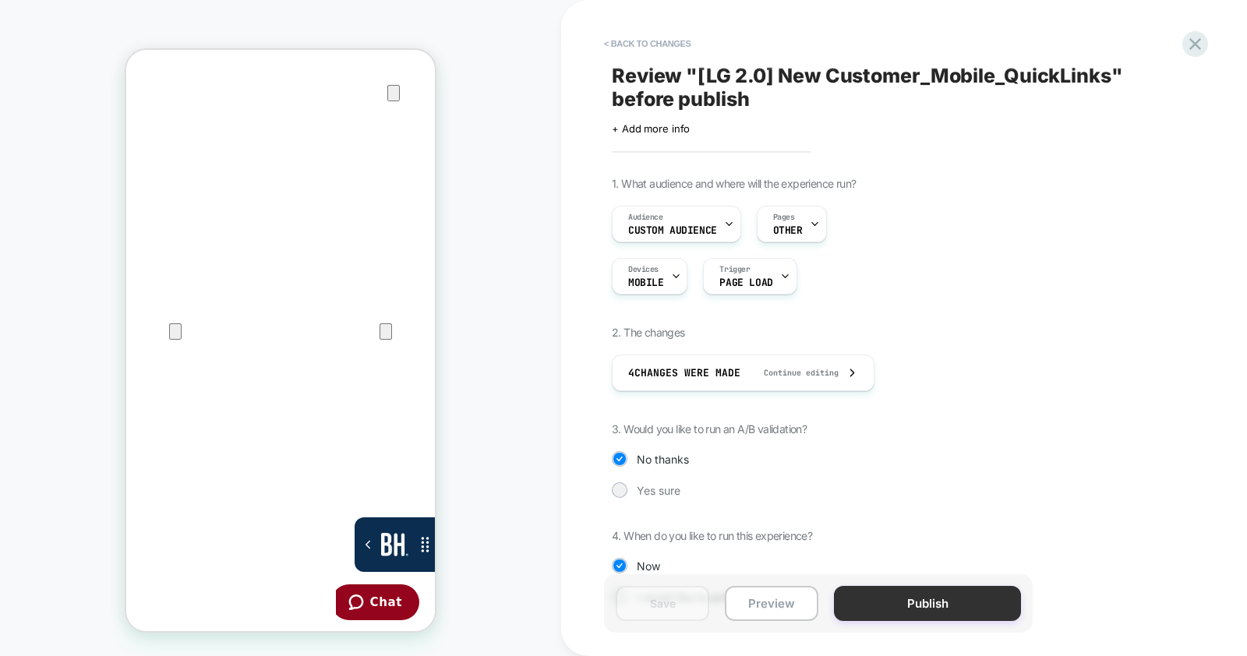
click at [966, 590] on button "Publish" at bounding box center [927, 603] width 187 height 35
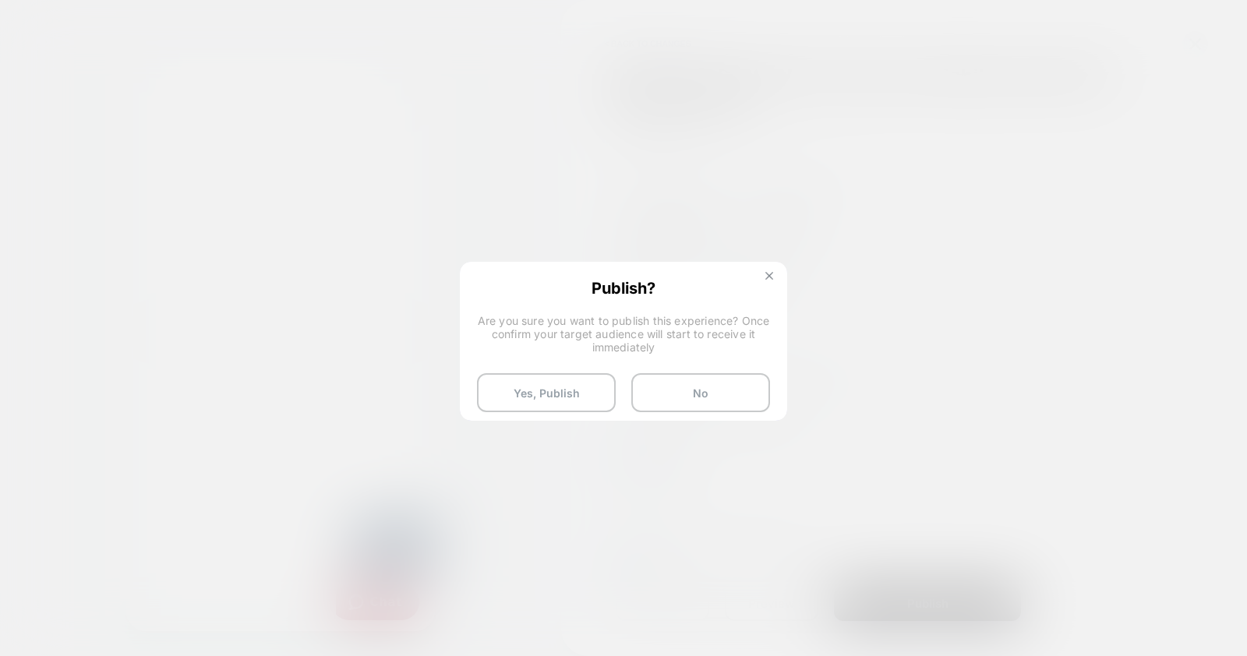
click at [769, 275] on img at bounding box center [769, 276] width 8 height 8
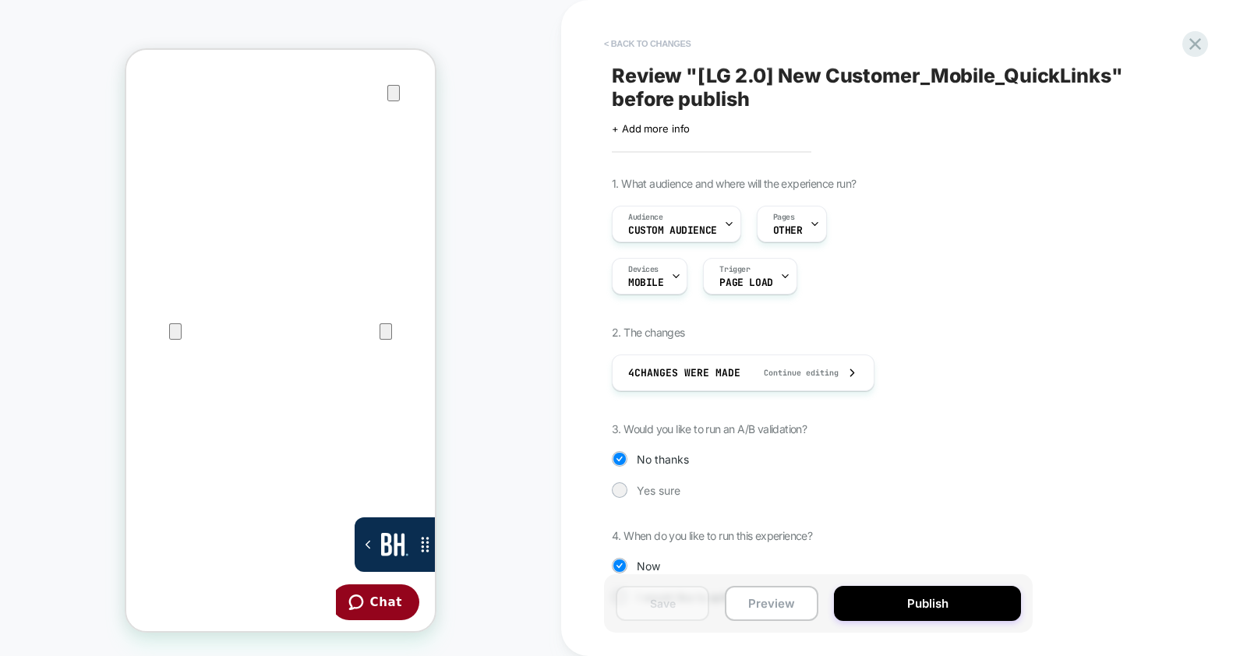
click at [662, 34] on button "< Back to changes" at bounding box center [647, 43] width 103 height 25
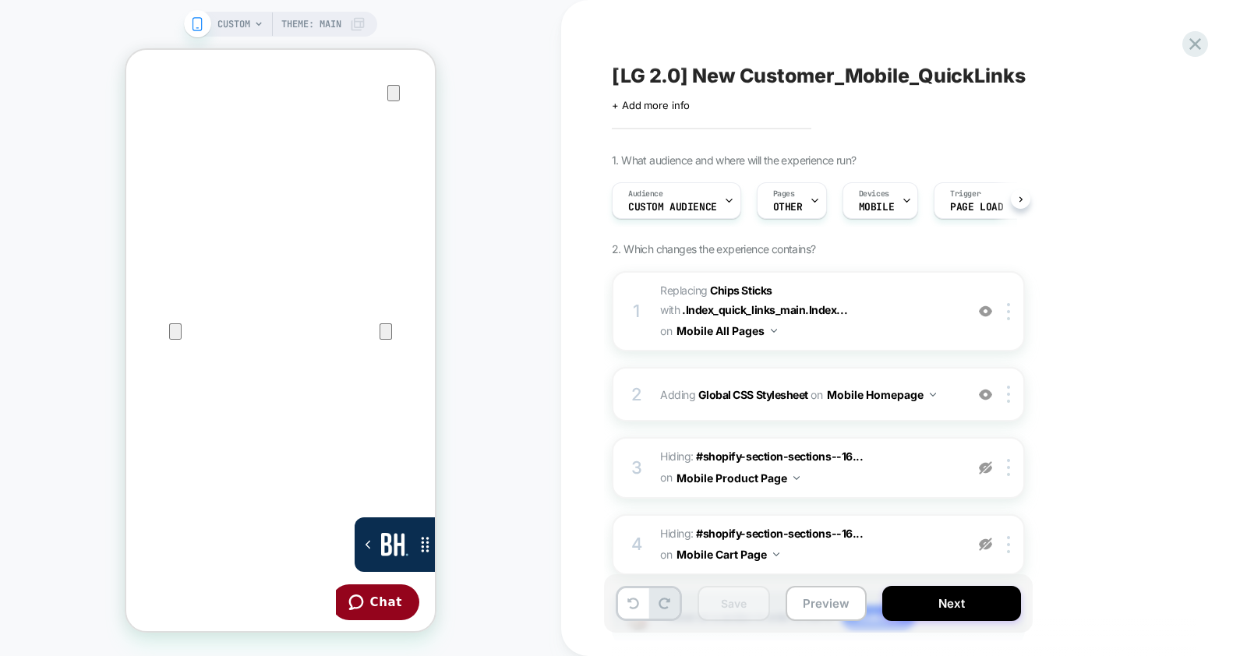
click at [723, 61] on div "[LG 2.0] New Customer_Mobile_QuickLinks Click to edit experience details + Add …" at bounding box center [896, 328] width 584 height 625
click at [699, 77] on span "[LG 2.0] New Customer_Mobile_QuickLinks" at bounding box center [819, 75] width 414 height 23
click at [699, 77] on textarea "**********" at bounding box center [871, 75] width 518 height 23
click at [697, 77] on textarea "**********" at bounding box center [871, 75] width 518 height 23
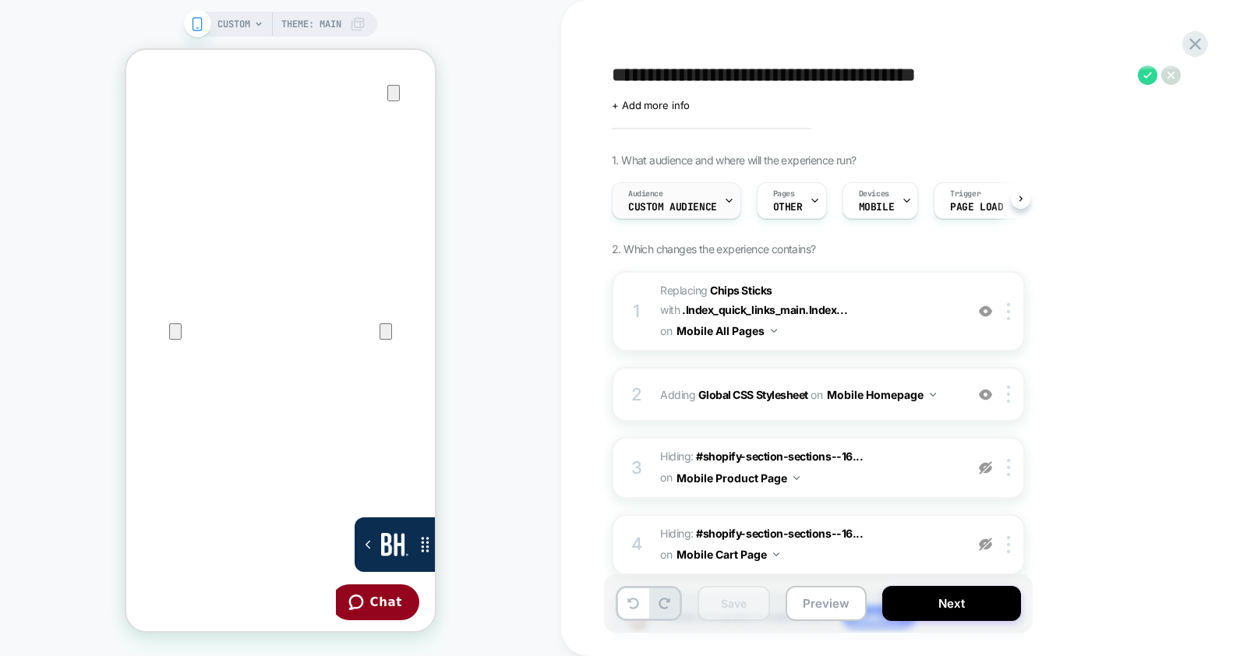
click at [701, 206] on span "Custom Audience" at bounding box center [672, 207] width 89 height 11
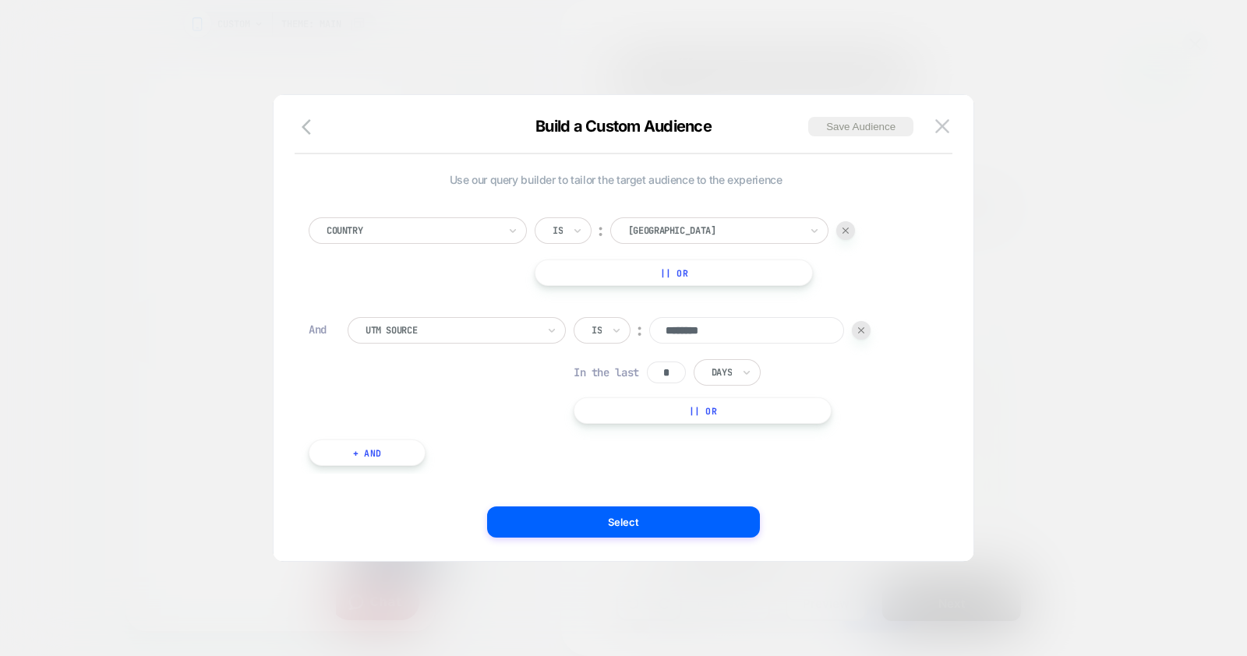
click at [958, 239] on div "Build a Custom Audience Save Audience Use our query builder to tailor the targe…" at bounding box center [623, 336] width 700 height 450
click at [1055, 220] on div at bounding box center [623, 328] width 1247 height 656
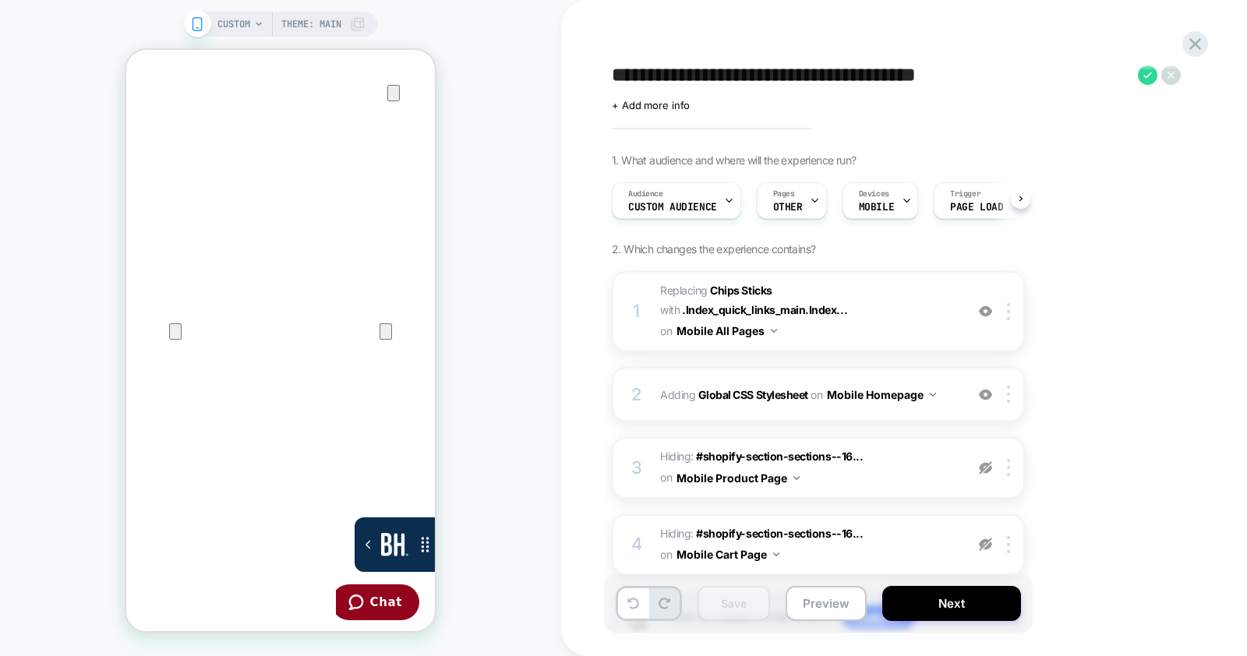
click at [774, 70] on textarea "**********" at bounding box center [871, 75] width 518 height 23
drag, startPoint x: 834, startPoint y: 77, endPoint x: 696, endPoint y: 74, distance: 137.9
click at [696, 74] on textarea "**********" at bounding box center [871, 75] width 518 height 23
type textarea "**********"
click at [1108, 66] on icon at bounding box center [1114, 74] width 19 height 19
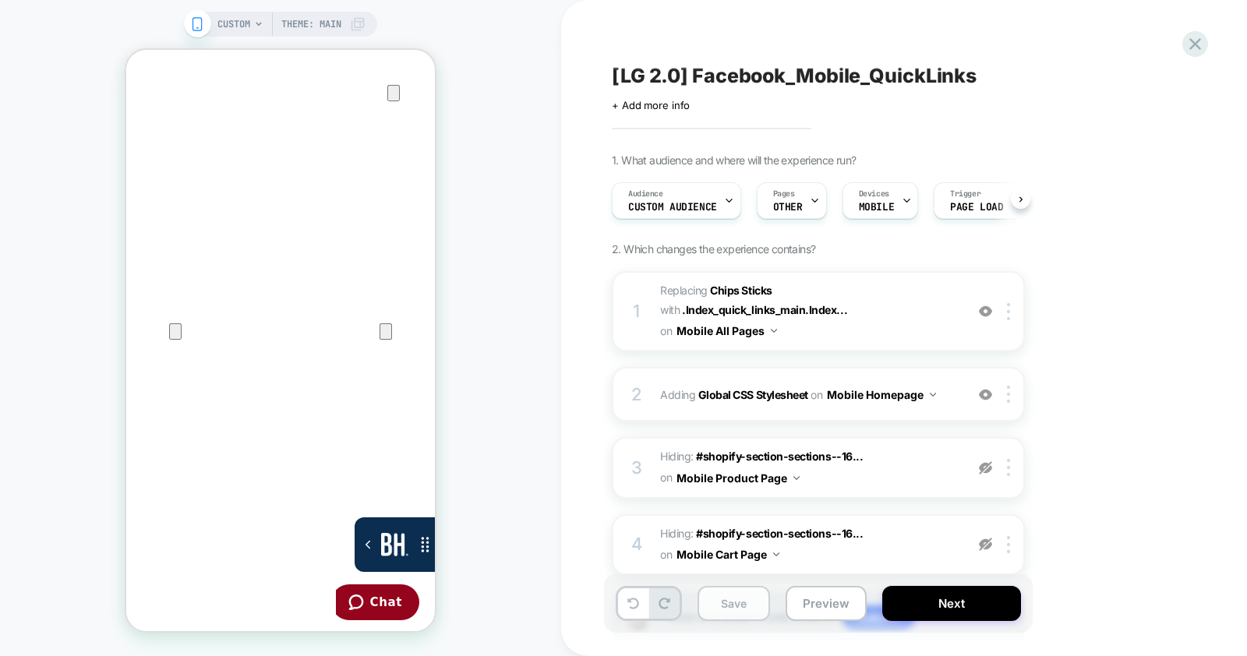
click at [732, 613] on button "Save" at bounding box center [733, 603] width 72 height 35
click at [979, 605] on button "Next" at bounding box center [951, 603] width 139 height 35
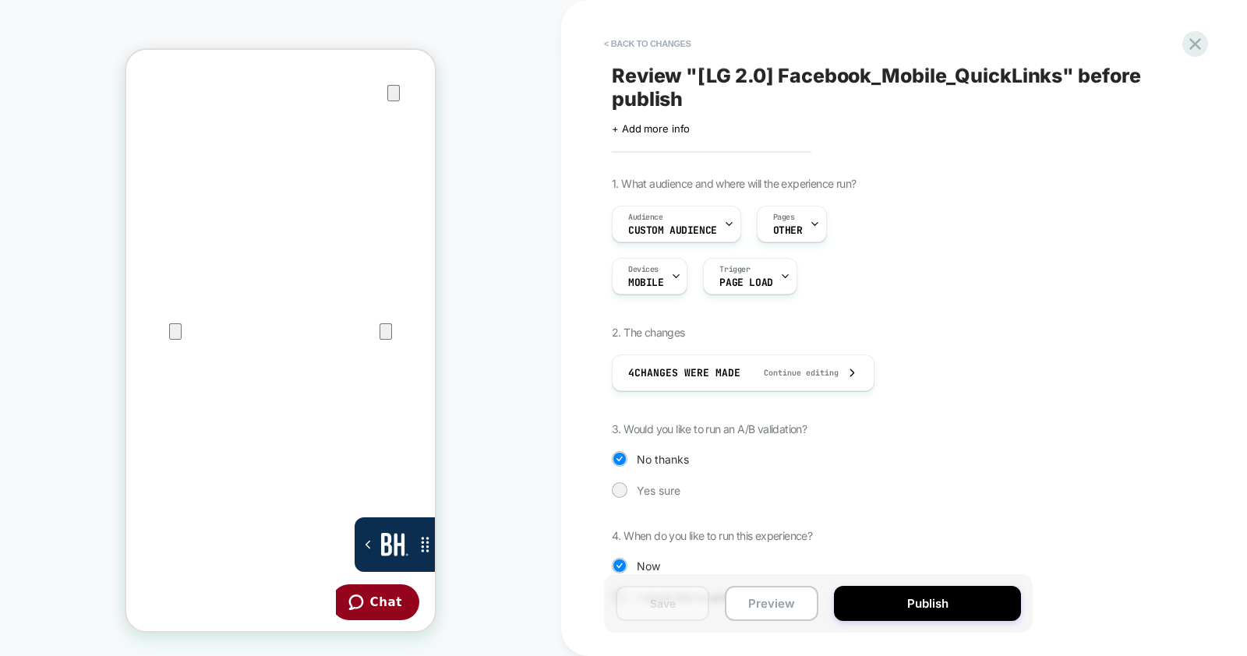
click at [979, 605] on button "Publish" at bounding box center [927, 603] width 187 height 35
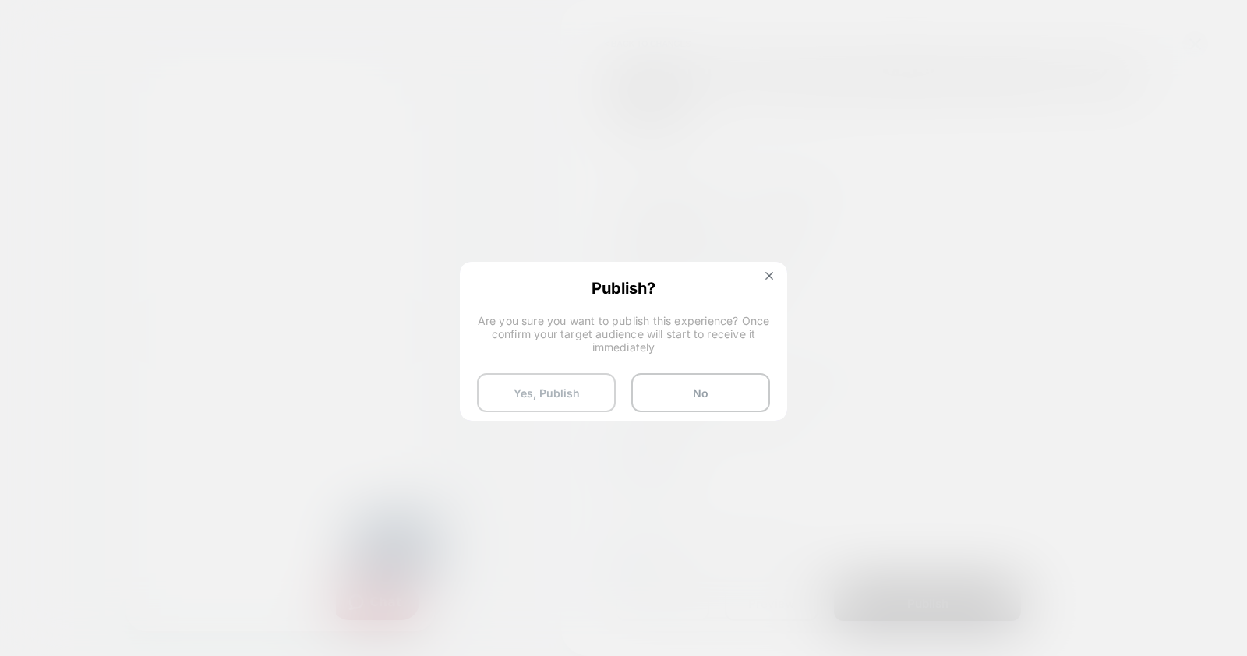
click at [570, 397] on button "Yes, Publish" at bounding box center [546, 392] width 139 height 39
click at [566, 390] on button "Yes, Publish" at bounding box center [546, 392] width 139 height 39
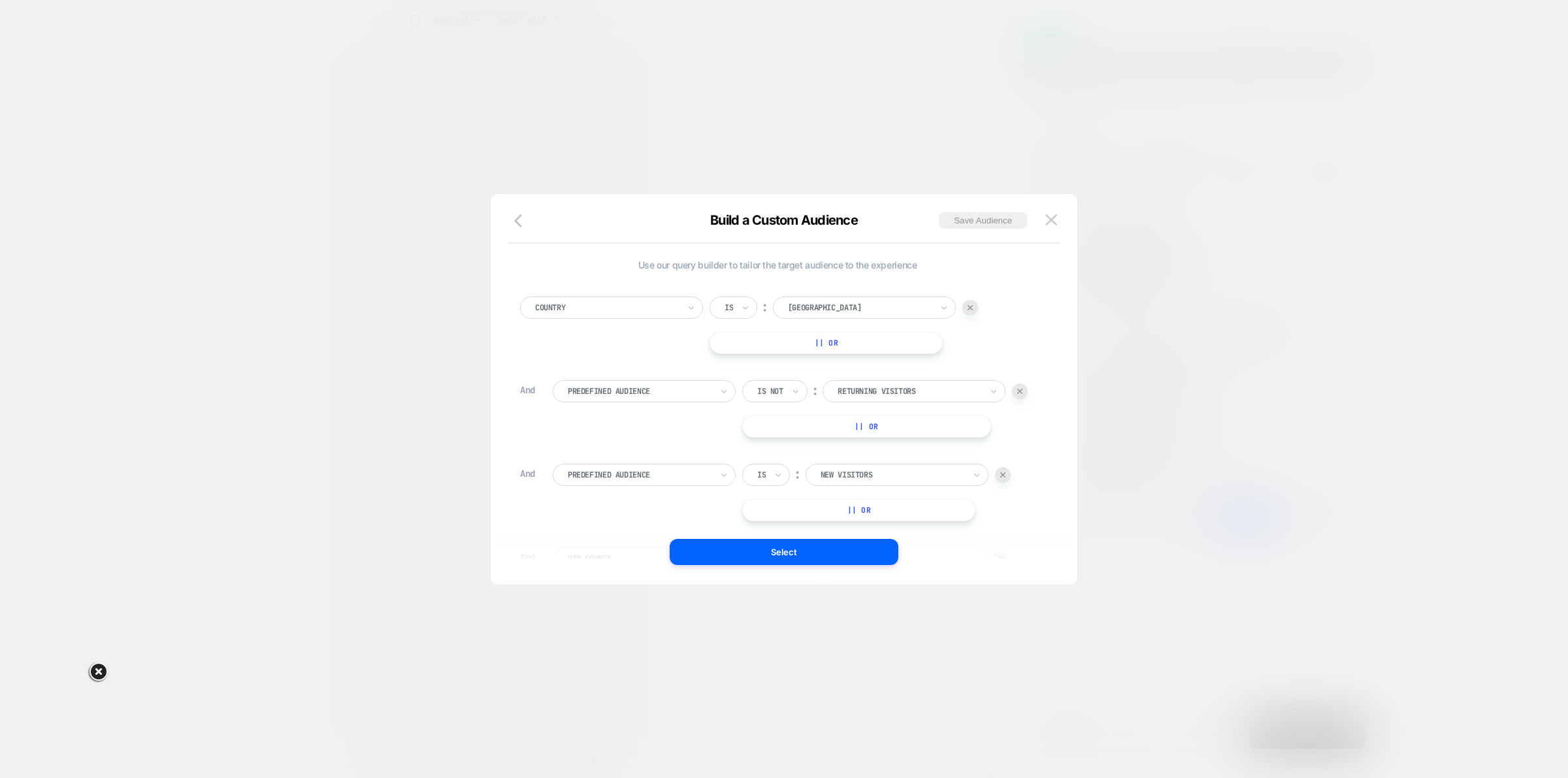
type input "********"
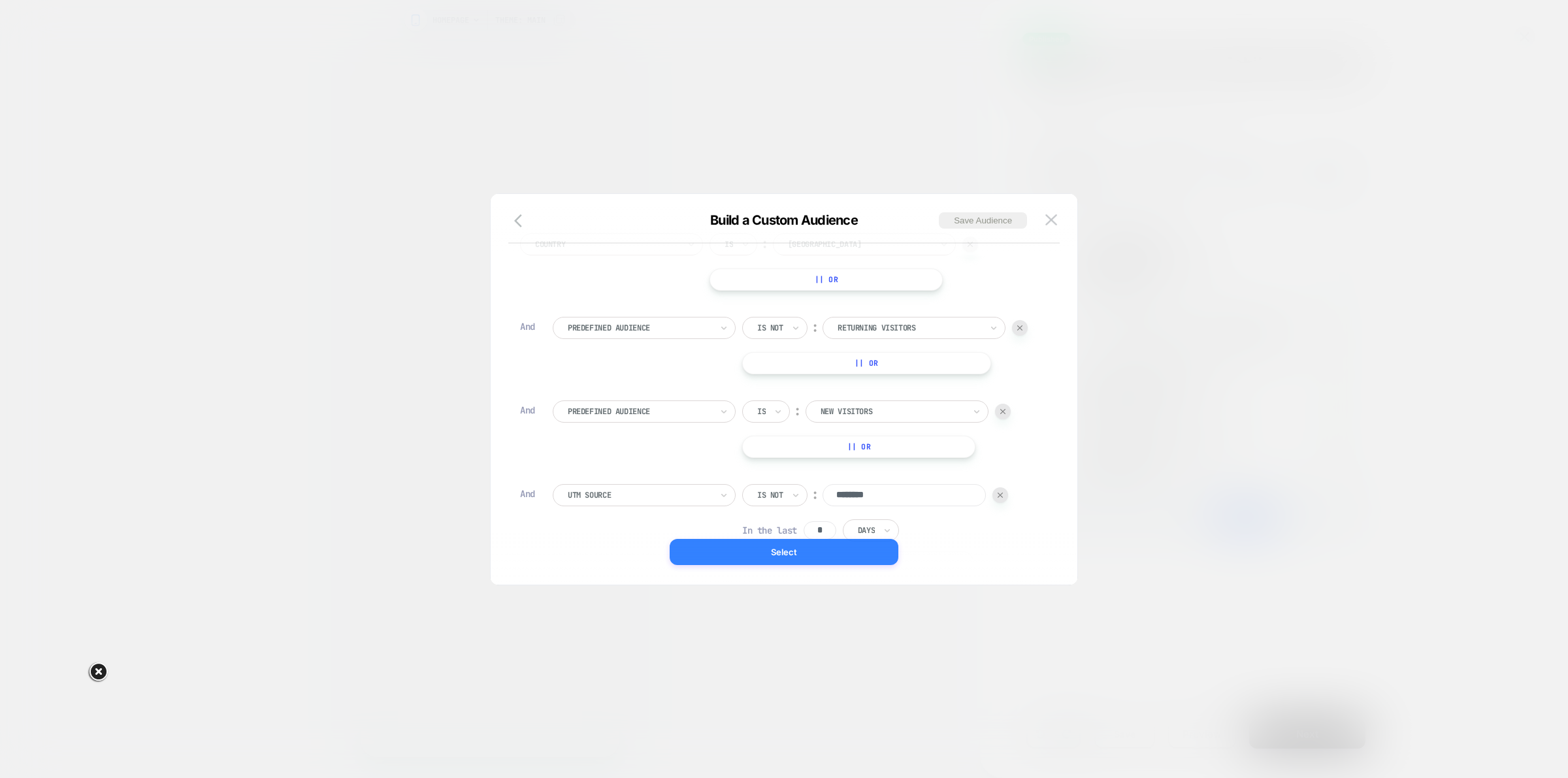
click at [841, 555] on button "Select" at bounding box center [784, 552] width 229 height 26
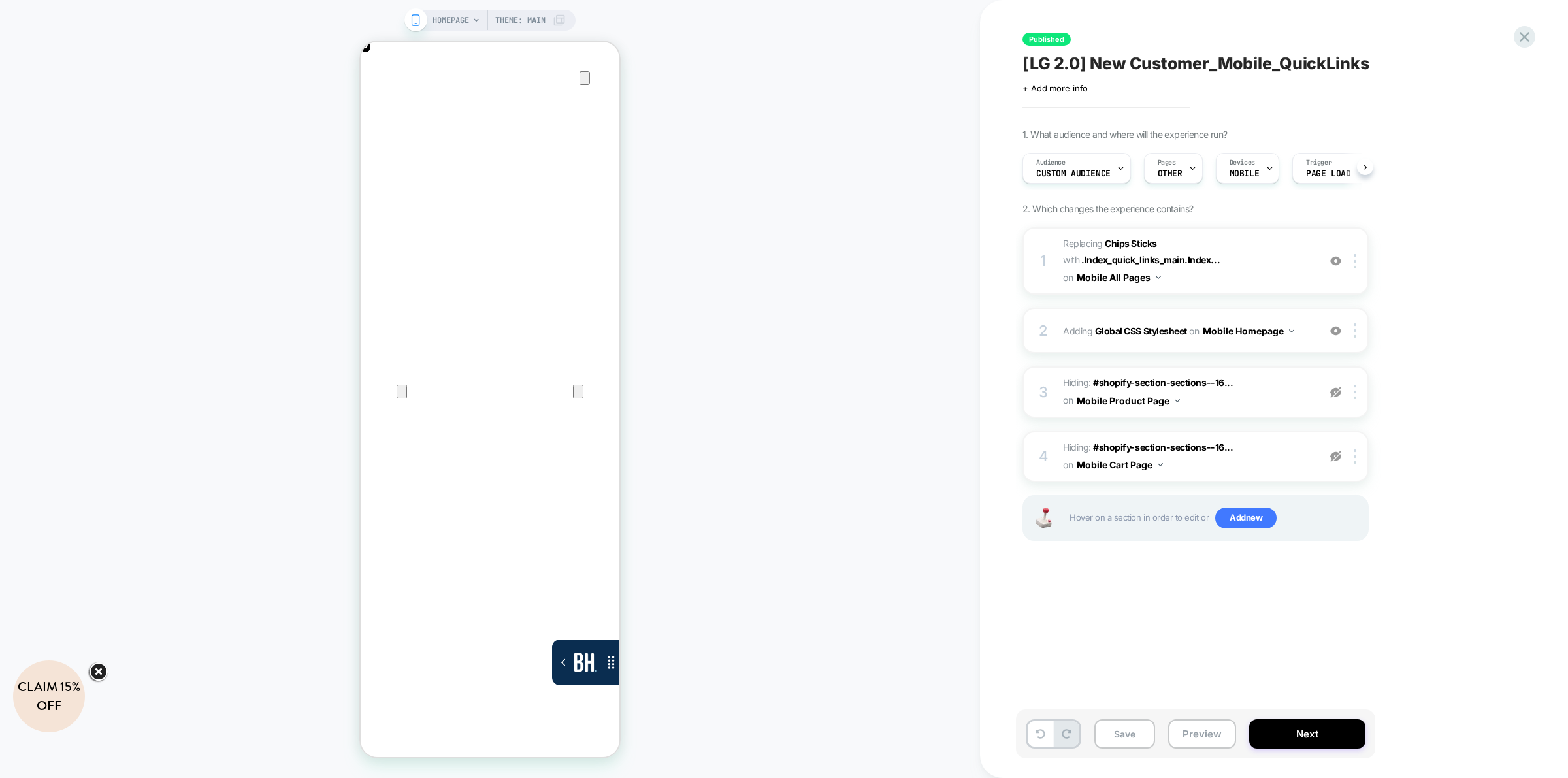
scroll to position [0, 0]
click at [1134, 725] on button "Save" at bounding box center [1124, 734] width 60 height 29
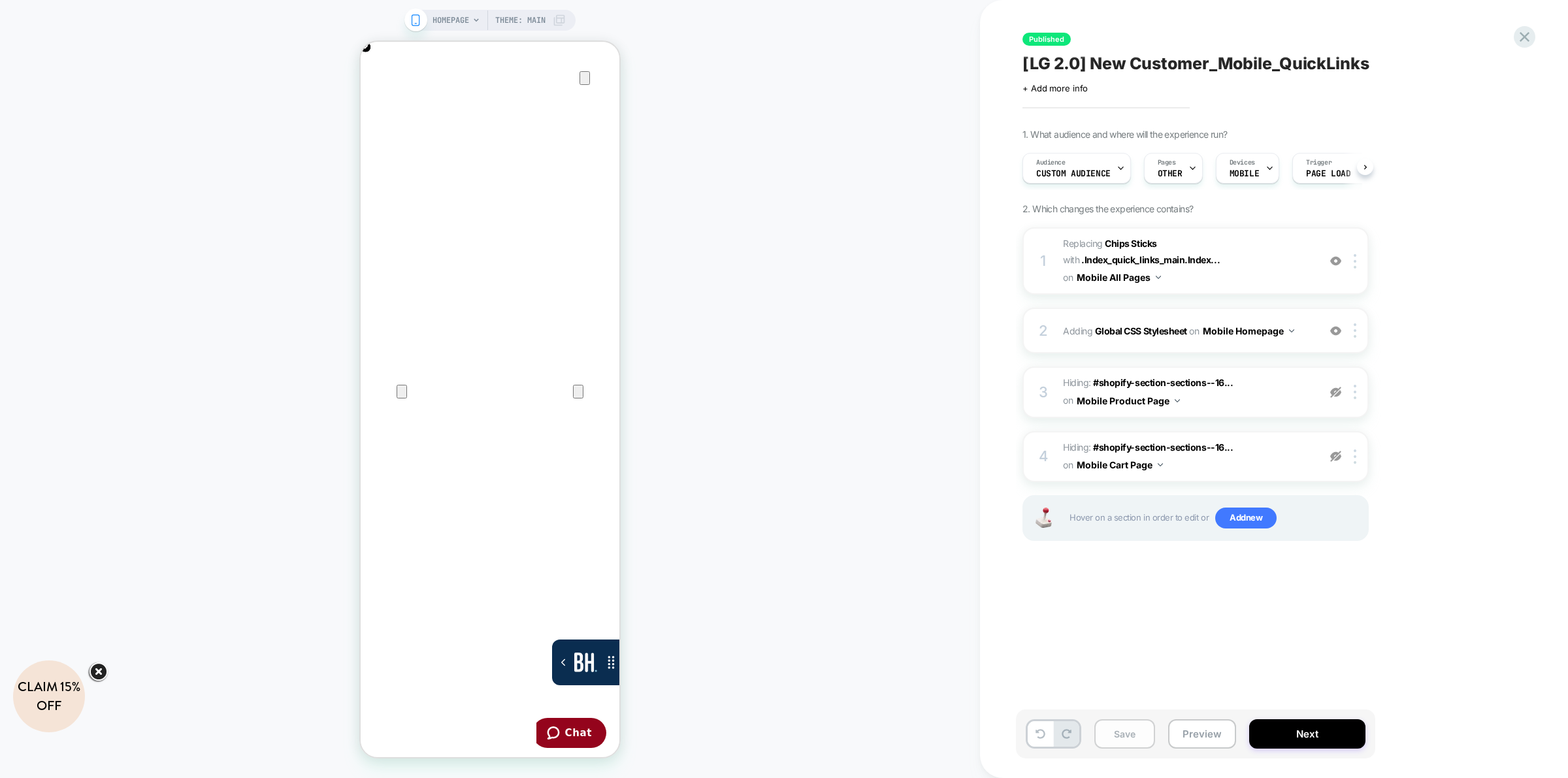
click at [1134, 725] on button "Save" at bounding box center [1124, 734] width 60 height 29
click at [1134, 726] on button "Save" at bounding box center [1124, 734] width 60 height 29
click at [1132, 733] on button "Save" at bounding box center [1124, 734] width 60 height 29
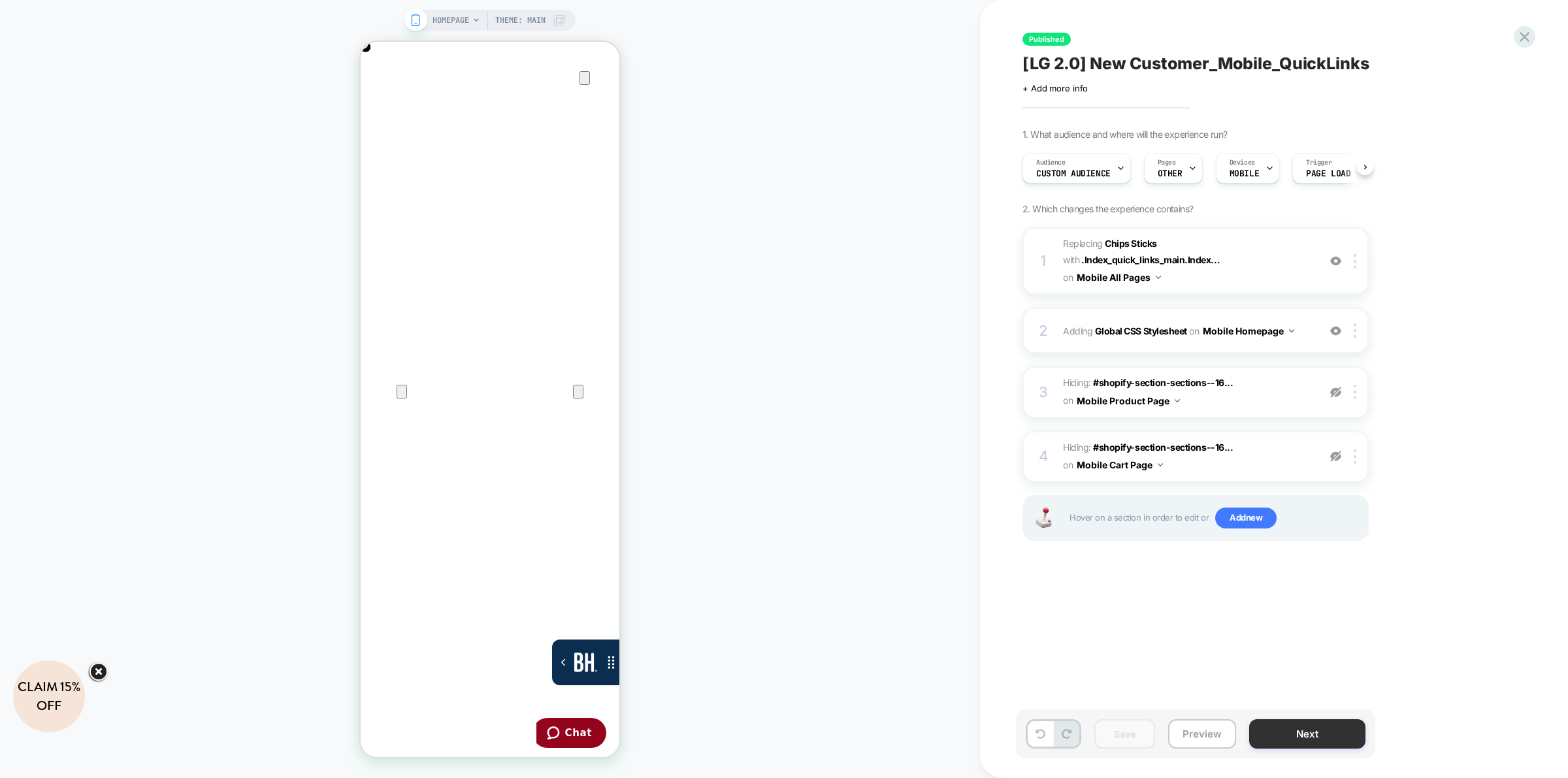
click at [1328, 733] on button "Next" at bounding box center [1307, 734] width 117 height 29
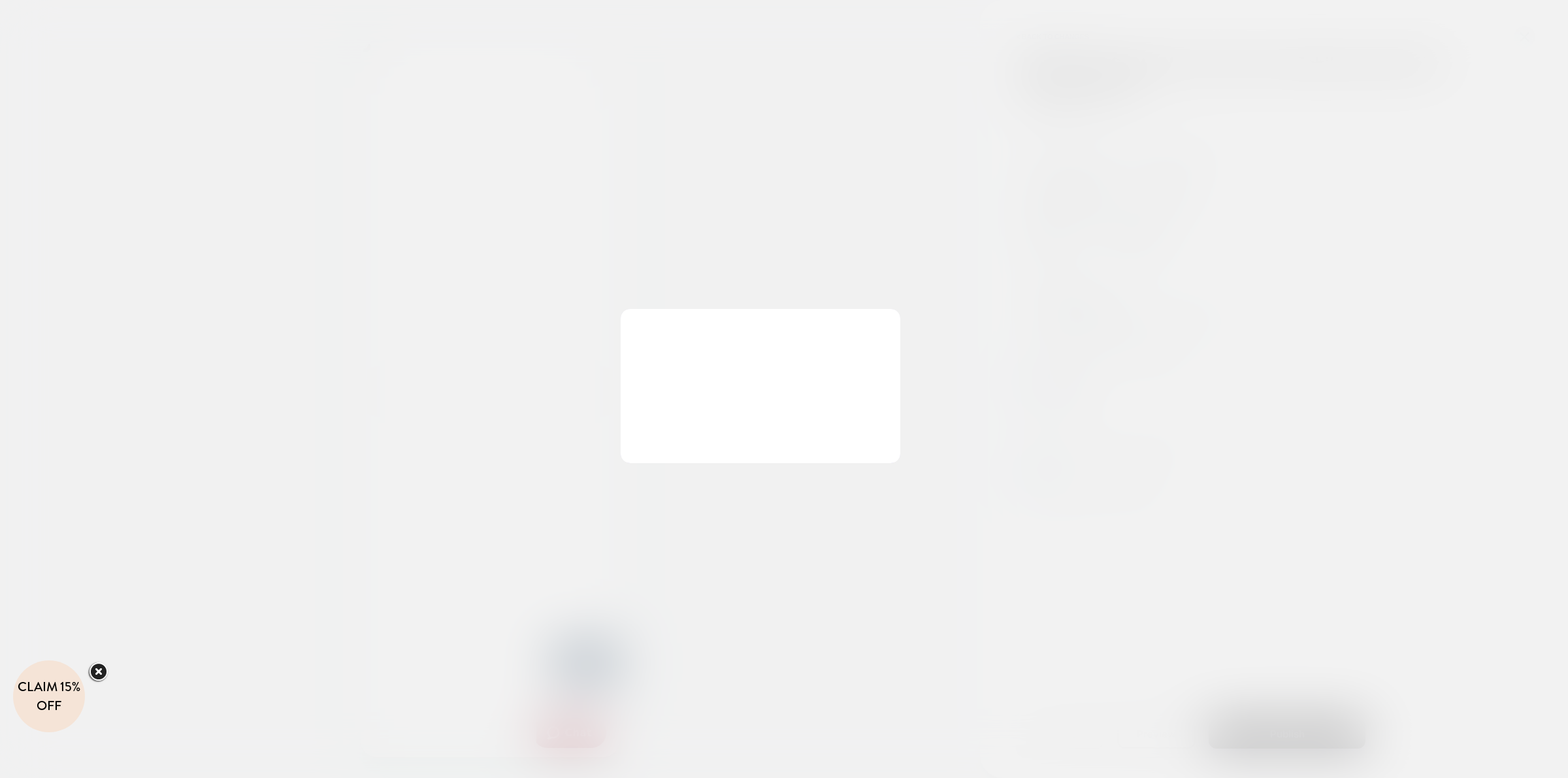
scroll to position [0, 259]
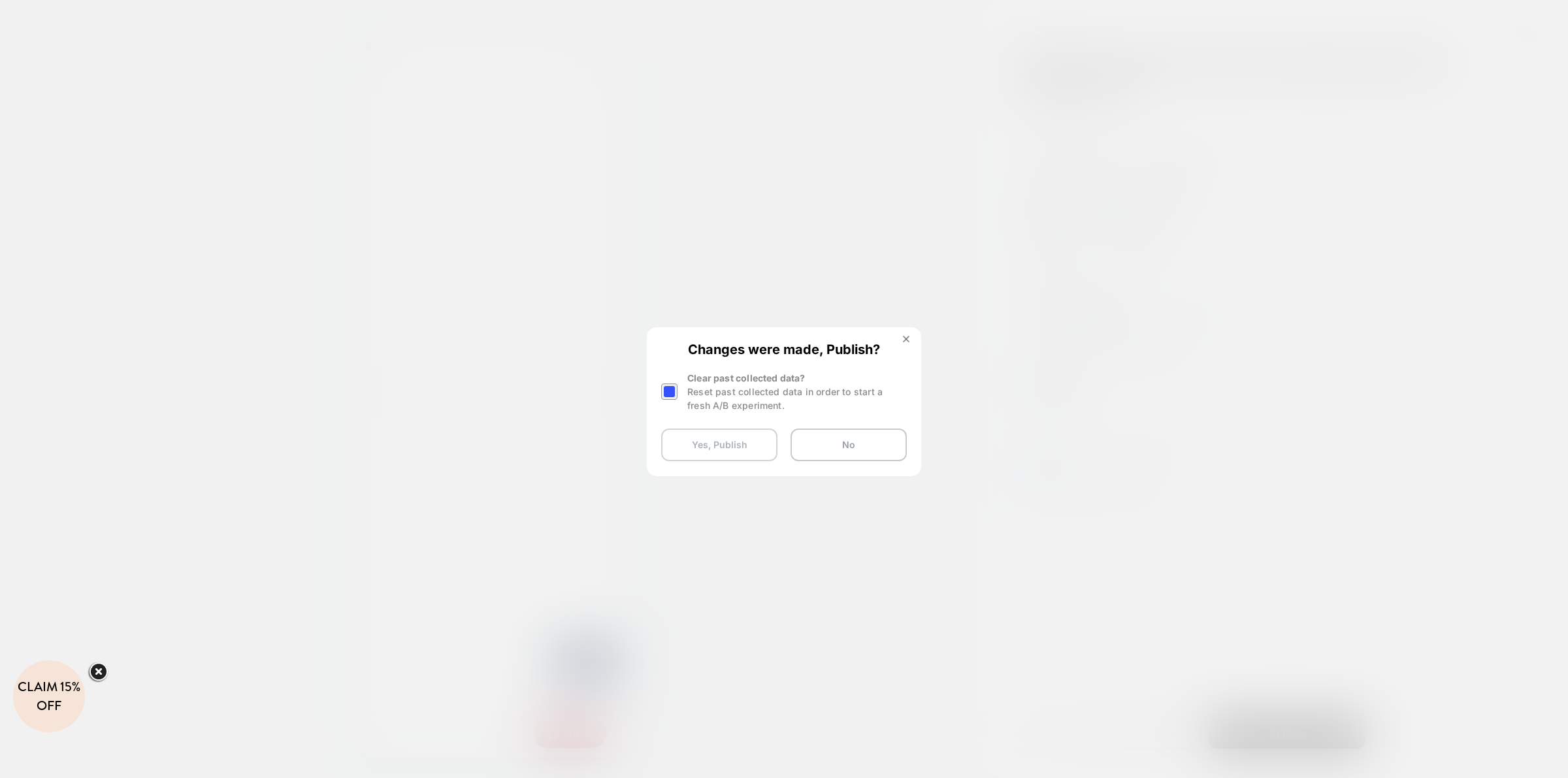
click at [732, 439] on button "Yes, Publish" at bounding box center [719, 444] width 117 height 33
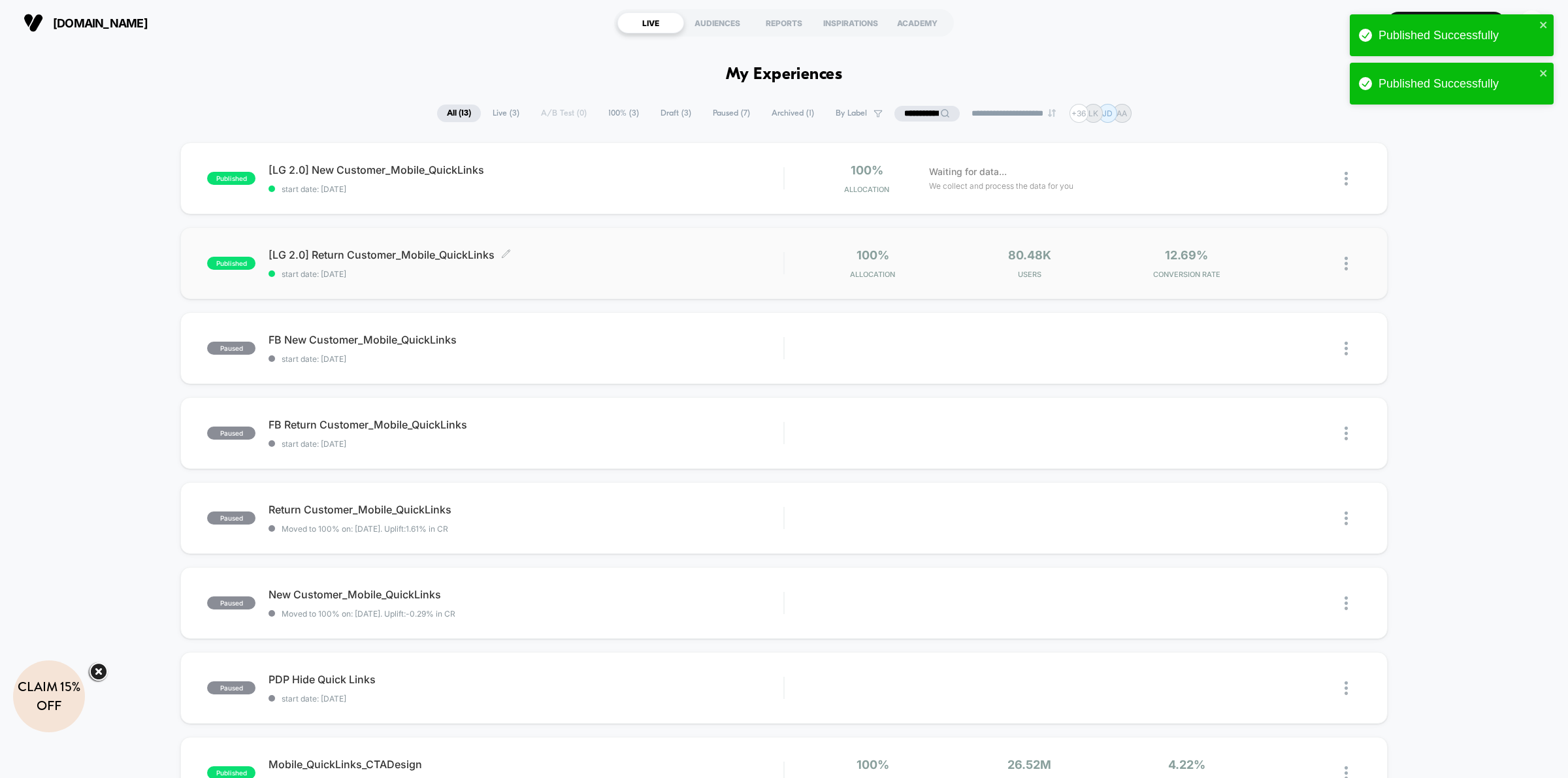
click at [699, 256] on span "[LG 2.0] Return Customer_Mobile_QuickLinks Click to edit experience details" at bounding box center [526, 255] width 515 height 13
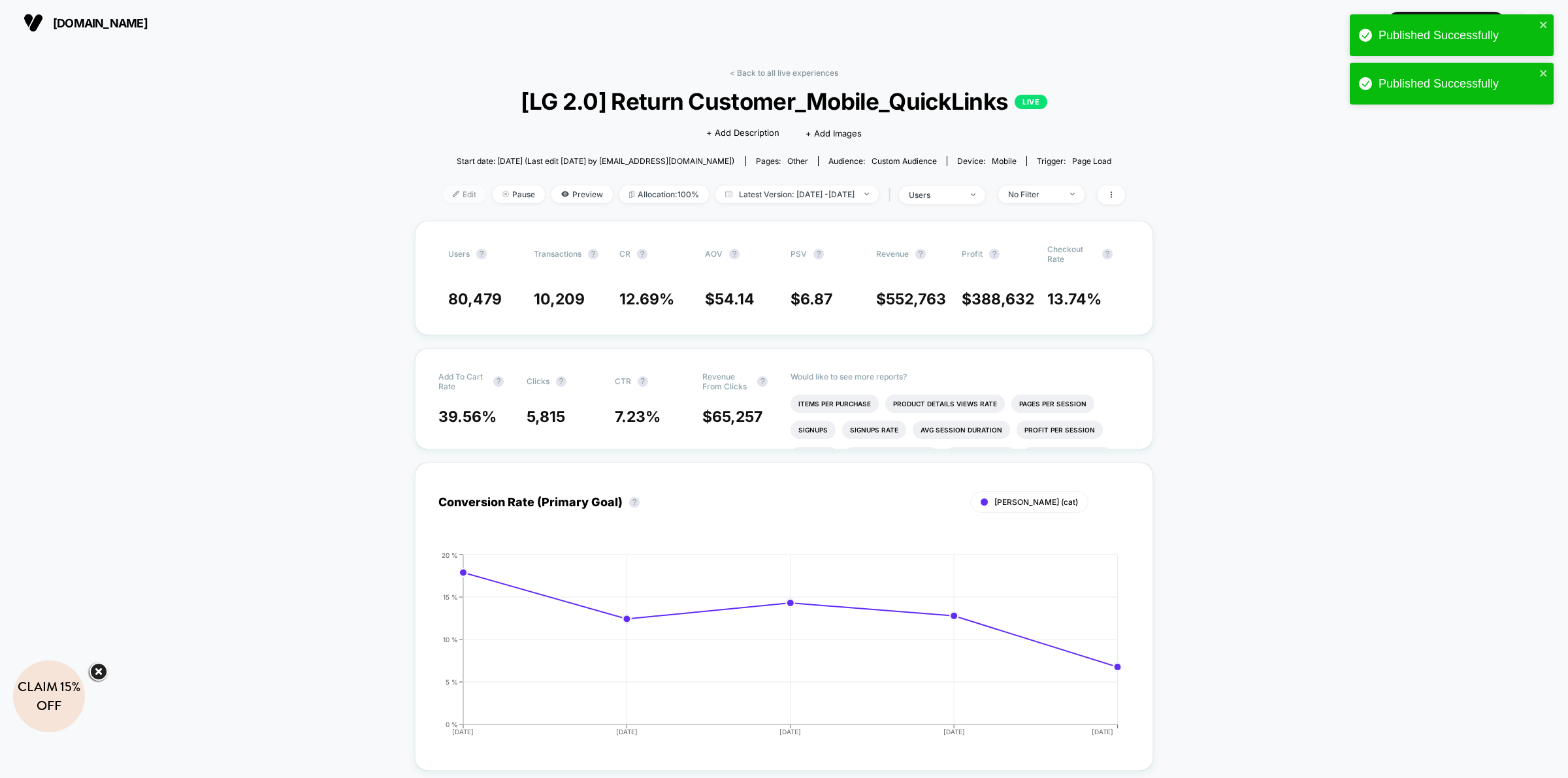
click at [446, 188] on span "Edit" at bounding box center [464, 194] width 43 height 18
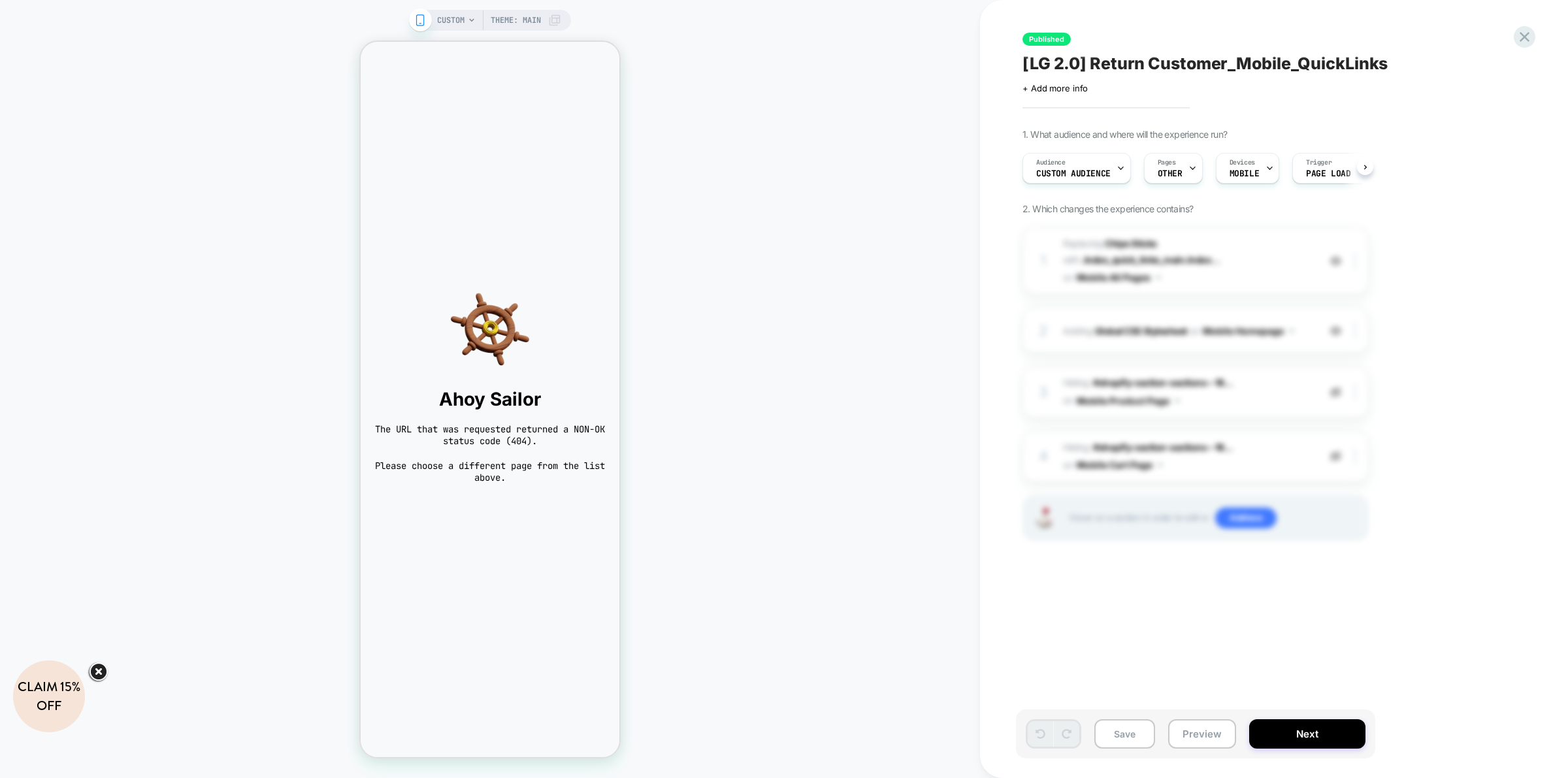
scroll to position [0, 2]
click at [1095, 163] on div "Audience Custom Audience" at bounding box center [1072, 168] width 101 height 29
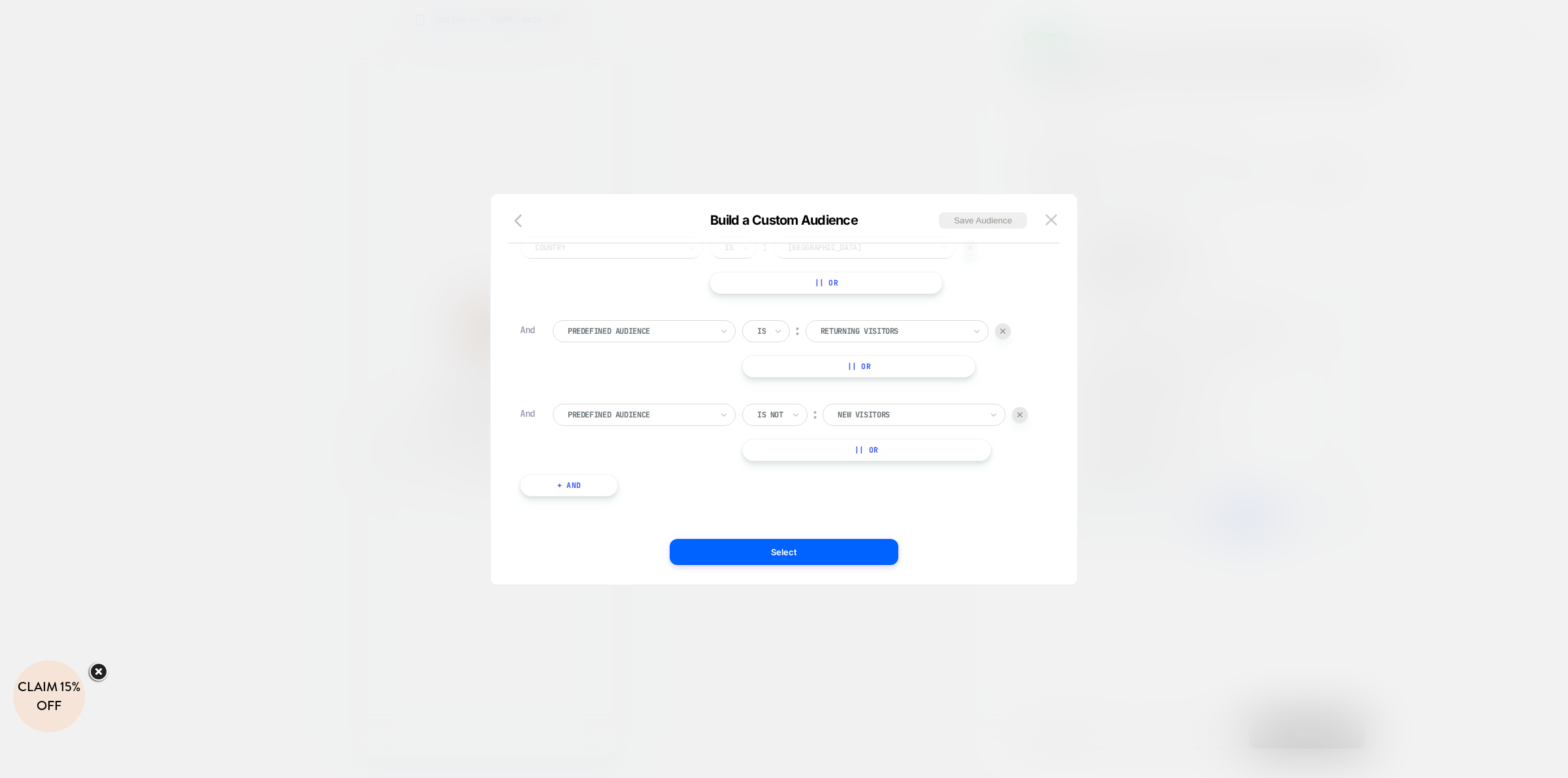
scroll to position [13, 0]
click at [583, 498] on div "Country Is ︰ USA || Or And Predefined Audience Is ︰ Returning Visitors || Or An…" at bounding box center [777, 369] width 528 height 286
click at [584, 485] on button "+ And" at bounding box center [569, 482] width 98 height 22
click at [650, 495] on div at bounding box center [639, 495] width 143 height 12
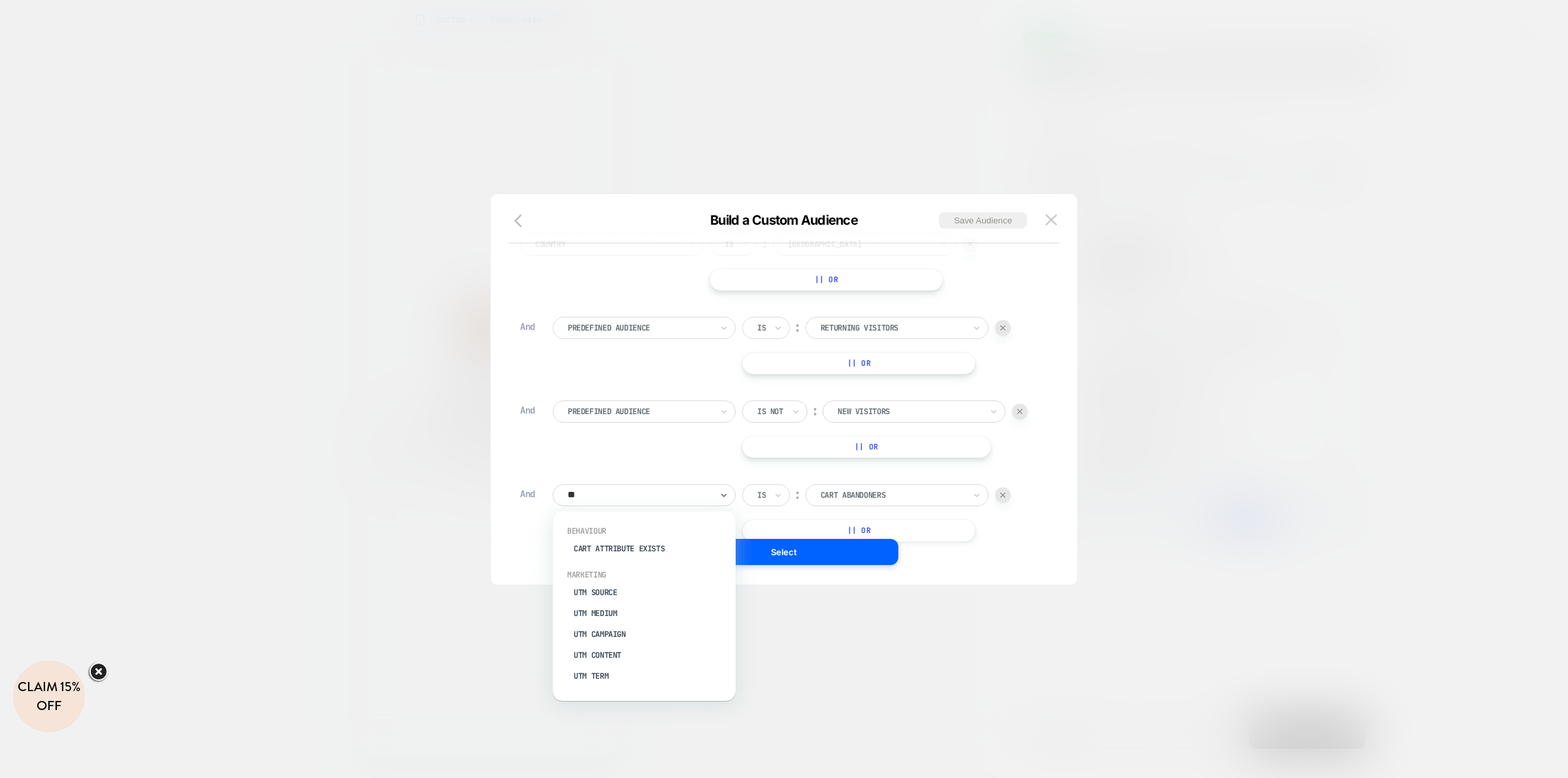
type input "***"
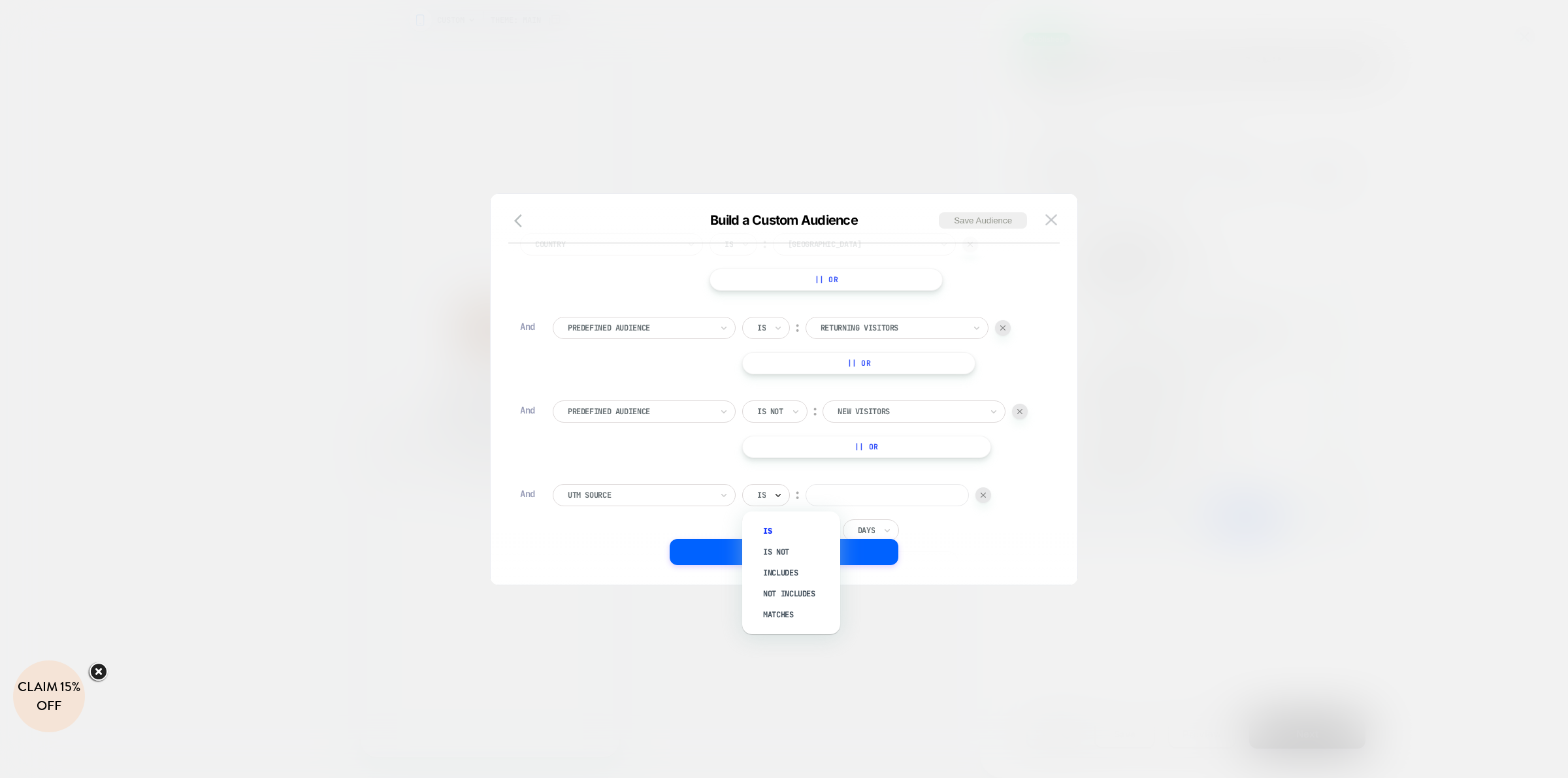
click at [779, 492] on icon at bounding box center [778, 495] width 9 height 13
click at [771, 549] on div "Is not" at bounding box center [797, 552] width 85 height 21
click at [841, 491] on input at bounding box center [904, 495] width 164 height 22
type input "********"
click at [837, 546] on button "Select" at bounding box center [784, 552] width 229 height 26
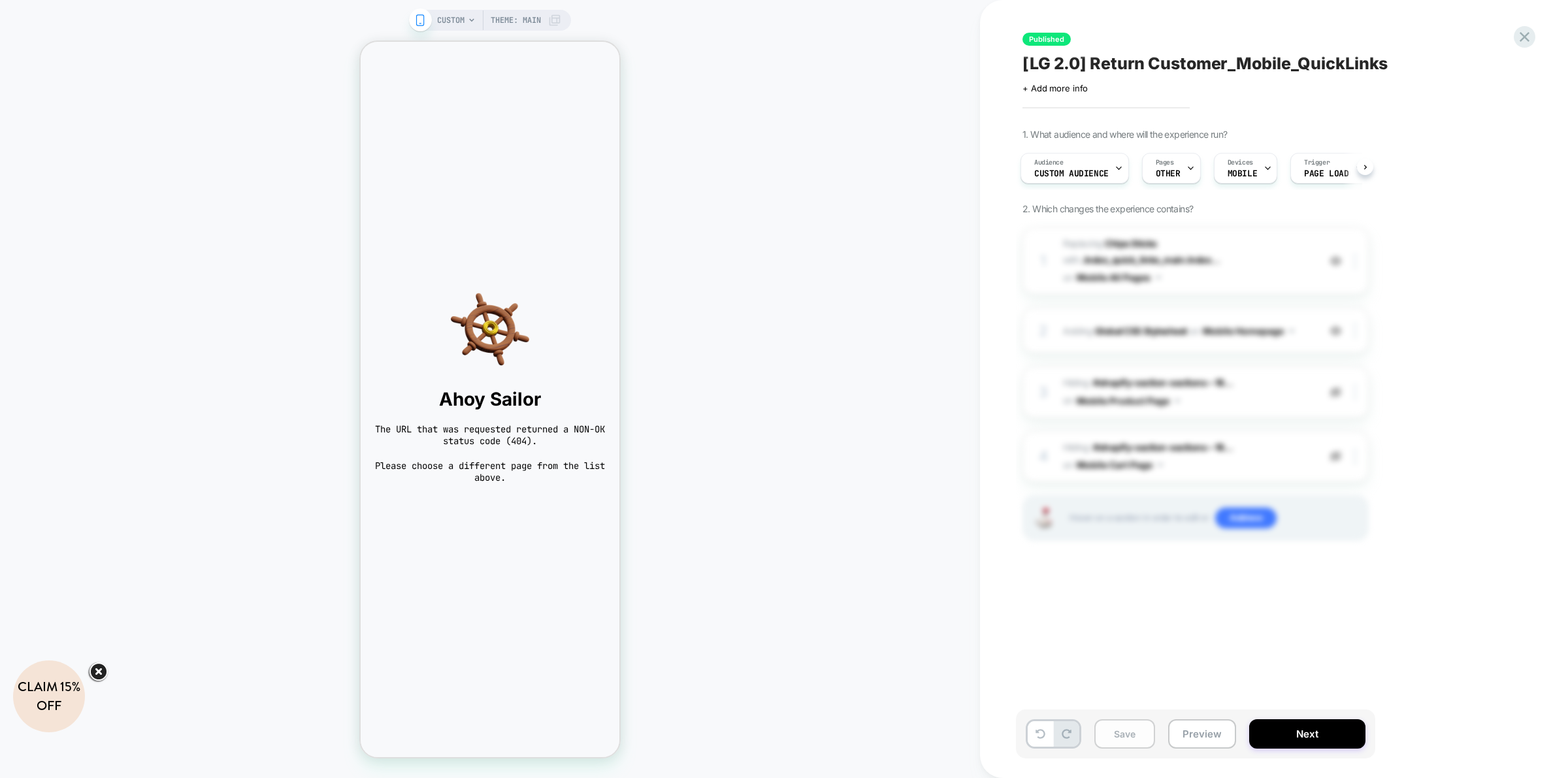
click at [1123, 720] on button "Save" at bounding box center [1124, 734] width 60 height 29
click at [1344, 729] on button "Next" at bounding box center [1307, 734] width 117 height 29
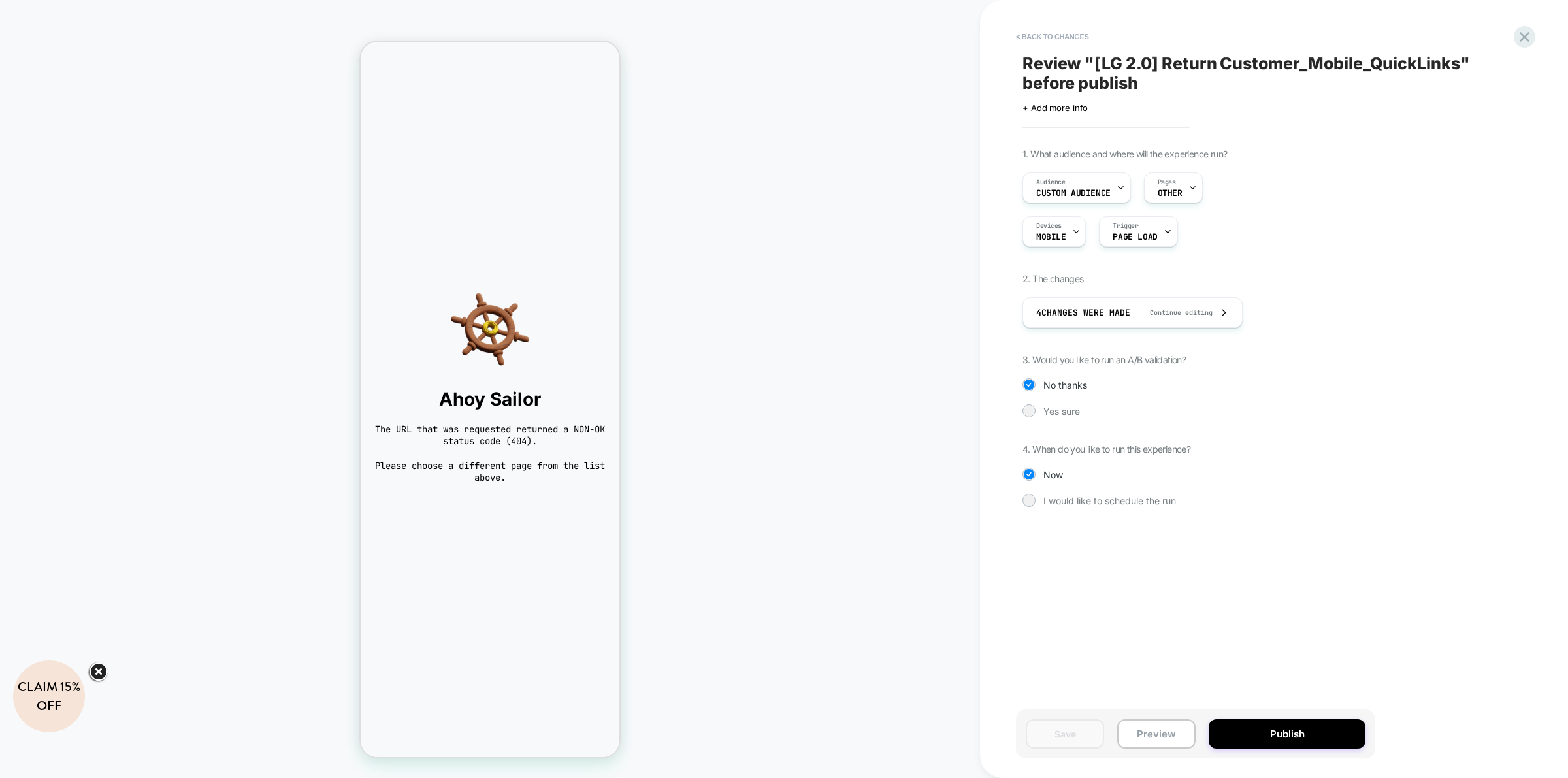
click at [1344, 729] on button "Publish" at bounding box center [1286, 734] width 157 height 29
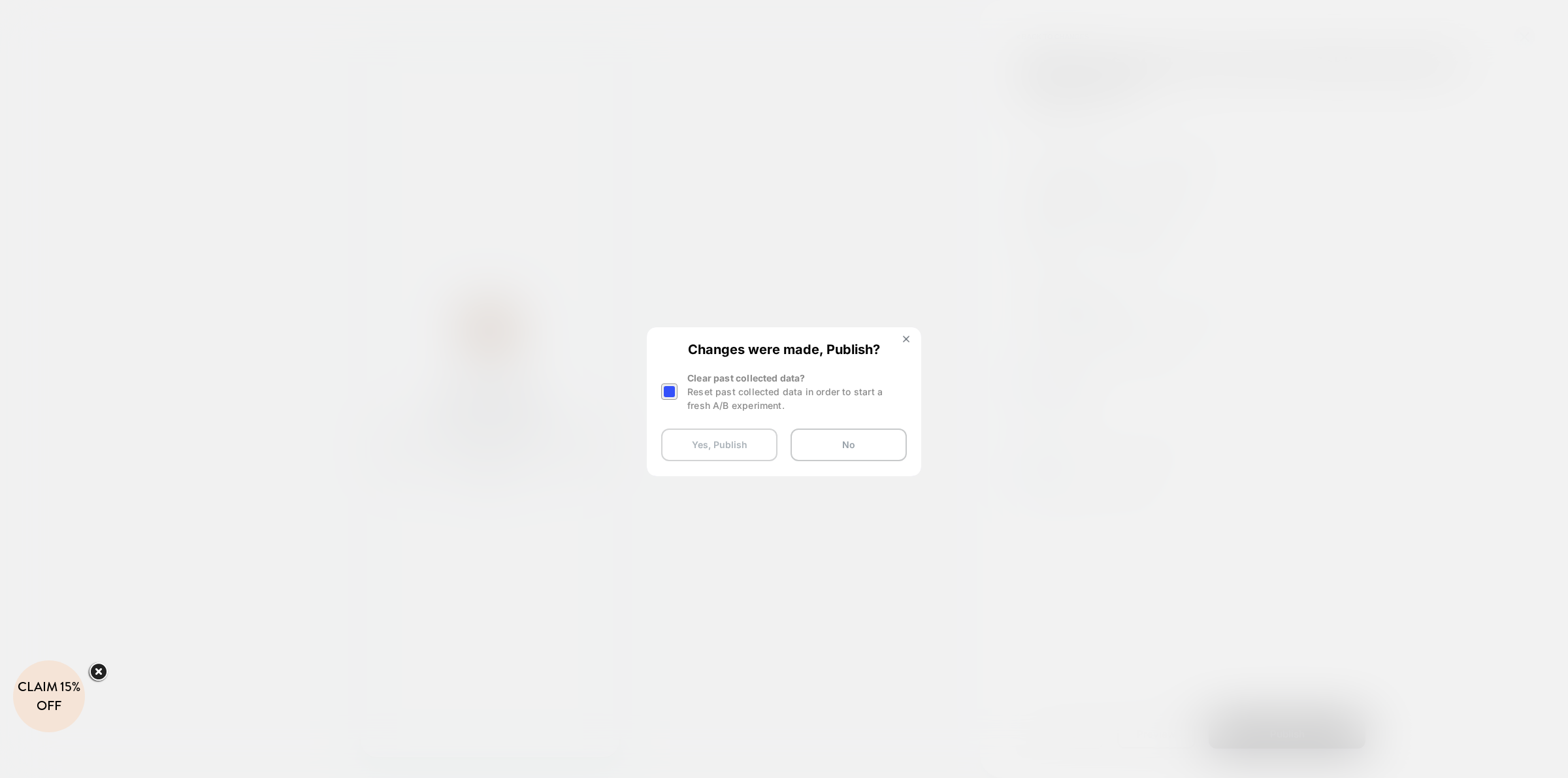
click at [729, 436] on button "Yes, Publish" at bounding box center [719, 444] width 117 height 33
click at [729, 438] on button "Yes, Publish" at bounding box center [719, 444] width 117 height 33
